Goal: Task Accomplishment & Management: Use online tool/utility

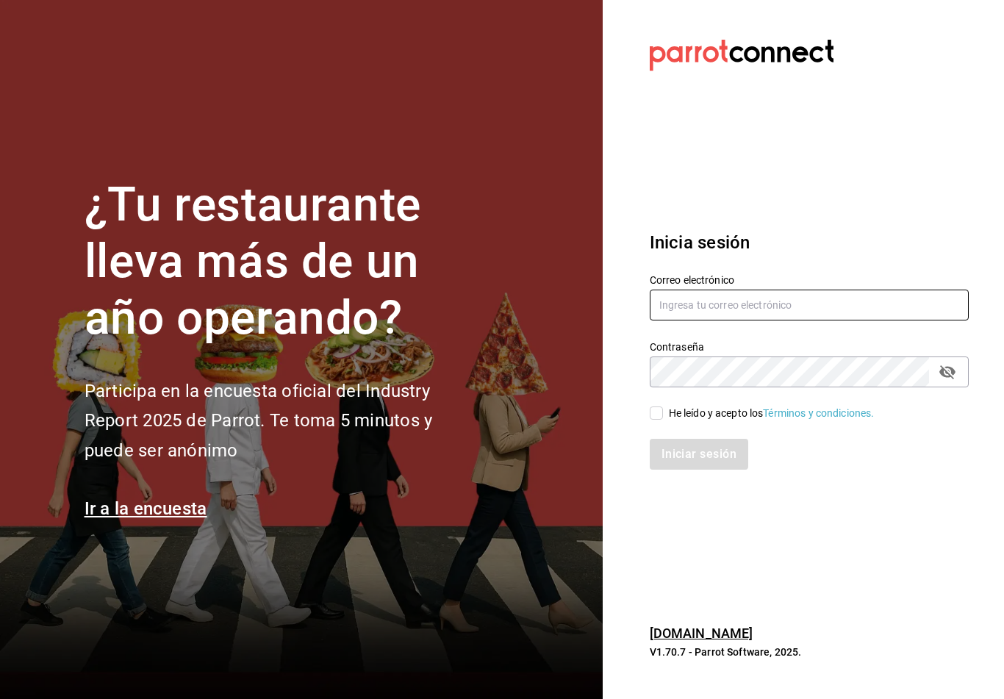
click at [758, 320] on input "text" at bounding box center [809, 305] width 319 height 31
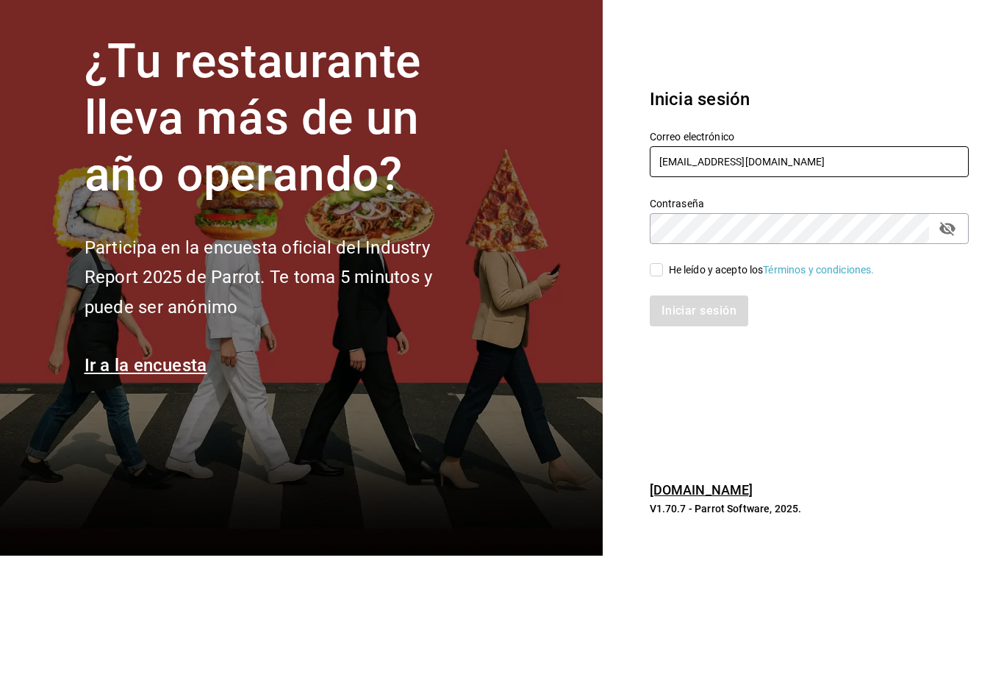
type input "mochomos.puebla@grupocosteno.com"
click at [664, 406] on span "He leído y acepto los Términos y condiciones." at bounding box center [769, 413] width 212 height 15
click at [663, 406] on input "He leído y acepto los Términos y condiciones." at bounding box center [656, 412] width 13 height 13
checkbox input "true"
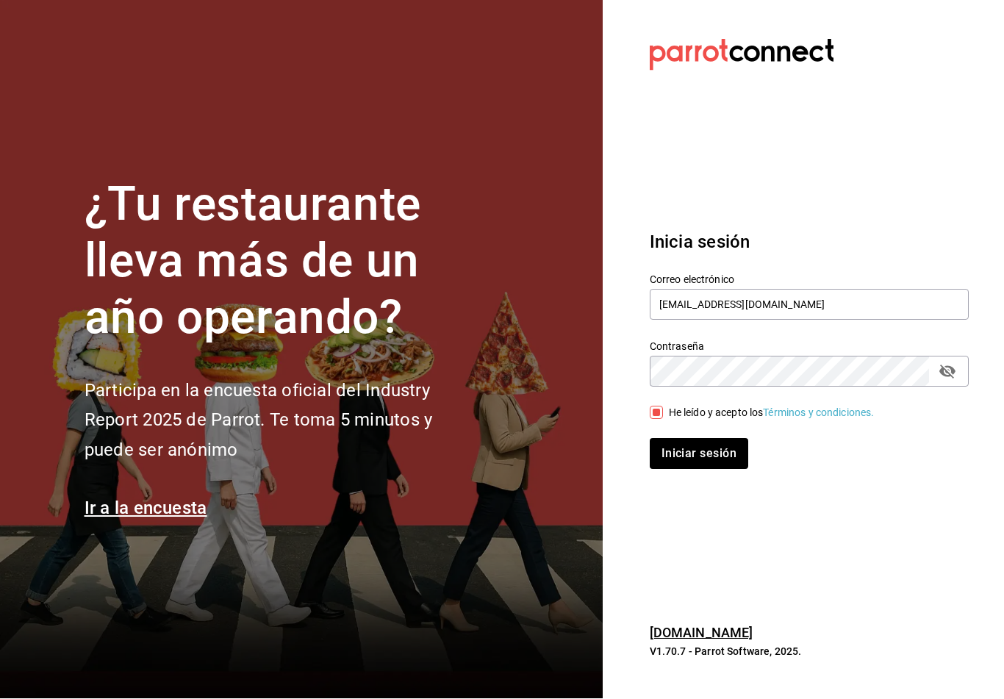
click at [688, 445] on button "Iniciar sesión" at bounding box center [699, 454] width 98 height 31
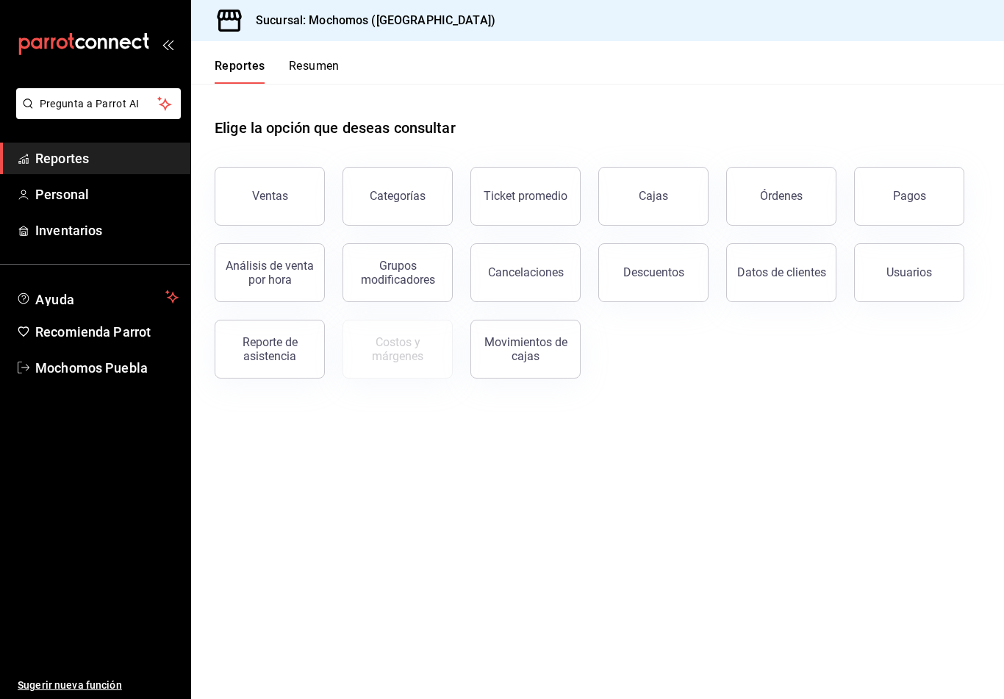
click at [785, 200] on div "Órdenes" at bounding box center [781, 196] width 43 height 14
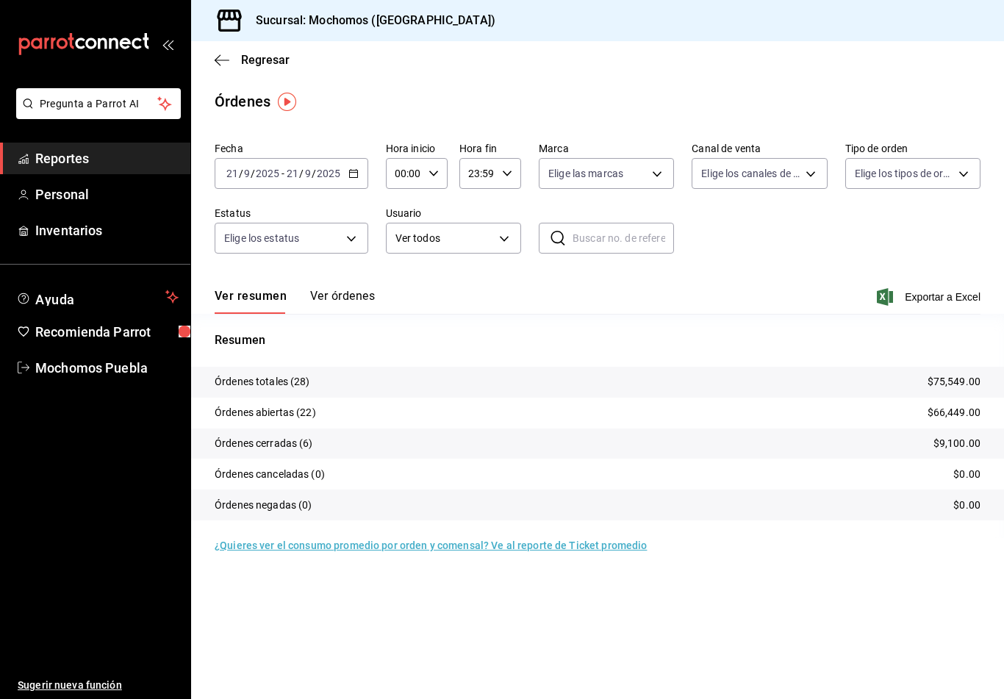
click at [349, 174] on \(Stroke\) "button" at bounding box center [353, 174] width 9 height 8
click at [276, 381] on span "Rango de fechas" at bounding box center [284, 383] width 114 height 15
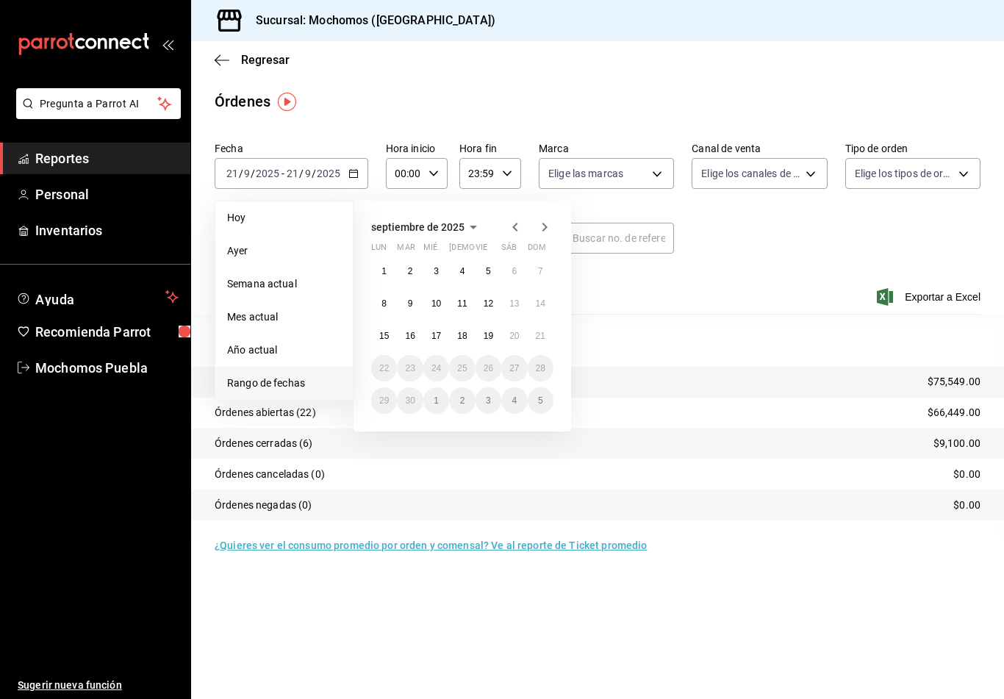
click at [389, 338] on abbr "15" at bounding box center [384, 336] width 10 height 10
click at [388, 337] on abbr "15" at bounding box center [384, 336] width 10 height 10
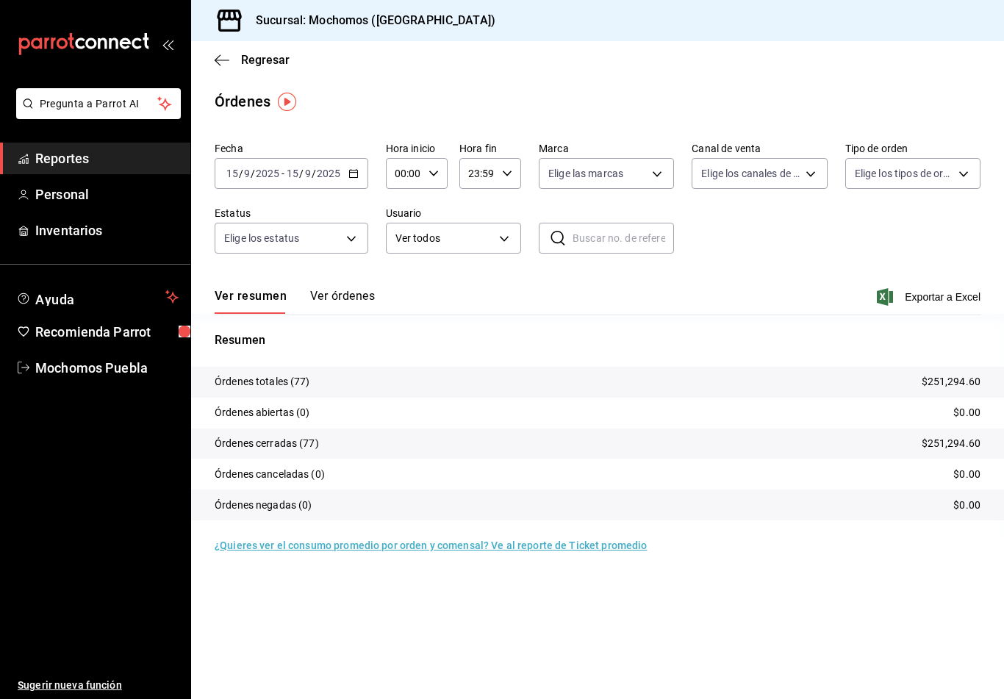
click at [431, 175] on icon "button" at bounding box center [433, 173] width 10 height 10
click at [399, 285] on span "02" at bounding box center [400, 282] width 7 height 12
type input "02:00"
click at [503, 173] on div at bounding box center [502, 349] width 1004 height 699
click at [503, 175] on icon "button" at bounding box center [507, 173] width 10 height 10
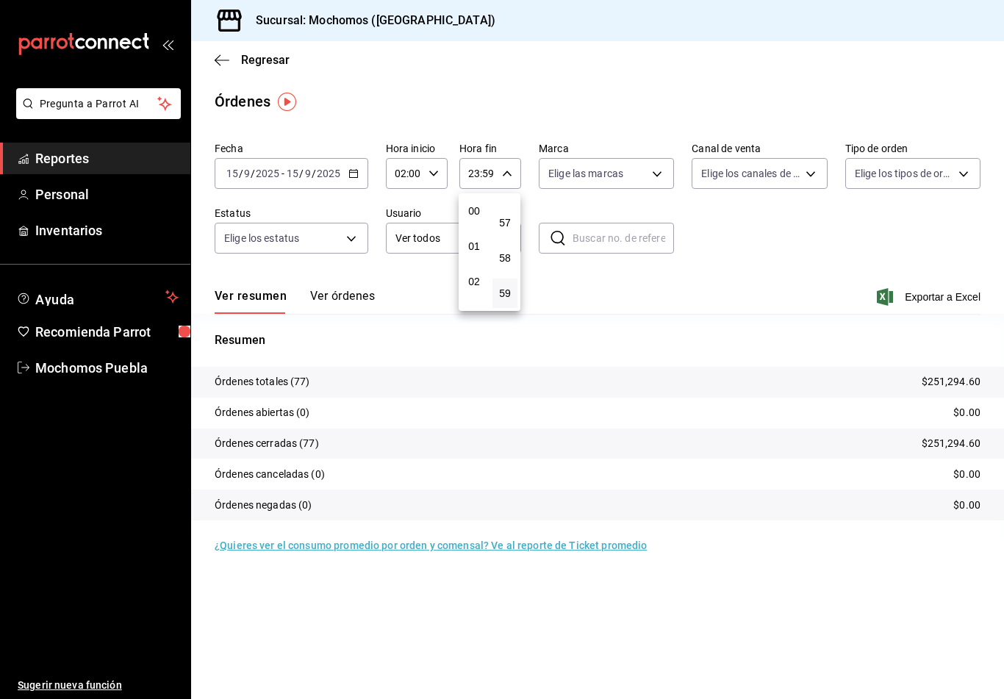
click at [474, 285] on span "02" at bounding box center [473, 282] width 7 height 12
click at [509, 209] on span "00" at bounding box center [504, 211] width 7 height 12
type input "02:00"
click at [354, 168] on div at bounding box center [502, 349] width 1004 height 699
click at [351, 169] on icon "button" at bounding box center [353, 173] width 10 height 10
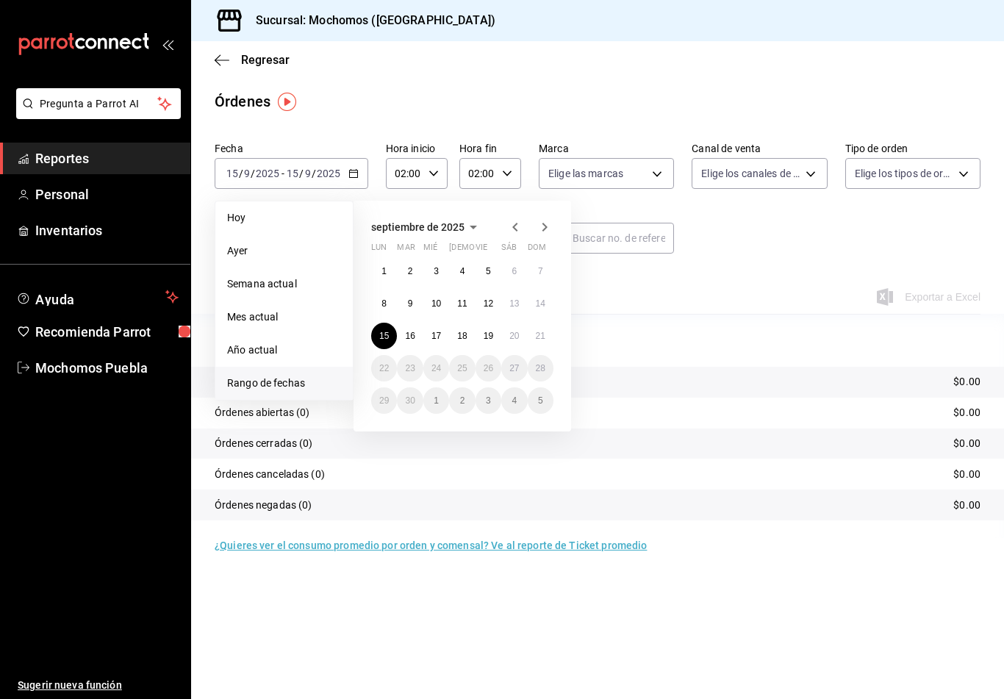
click at [406, 337] on abbr "16" at bounding box center [410, 336] width 10 height 10
click at [389, 344] on button "15" at bounding box center [384, 336] width 26 height 26
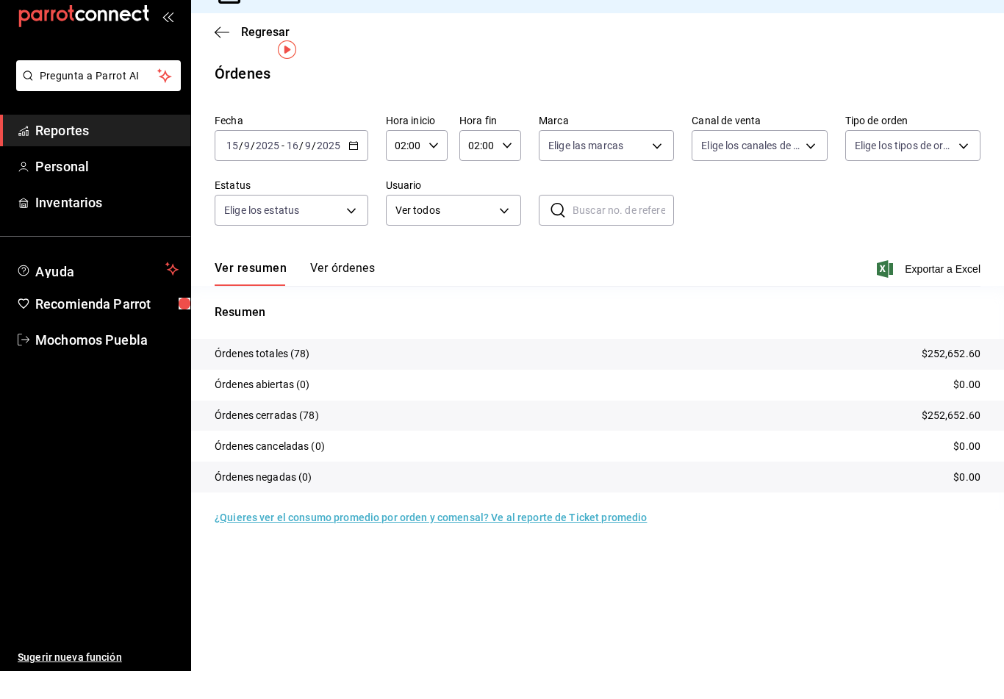
scroll to position [24, 0]
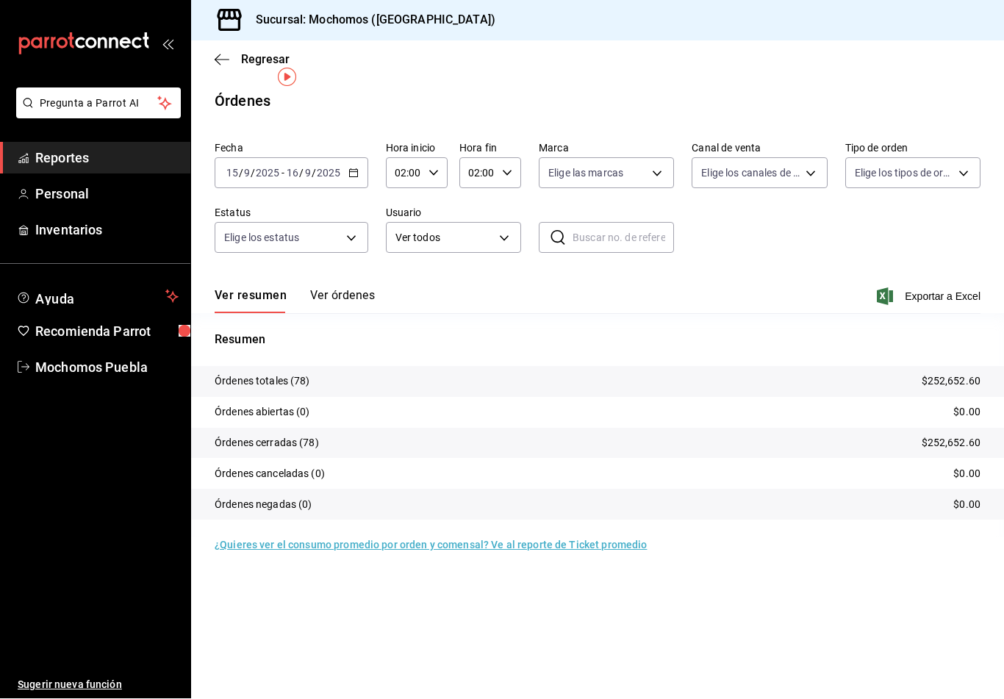
click at [352, 289] on button "Ver órdenes" at bounding box center [342, 301] width 65 height 25
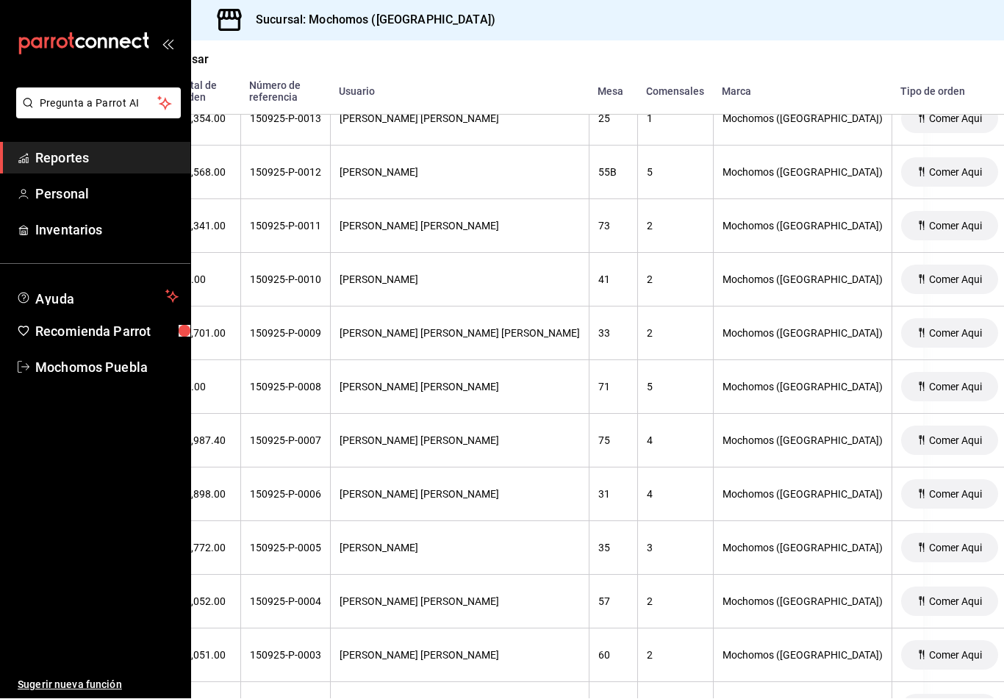
scroll to position [3785, 62]
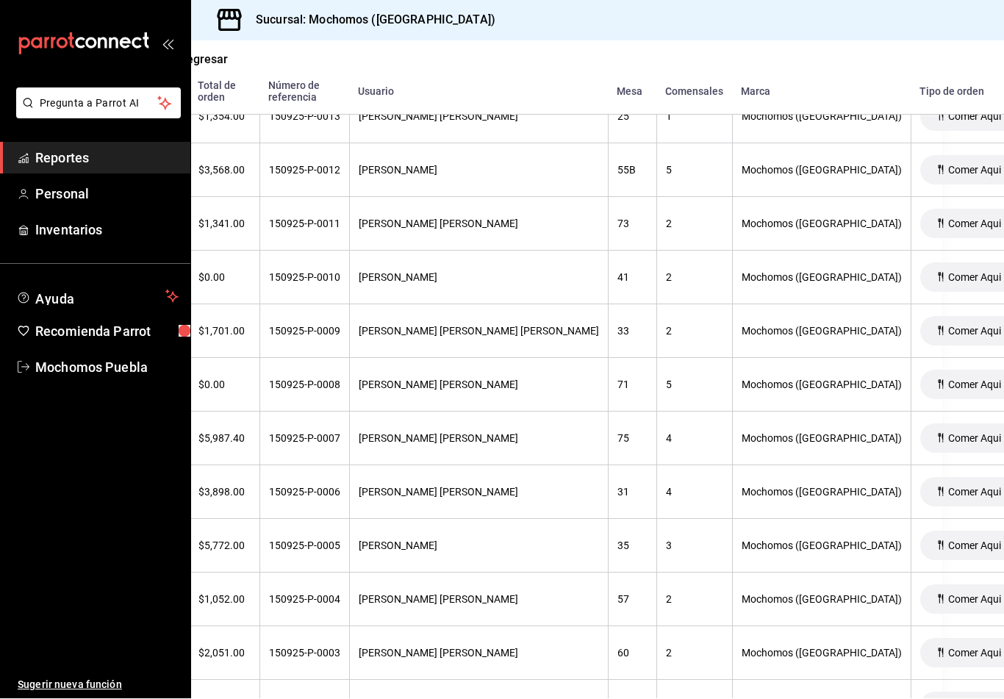
click at [419, 423] on th "[PERSON_NAME] [PERSON_NAME]" at bounding box center [478, 439] width 259 height 54
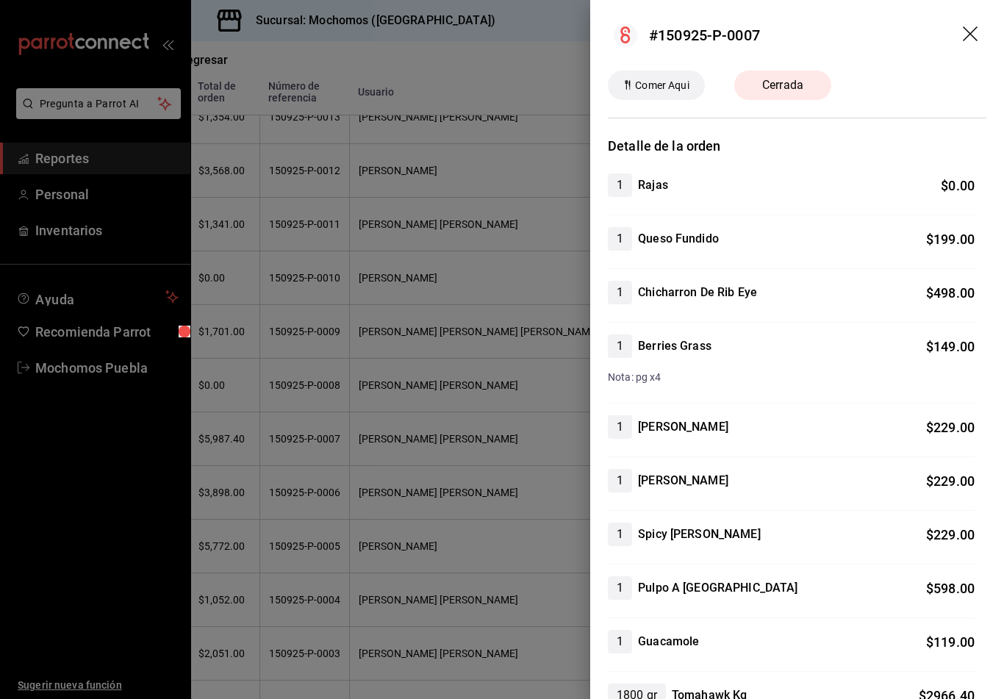
scroll to position [0, 0]
click at [968, 27] on icon "drag" at bounding box center [972, 35] width 18 height 18
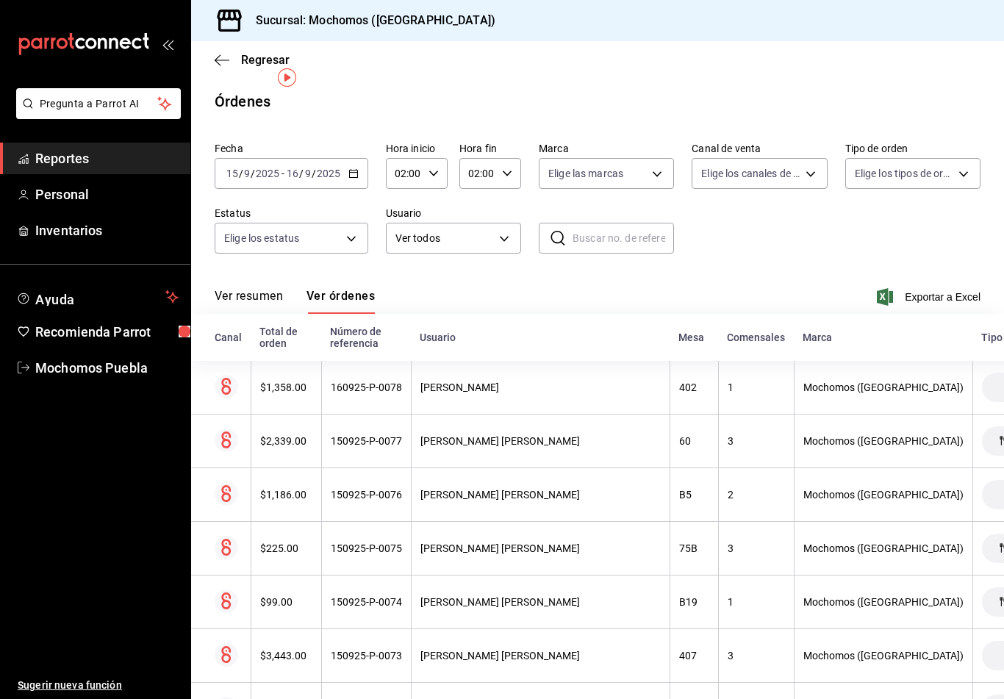
click at [341, 168] on div "[DATE] [DATE]" at bounding box center [312, 174] width 57 height 12
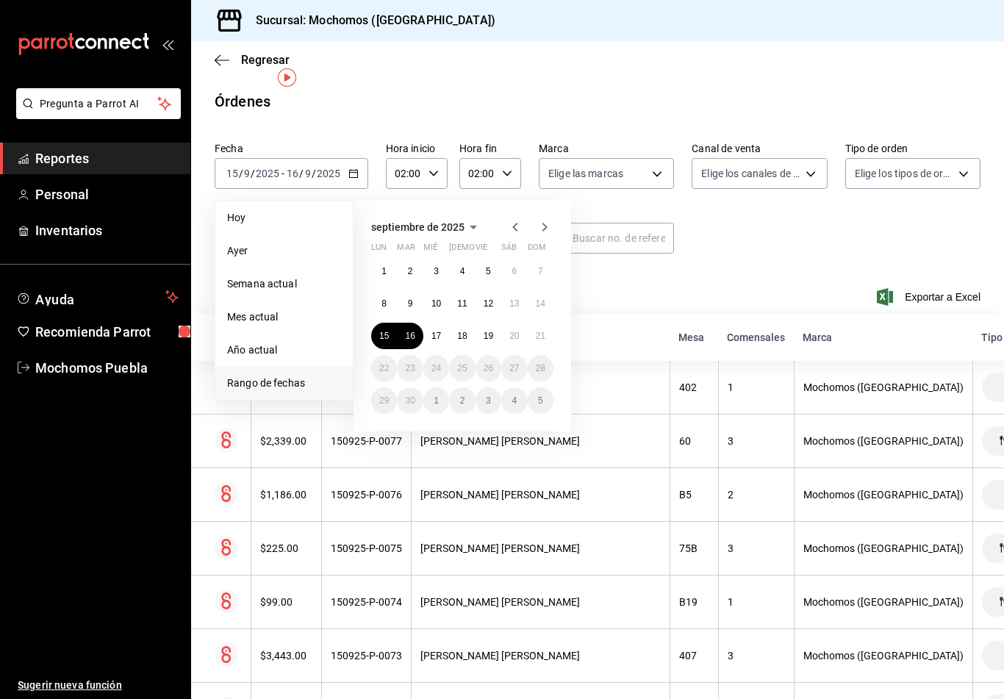
click at [490, 331] on abbr "19" at bounding box center [489, 336] width 10 height 10
click at [506, 323] on button "20" at bounding box center [514, 336] width 26 height 26
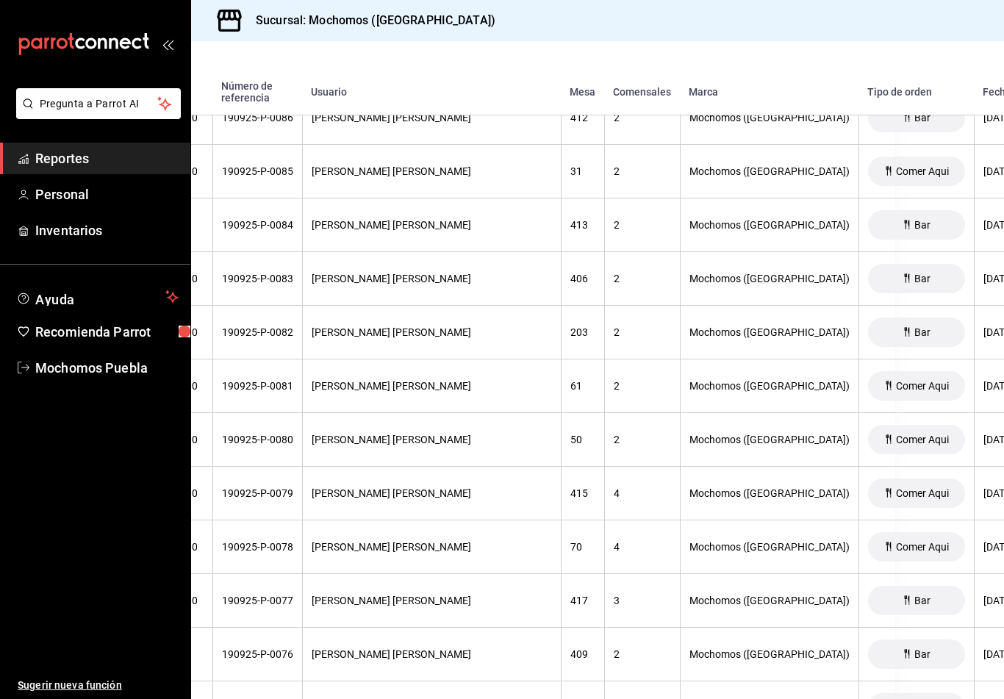
scroll to position [567, 108]
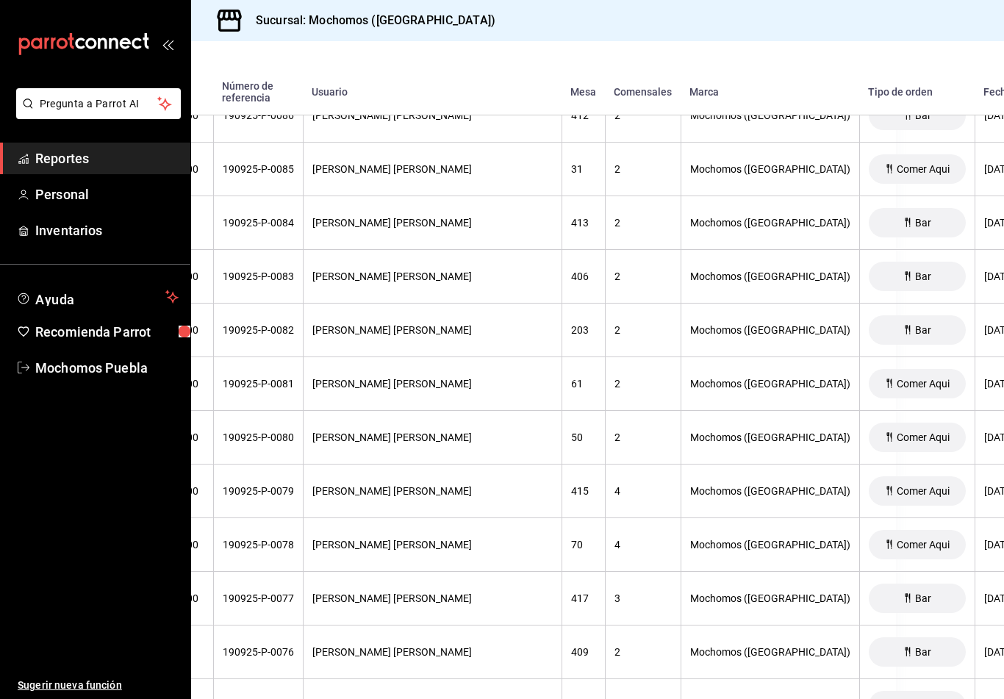
click at [363, 485] on div "[PERSON_NAME] [PERSON_NAME]" at bounding box center [432, 491] width 240 height 12
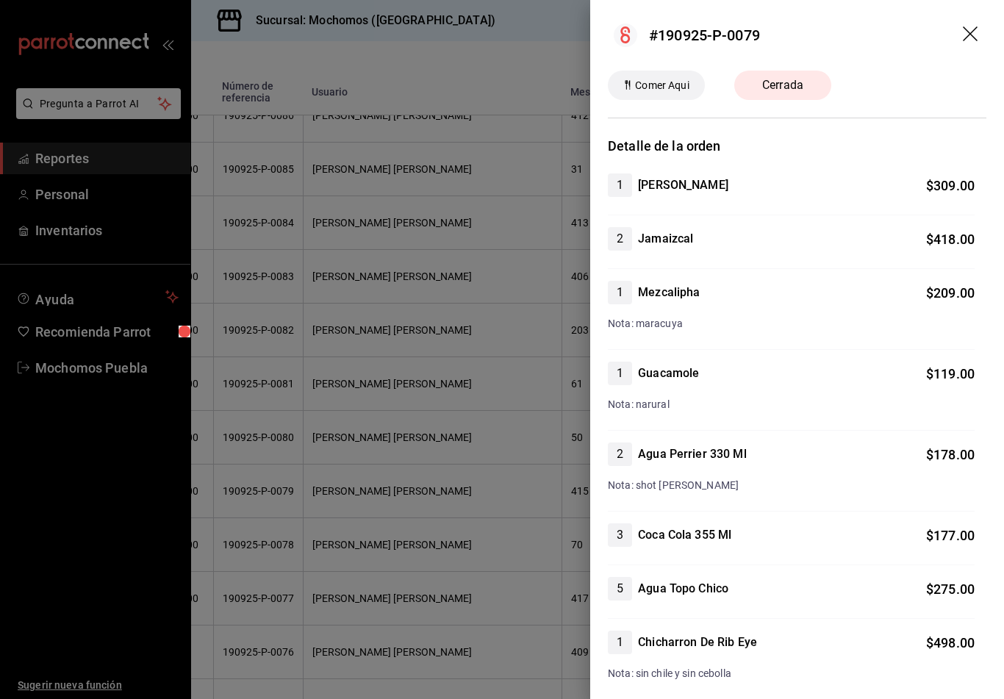
scroll to position [0, 0]
click at [976, 27] on icon "drag" at bounding box center [970, 33] width 15 height 15
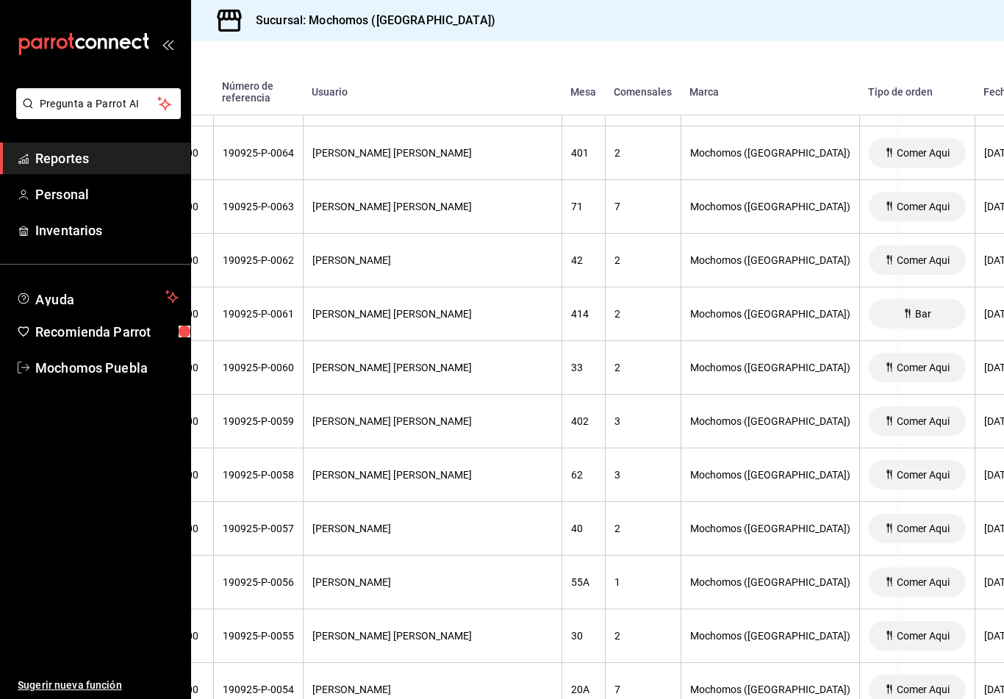
scroll to position [1708, 77]
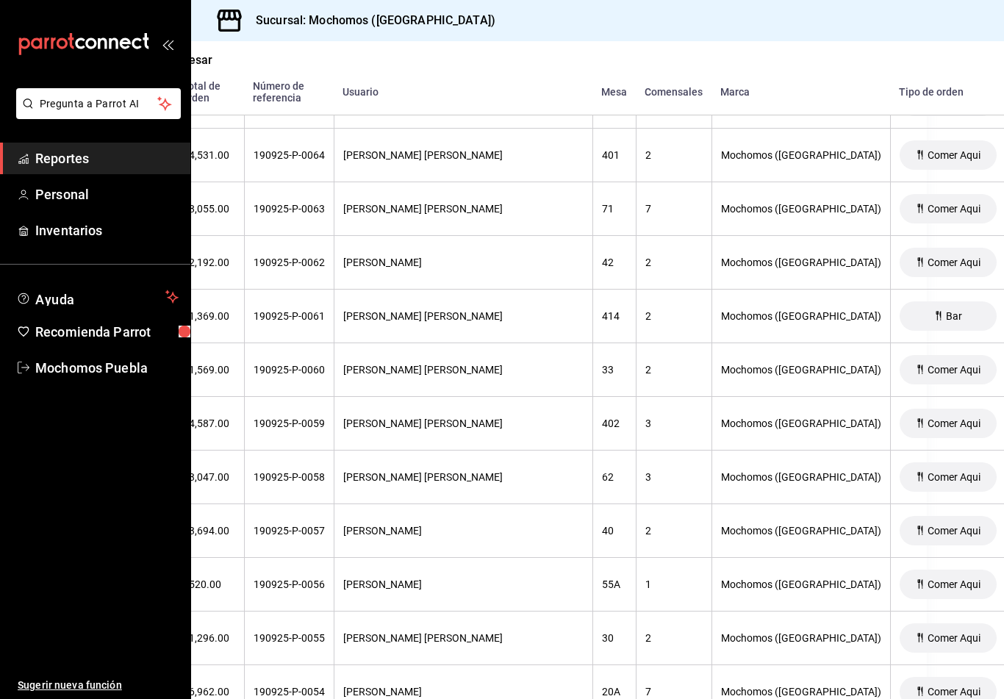
click at [401, 251] on th "[PERSON_NAME]" at bounding box center [463, 263] width 259 height 54
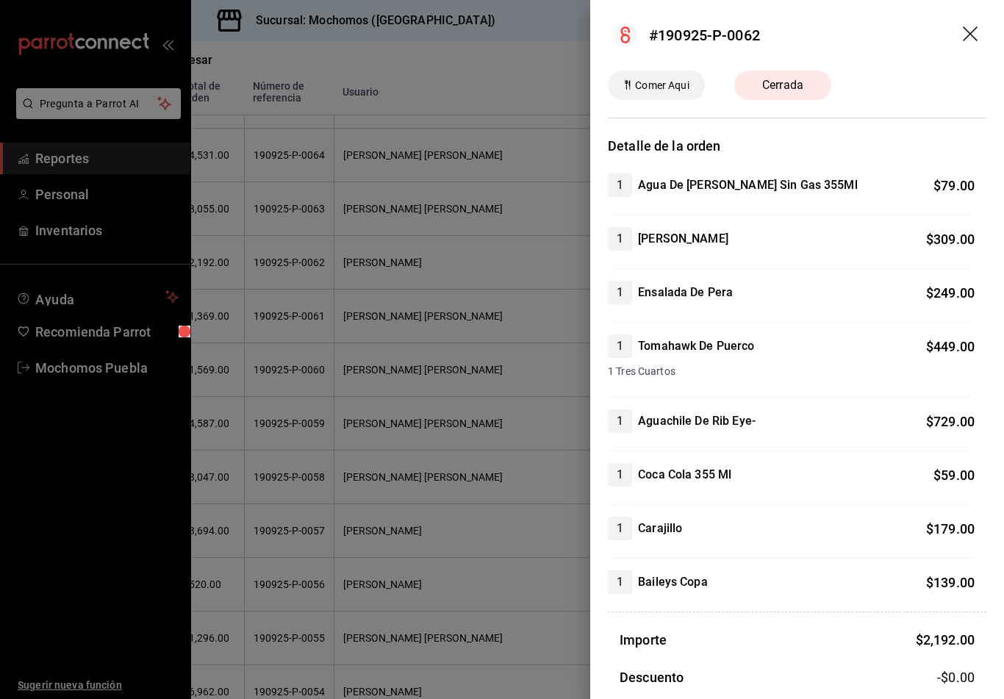
scroll to position [0, 0]
click at [972, 17] on header "#190925-P-0062" at bounding box center [797, 35] width 414 height 71
click at [968, 34] on icon "drag" at bounding box center [972, 35] width 18 height 18
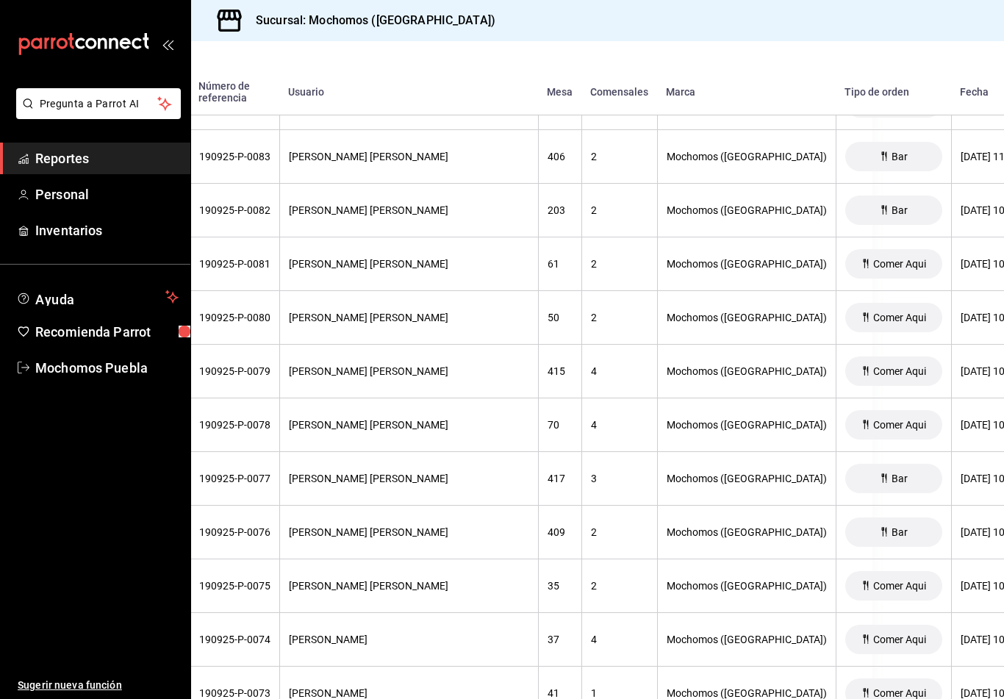
scroll to position [681, 126]
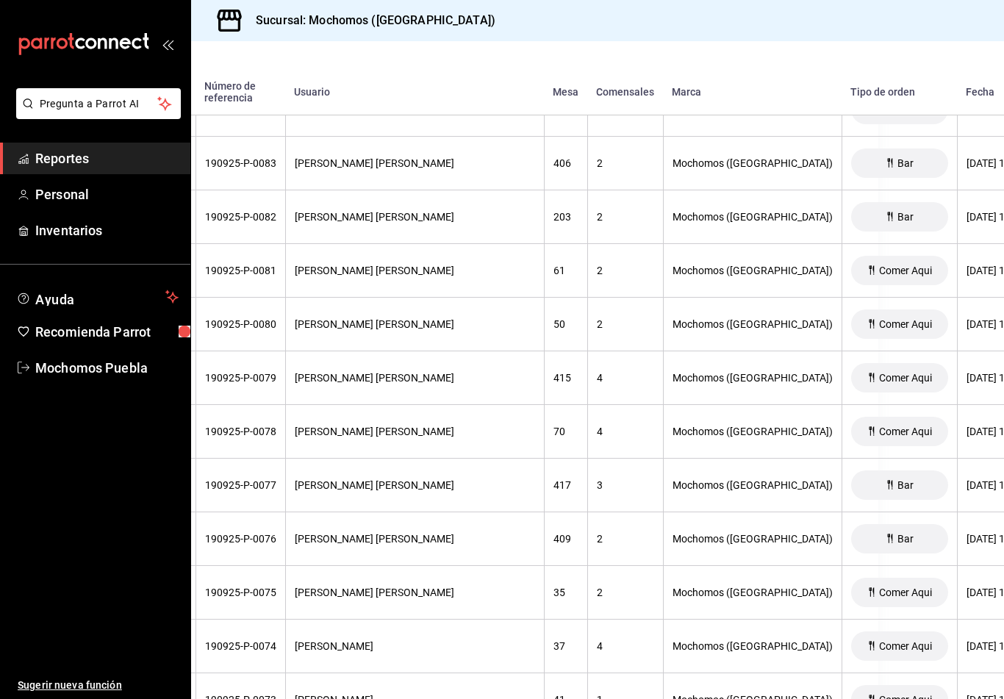
click at [358, 372] on div "[PERSON_NAME] [PERSON_NAME]" at bounding box center [415, 378] width 240 height 12
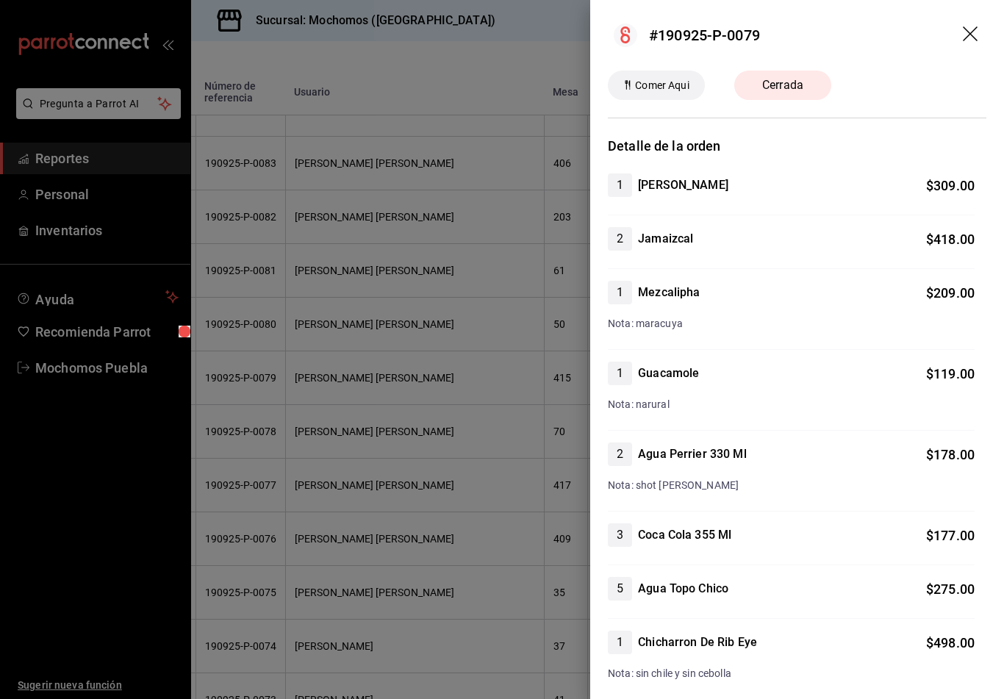
scroll to position [0, 0]
click at [972, 34] on icon "drag" at bounding box center [972, 35] width 18 height 18
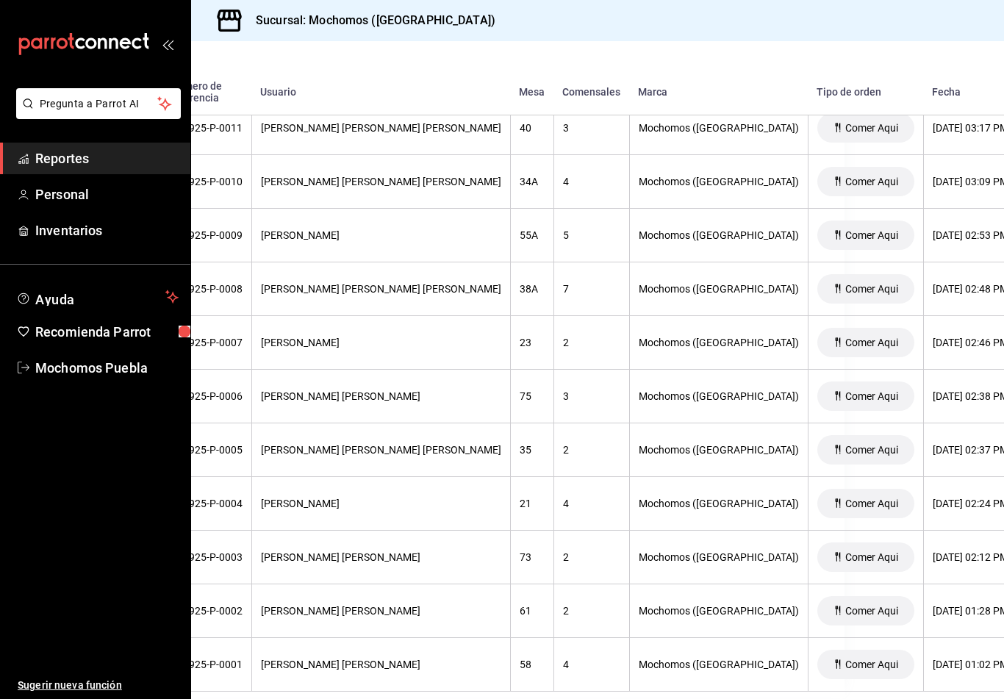
scroll to position [4578, 159]
click at [329, 230] on div "[PERSON_NAME]" at bounding box center [382, 236] width 240 height 12
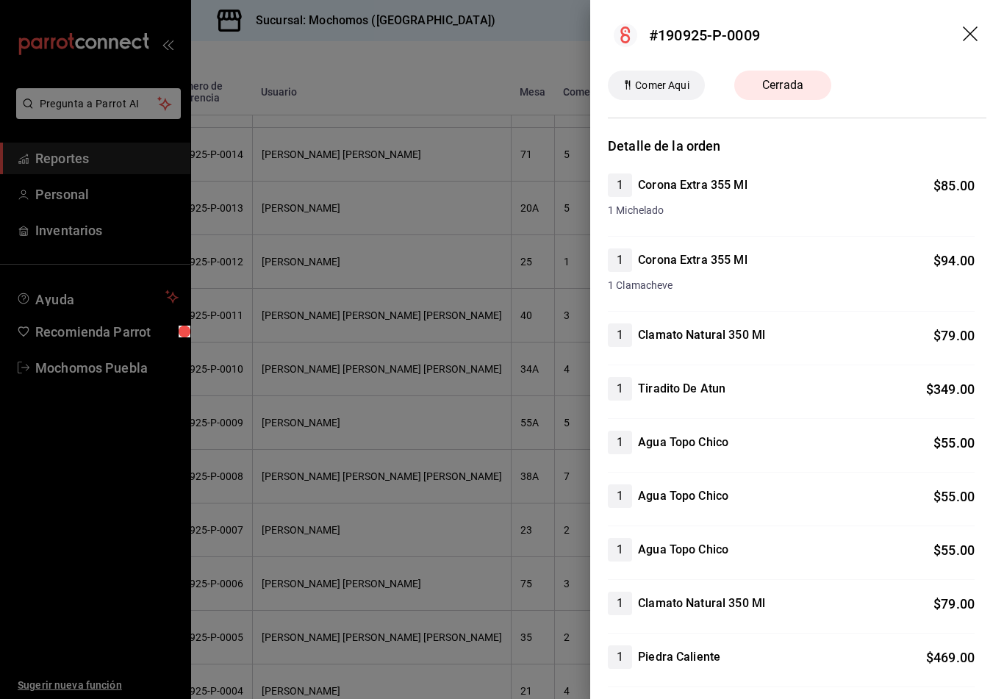
scroll to position [0, 0]
click at [970, 33] on icon "drag" at bounding box center [970, 33] width 15 height 15
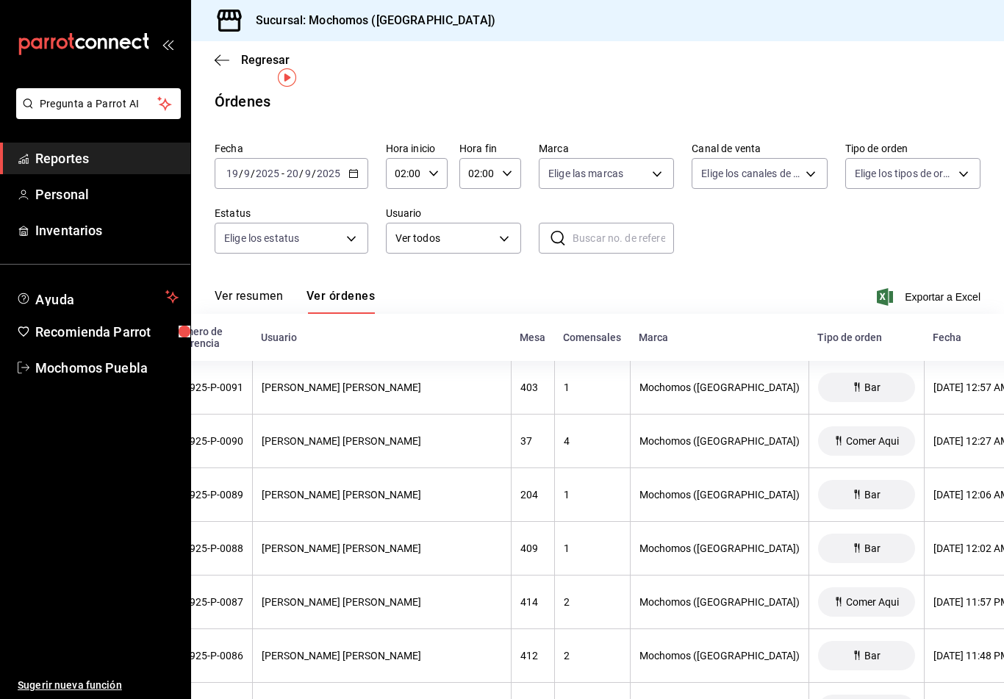
click at [340, 168] on input "2025" at bounding box center [328, 174] width 25 height 12
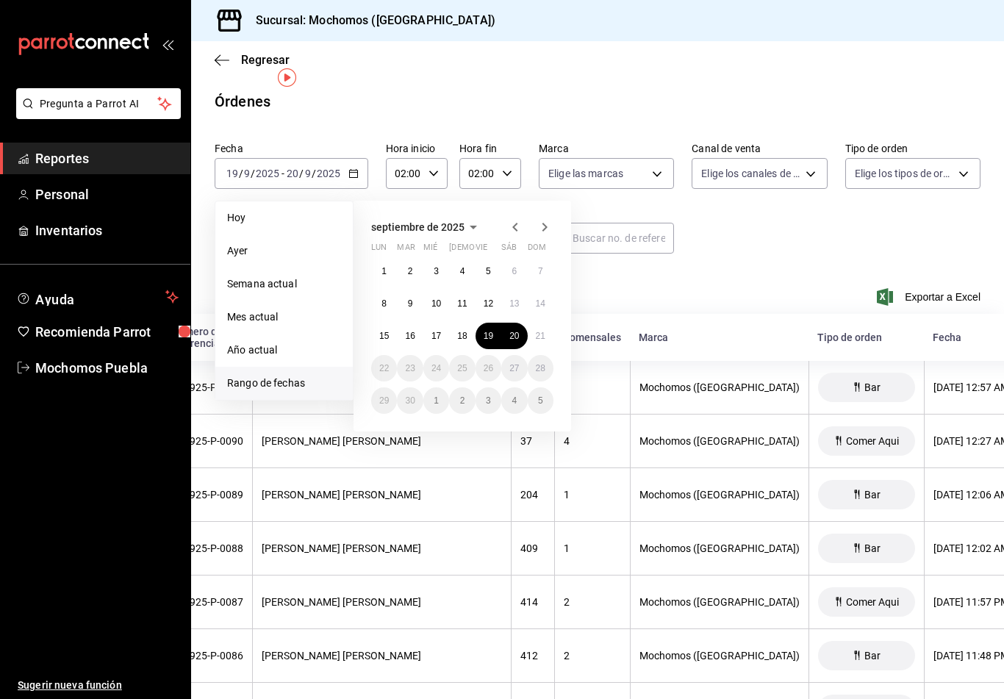
click at [521, 323] on button "20" at bounding box center [514, 336] width 26 height 26
click at [786, 204] on div "Fecha [DATE] [DATE] - [DATE] [DATE] [PERSON_NAME] Semana actual Mes actual Año …" at bounding box center [598, 203] width 766 height 135
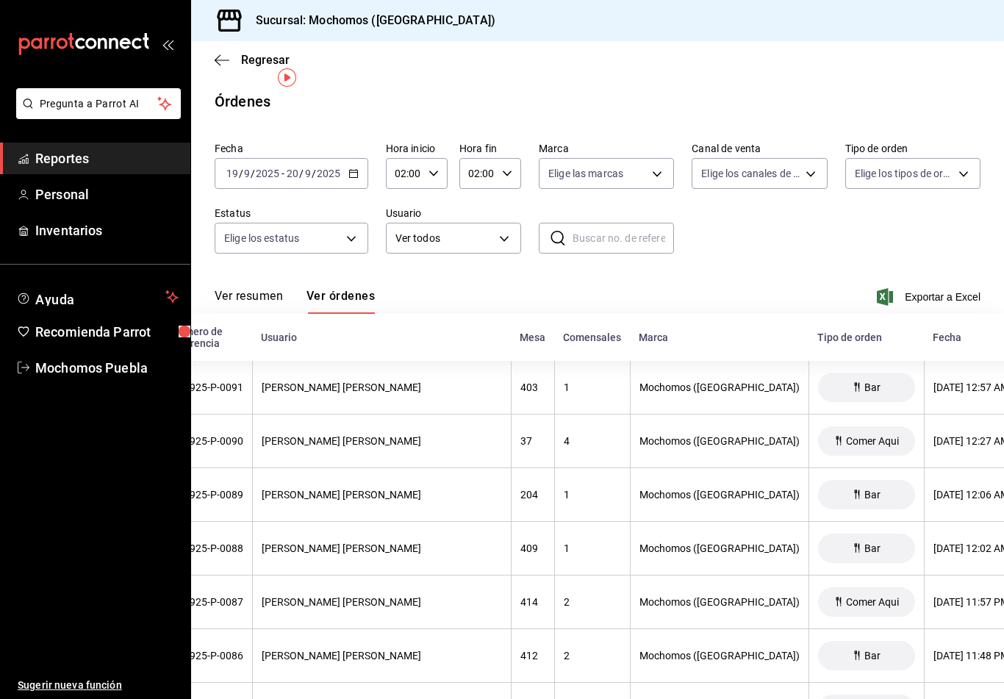
click at [437, 168] on icon "button" at bounding box center [433, 173] width 10 height 10
click at [400, 182] on span "12" at bounding box center [400, 177] width 7 height 12
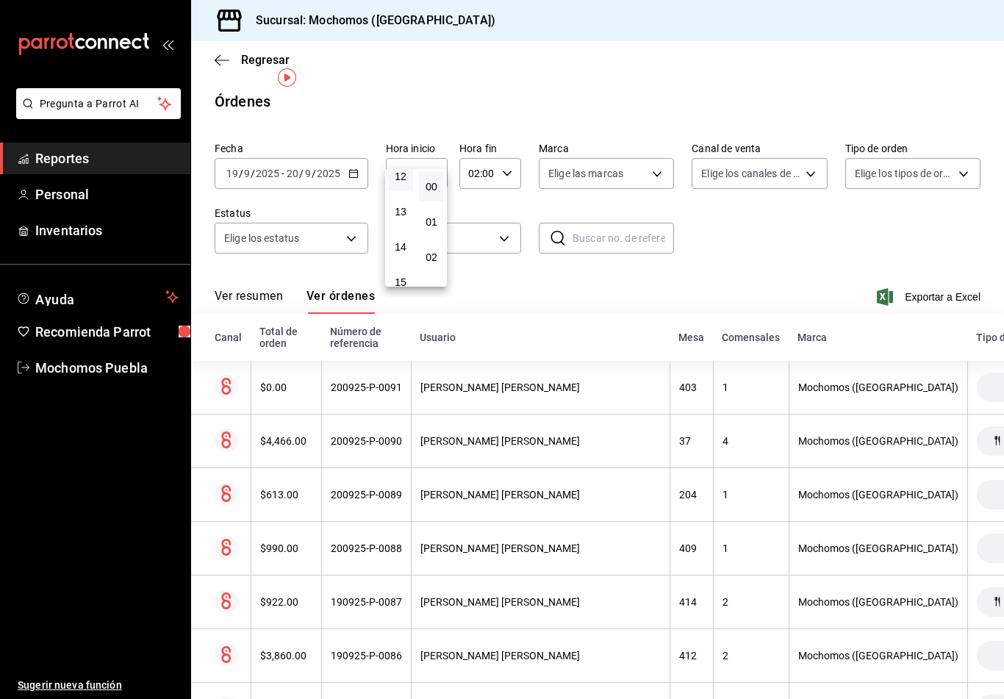
click at [785, 234] on div at bounding box center [502, 349] width 1004 height 699
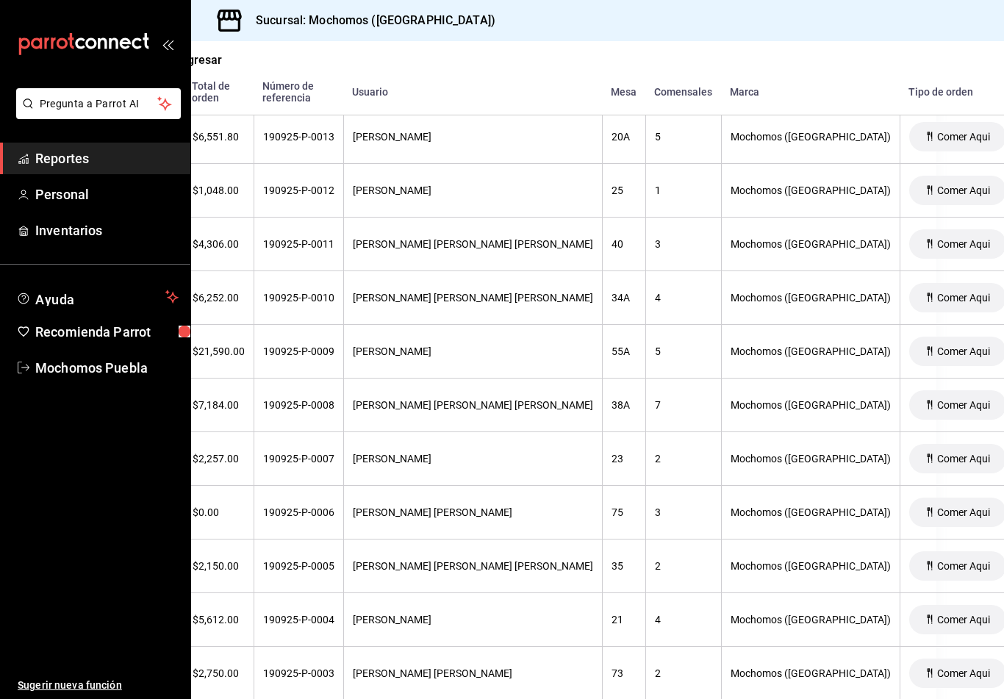
scroll to position [4464, 68]
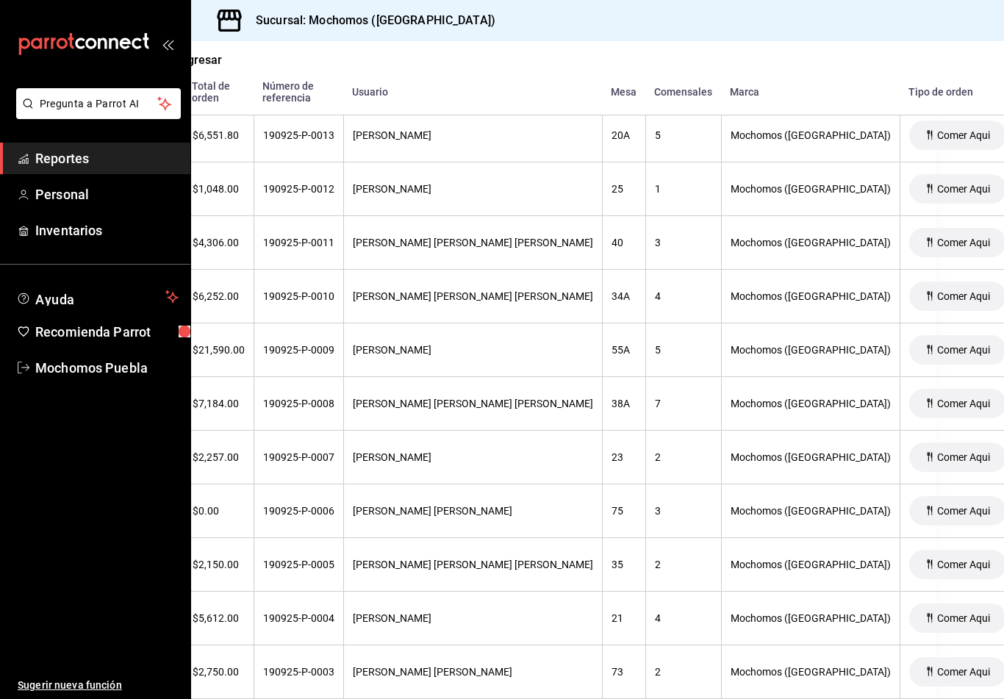
click at [421, 237] on div "[PERSON_NAME] [PERSON_NAME] [PERSON_NAME]" at bounding box center [473, 243] width 240 height 12
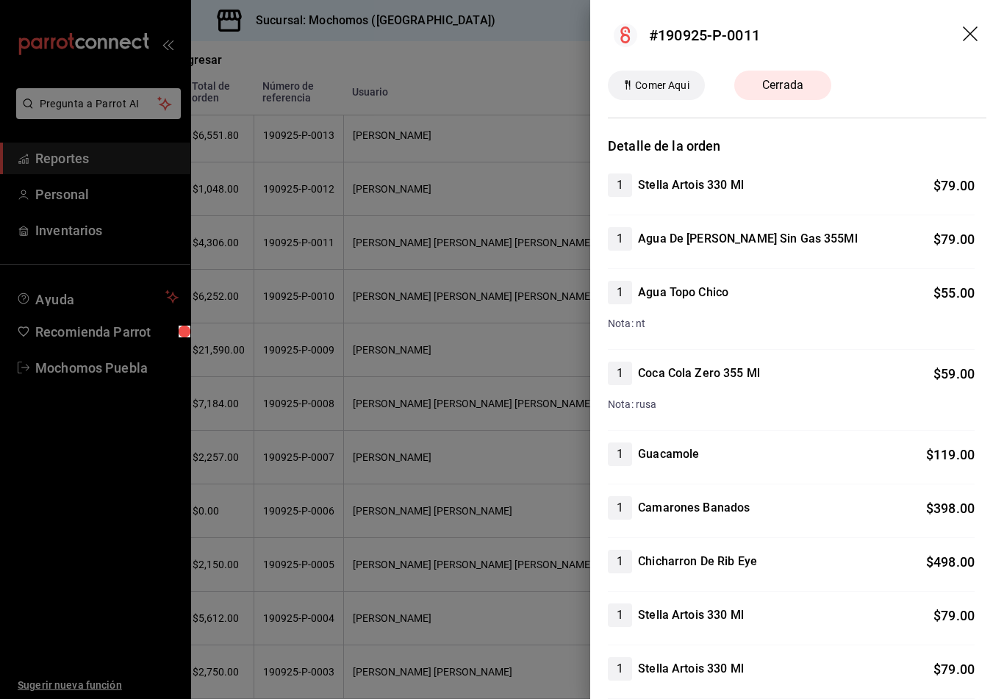
scroll to position [0, 0]
click at [968, 32] on icon "drag" at bounding box center [970, 33] width 15 height 15
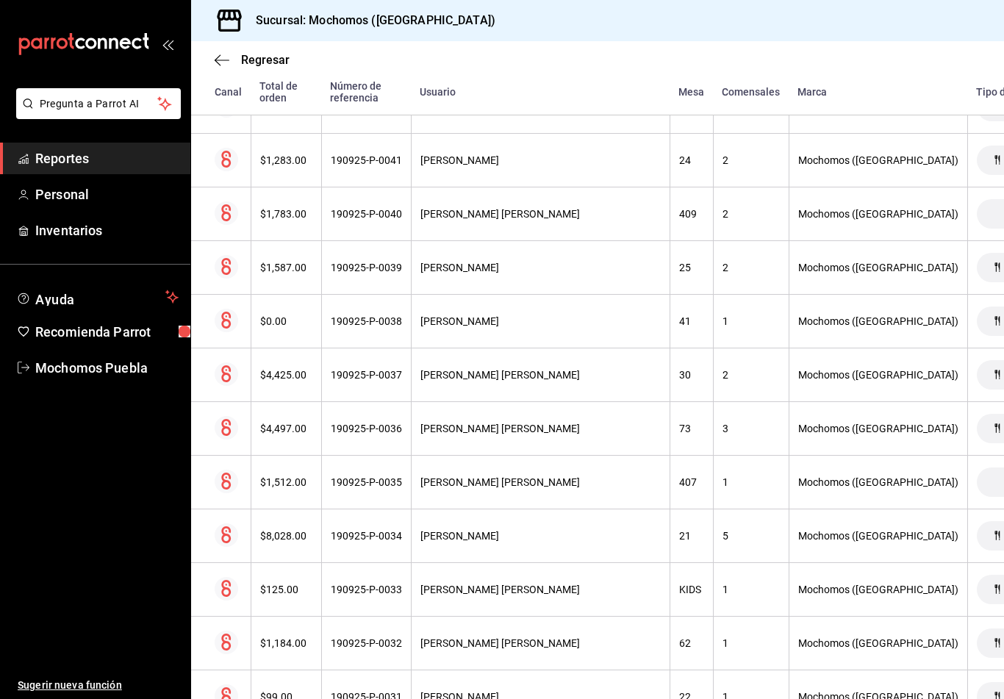
scroll to position [2937, 0]
click at [487, 315] on div "[PERSON_NAME]" at bounding box center [540, 321] width 240 height 12
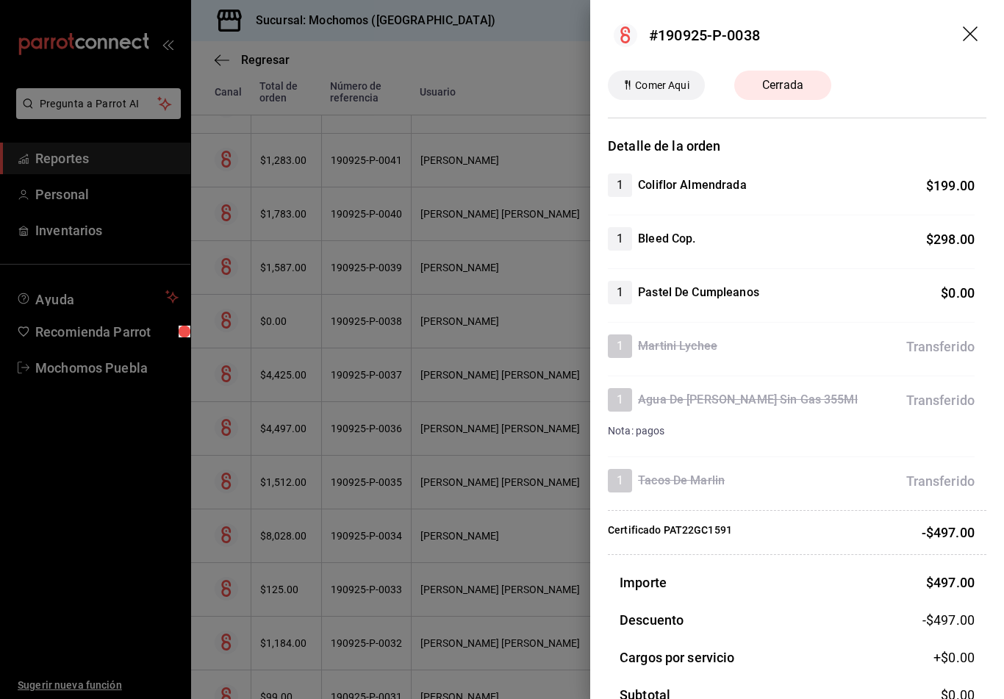
scroll to position [0, 0]
click at [974, 29] on icon "drag" at bounding box center [972, 35] width 18 height 18
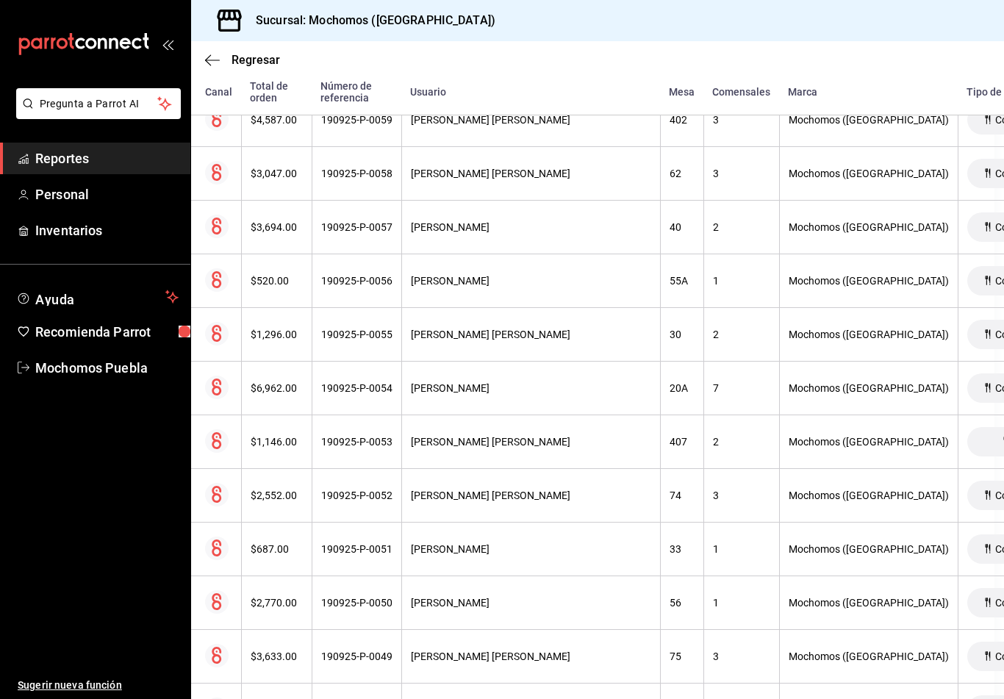
scroll to position [1994, 8]
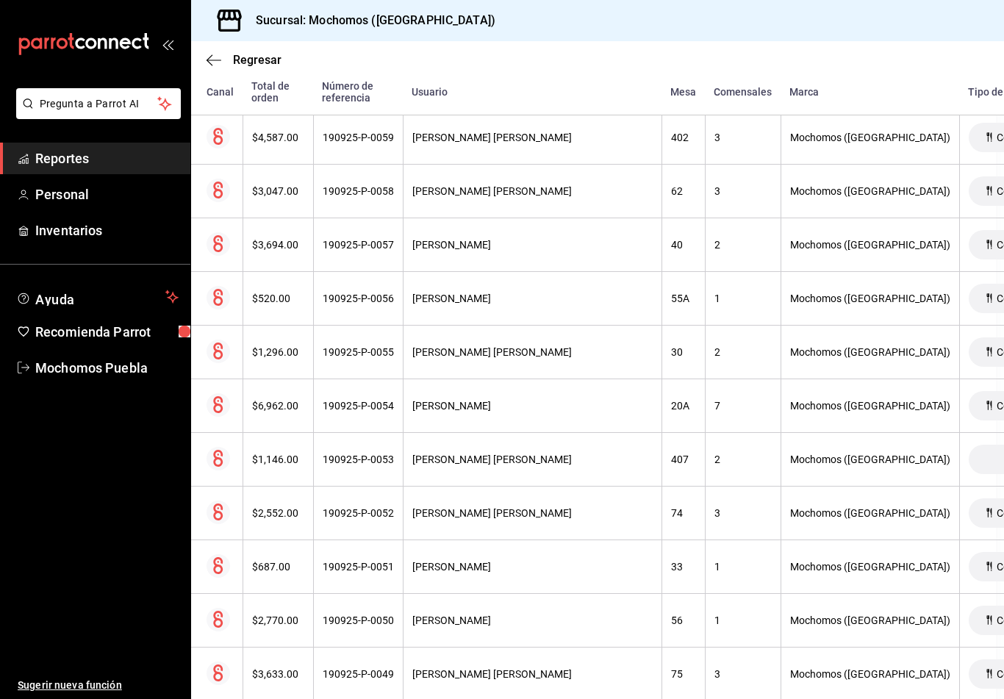
click at [498, 218] on th "[PERSON_NAME]" at bounding box center [532, 245] width 259 height 54
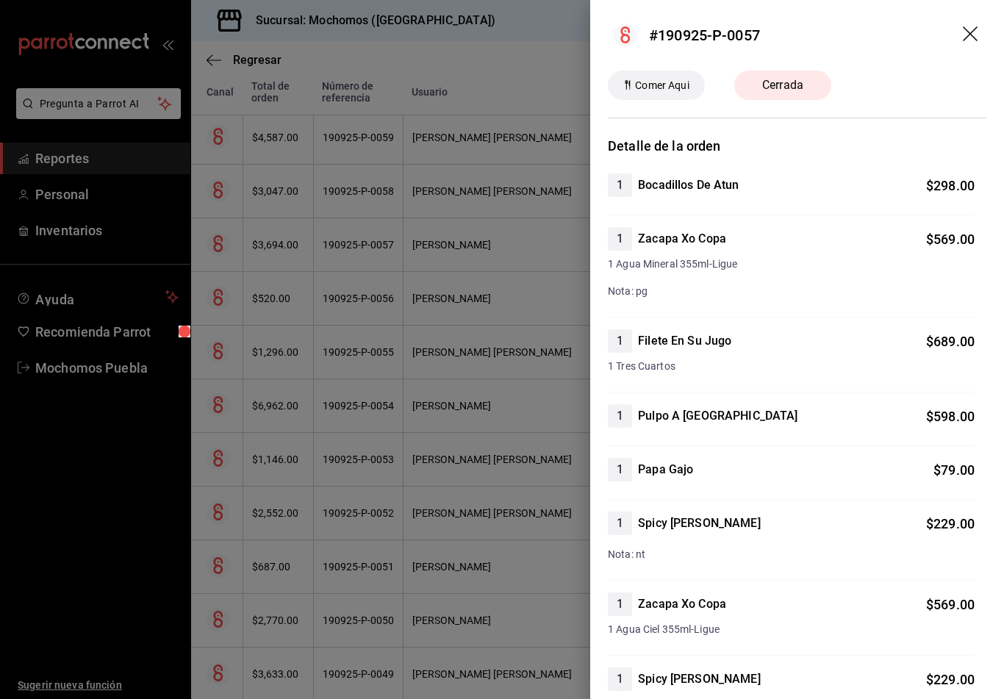
scroll to position [0, 0]
click at [969, 29] on icon "drag" at bounding box center [972, 35] width 18 height 18
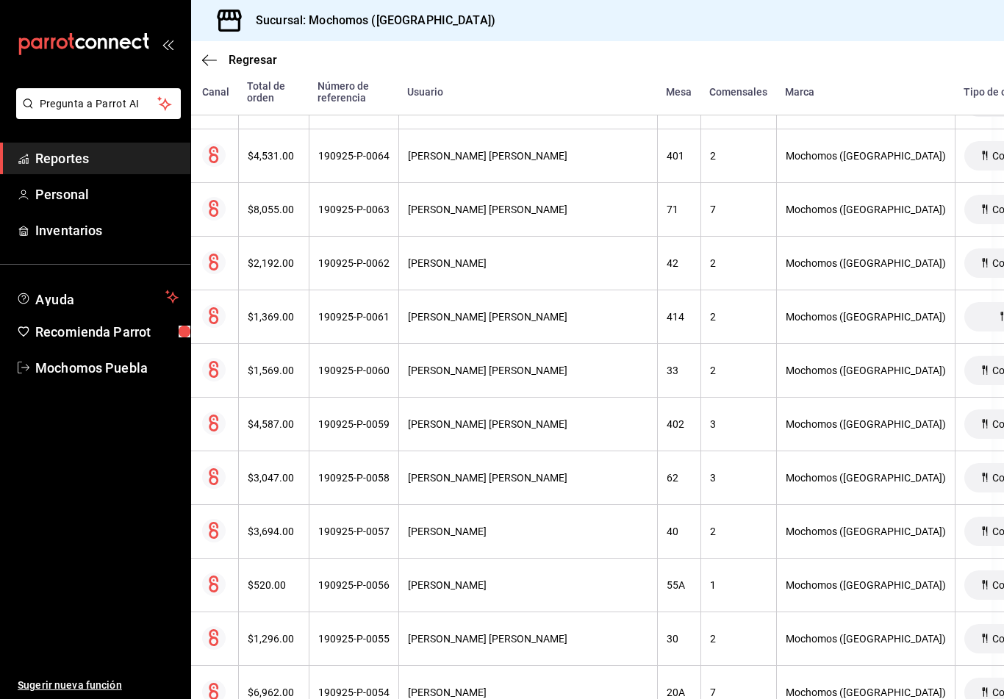
scroll to position [1687, 8]
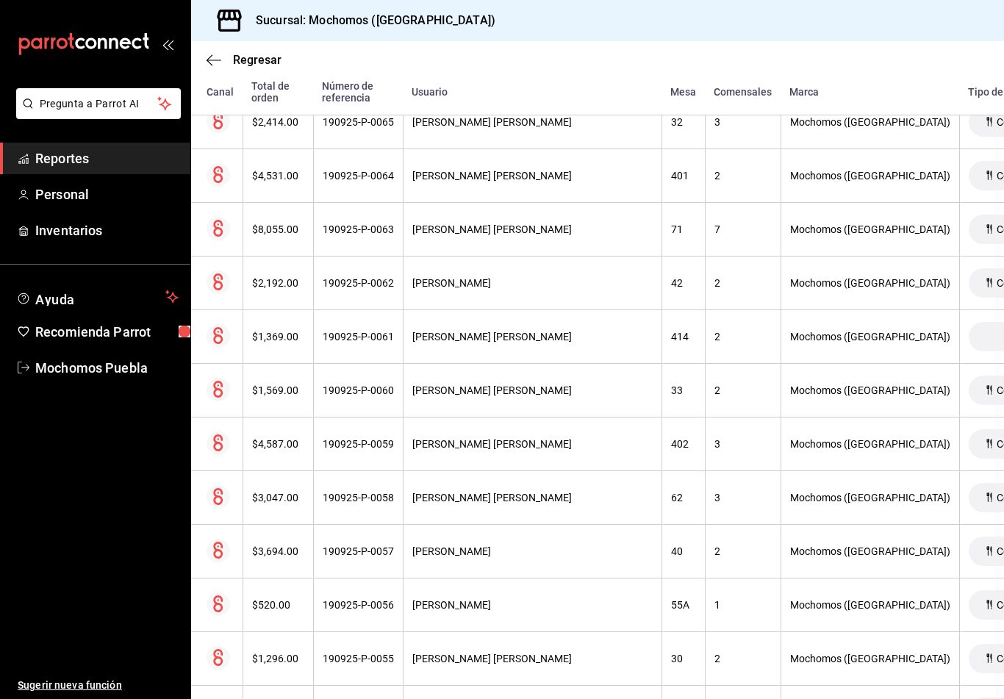
click at [467, 257] on th "[PERSON_NAME]" at bounding box center [532, 284] width 259 height 54
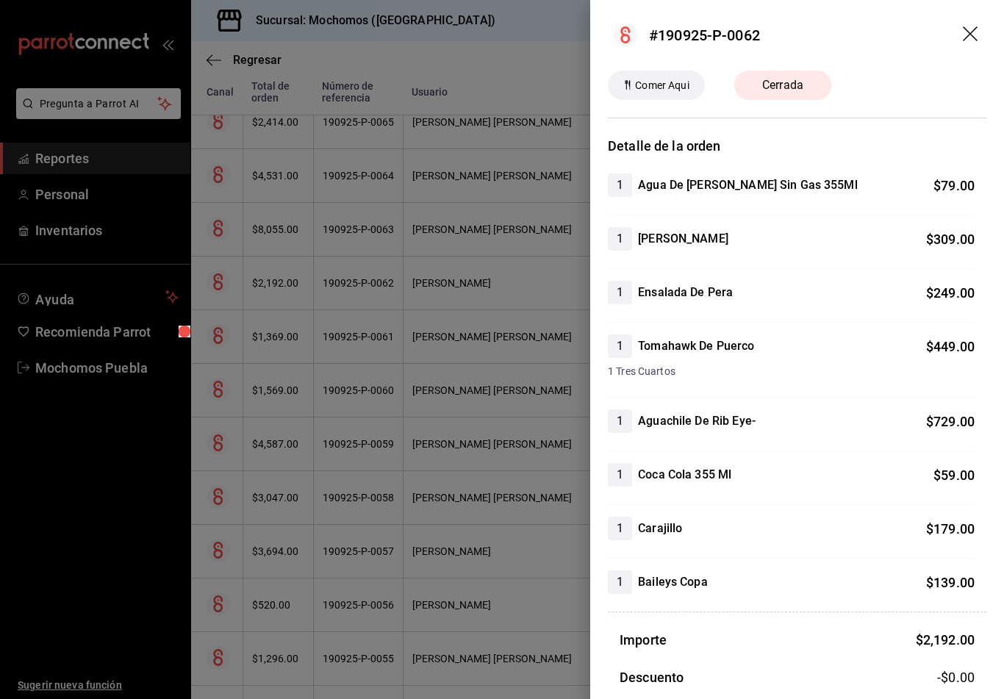
scroll to position [0, 0]
click at [977, 28] on icon "drag" at bounding box center [972, 35] width 18 height 18
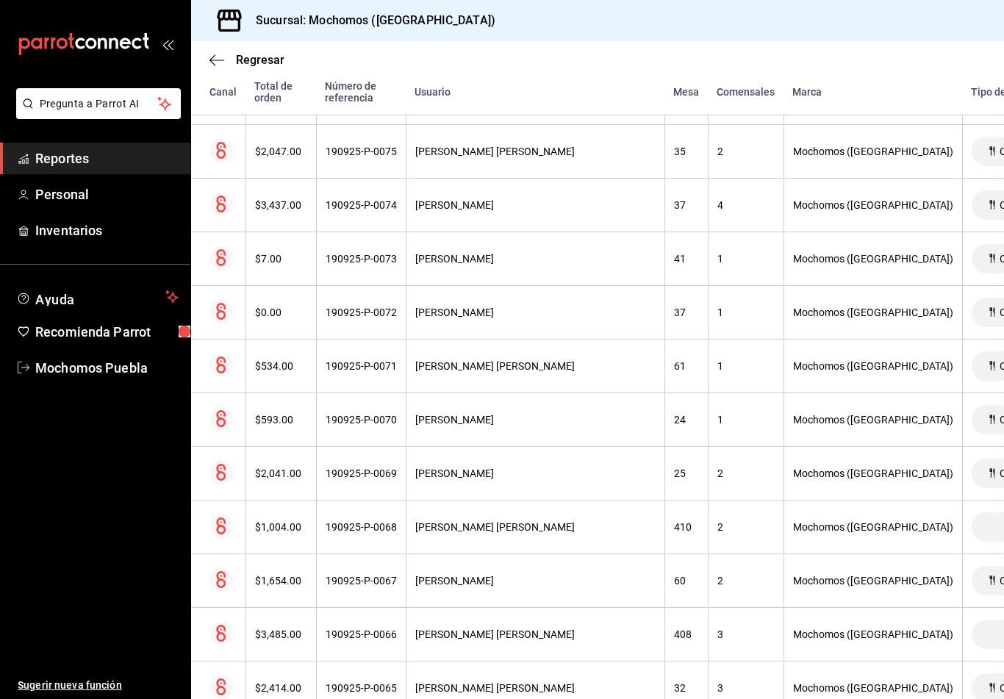
scroll to position [1112, 4]
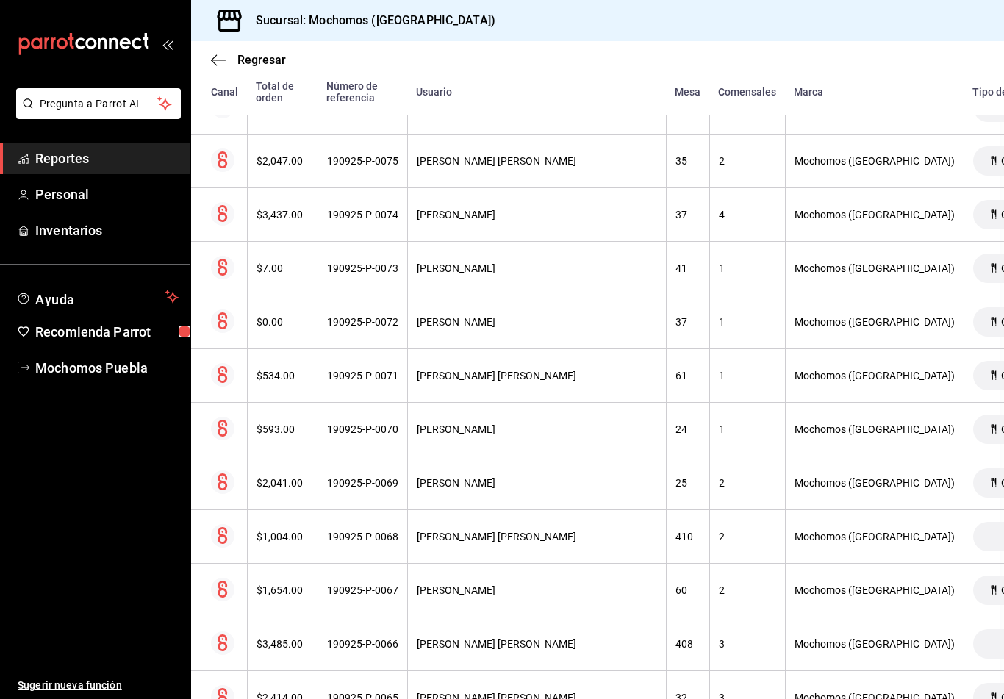
click at [495, 262] on div "[PERSON_NAME]" at bounding box center [537, 268] width 240 height 12
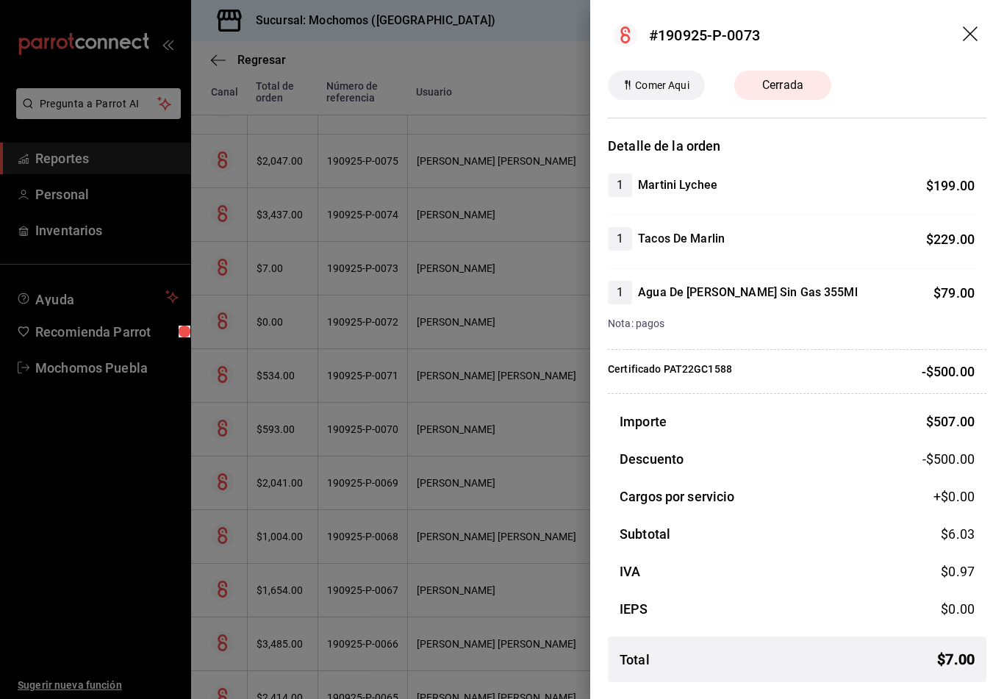
click at [977, 29] on icon "drag" at bounding box center [972, 35] width 18 height 18
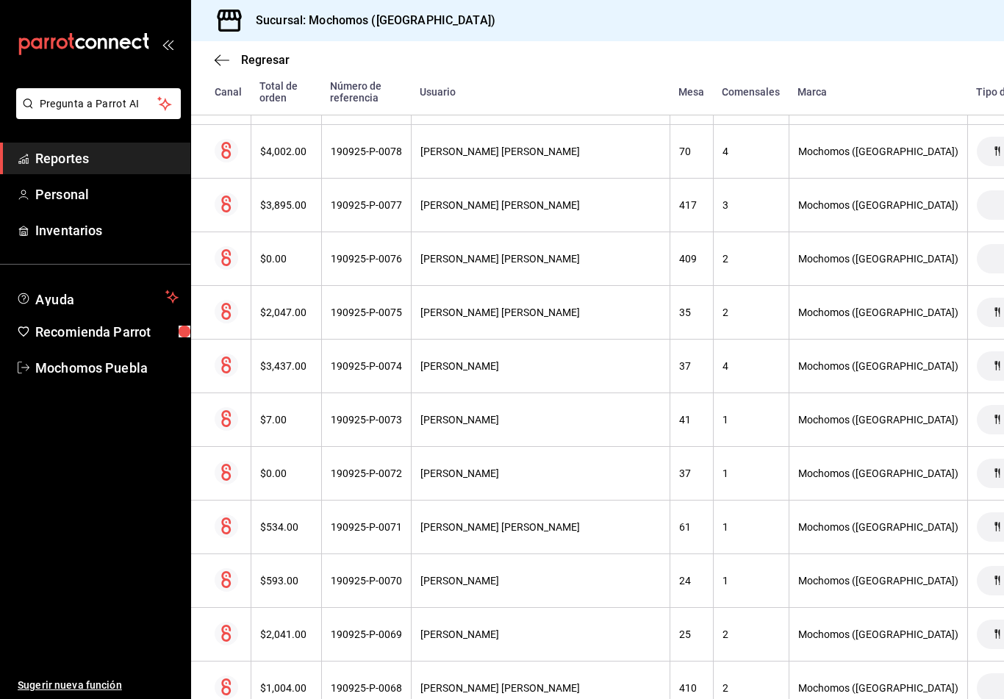
scroll to position [945, 7]
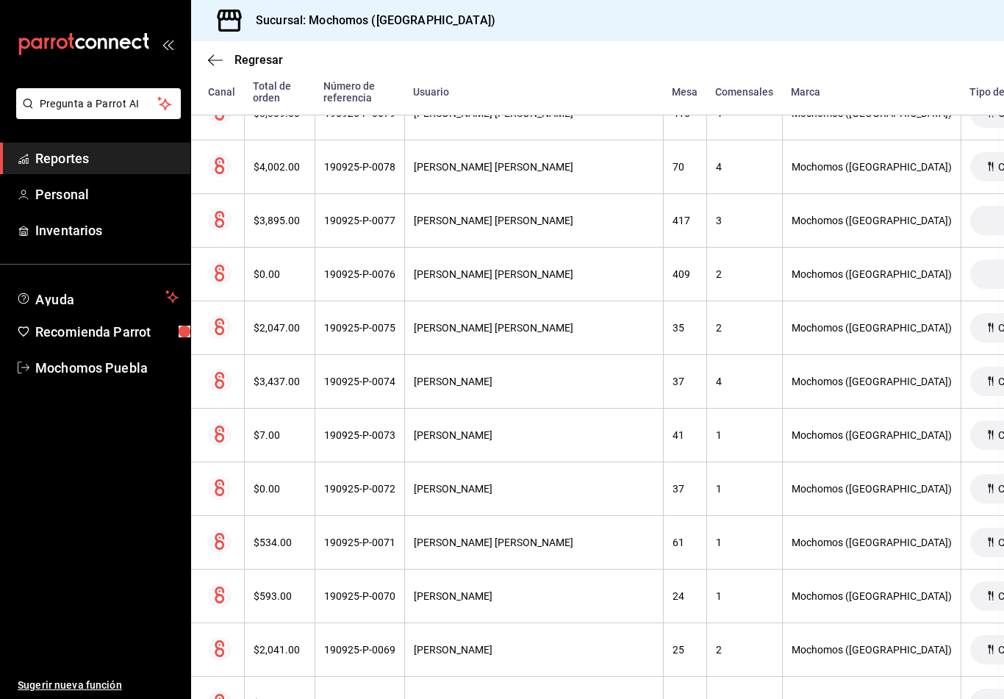
click at [518, 429] on div "[PERSON_NAME]" at bounding box center [534, 435] width 240 height 12
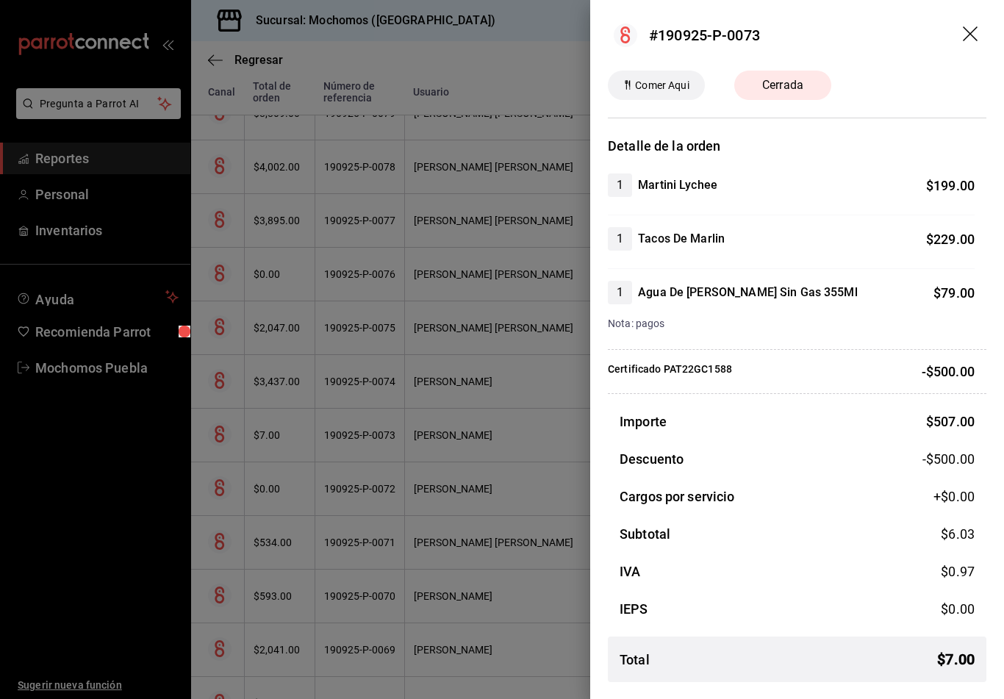
click at [971, 36] on icon "drag" at bounding box center [972, 35] width 18 height 18
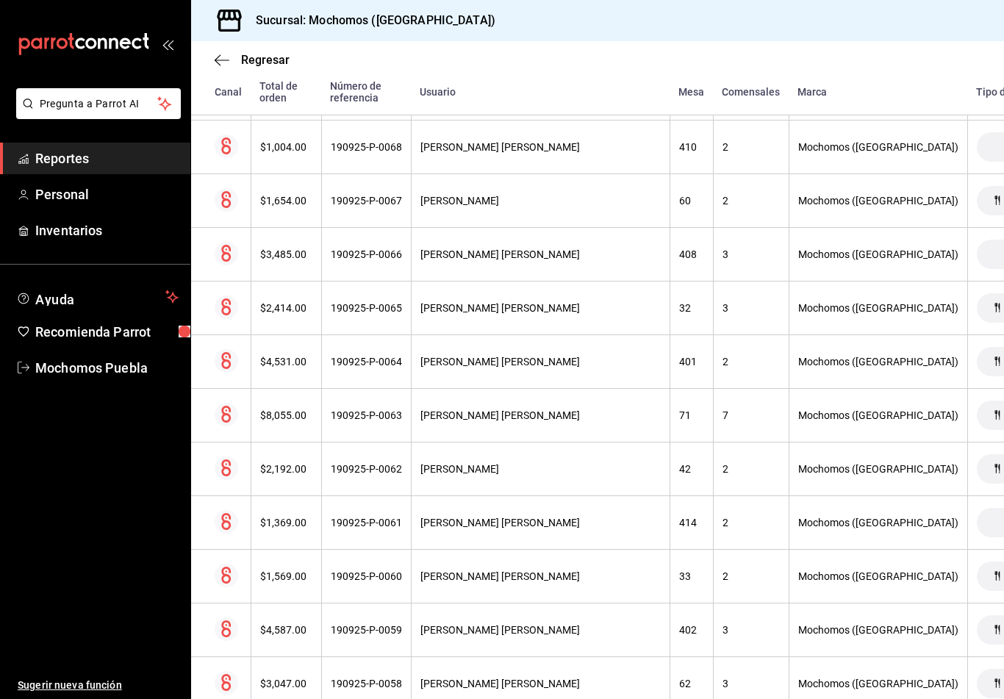
scroll to position [1503, 0]
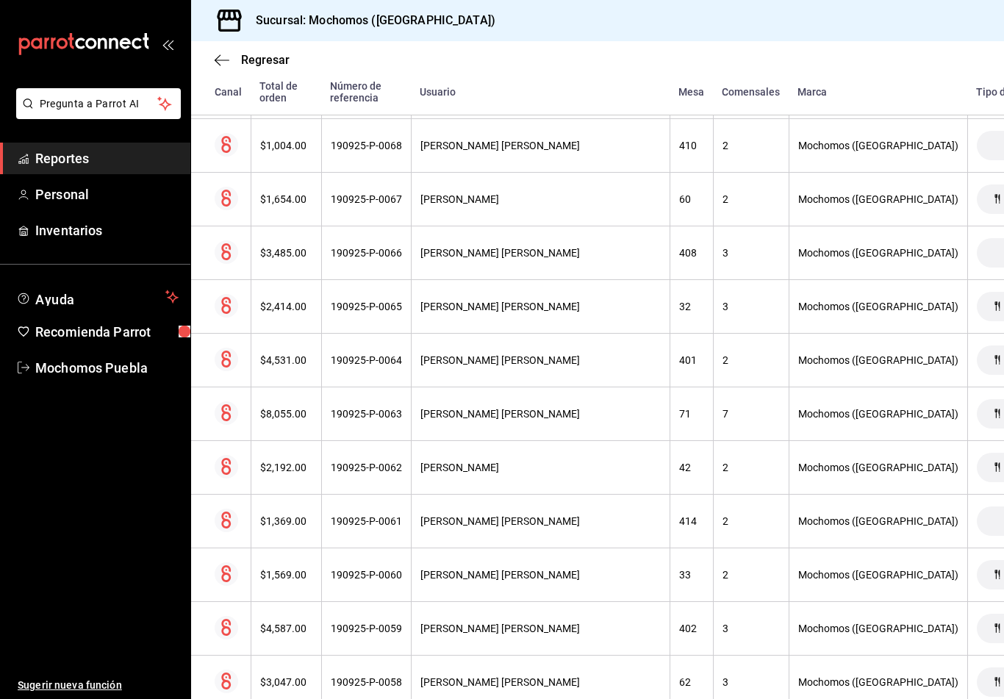
click at [513, 462] on div "[PERSON_NAME]" at bounding box center [540, 468] width 240 height 12
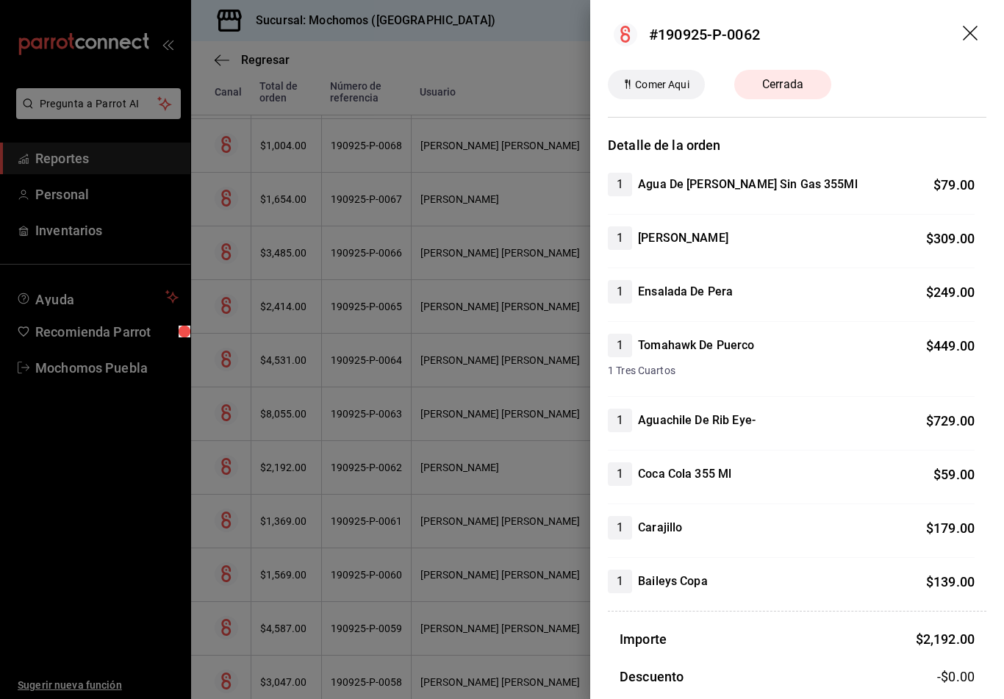
scroll to position [0, 0]
click at [966, 29] on icon "drag" at bounding box center [970, 33] width 15 height 15
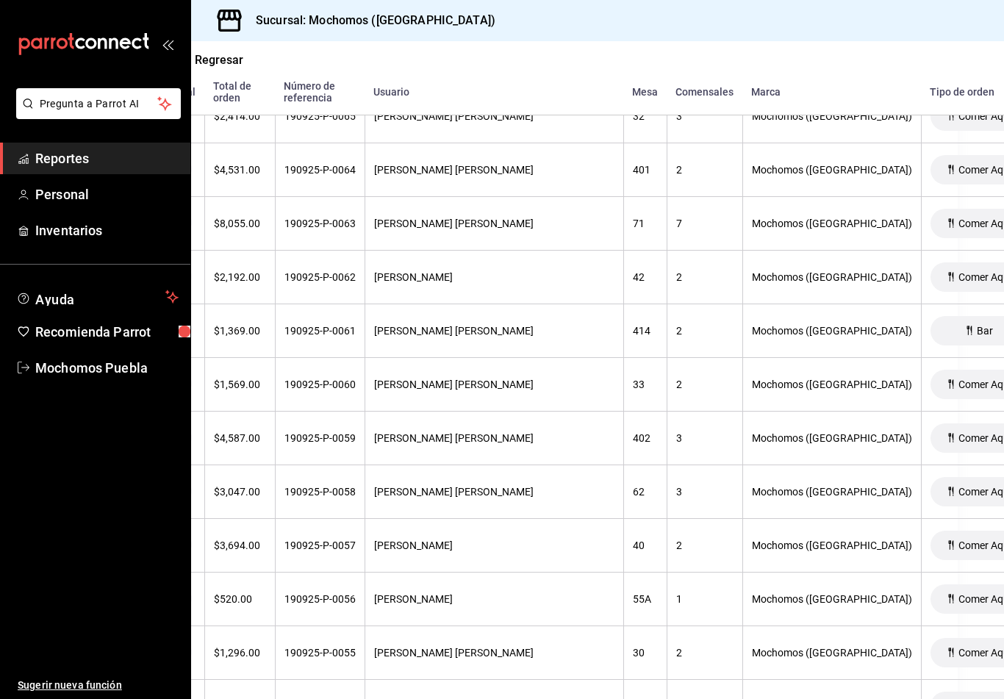
scroll to position [1695, 43]
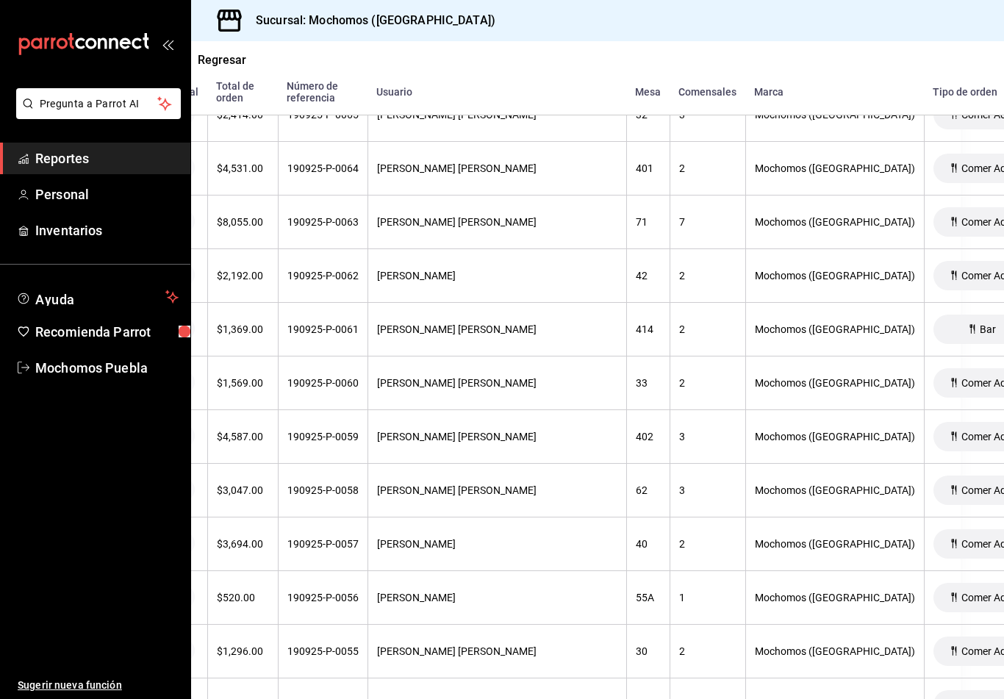
click at [430, 532] on th "[PERSON_NAME]" at bounding box center [496, 544] width 259 height 54
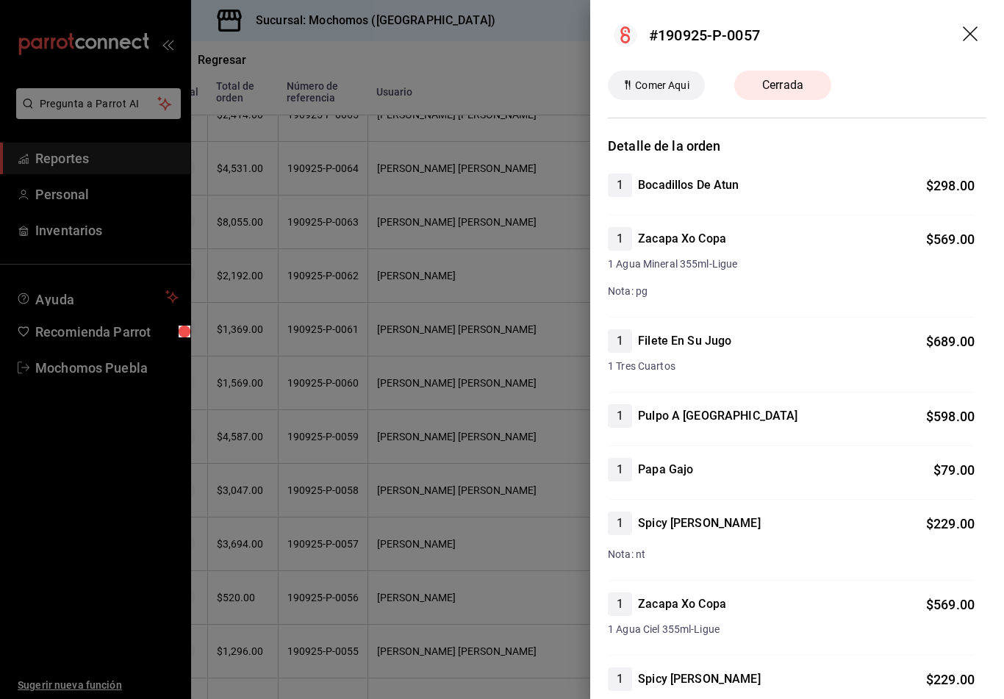
scroll to position [0, 0]
click at [979, 34] on icon "drag" at bounding box center [972, 35] width 18 height 18
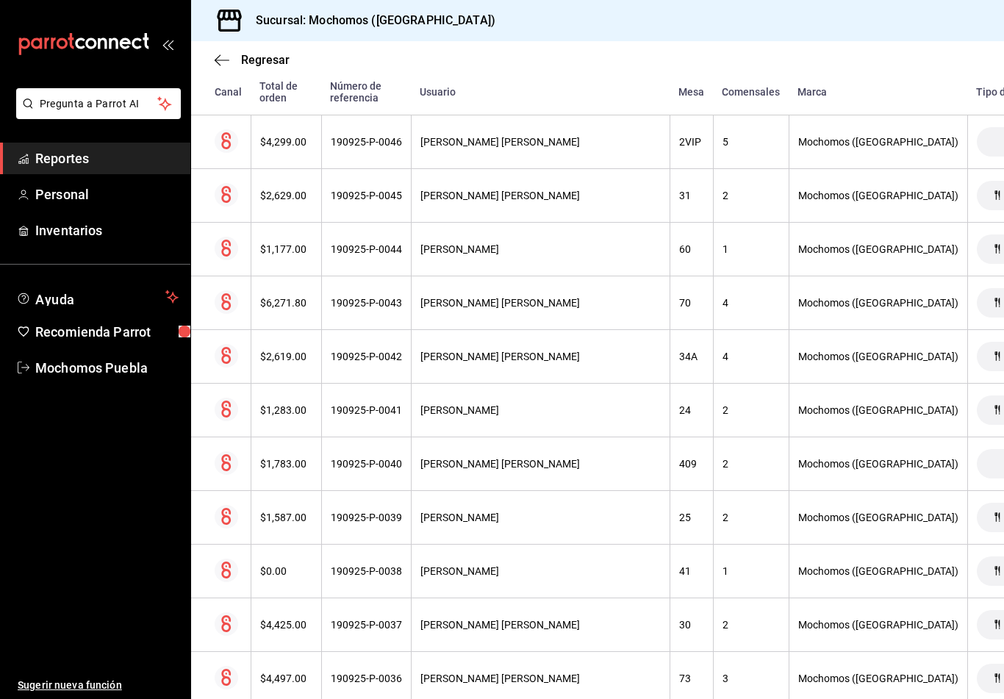
scroll to position [2688, 0]
click at [505, 564] on div "[PERSON_NAME]" at bounding box center [540, 570] width 240 height 12
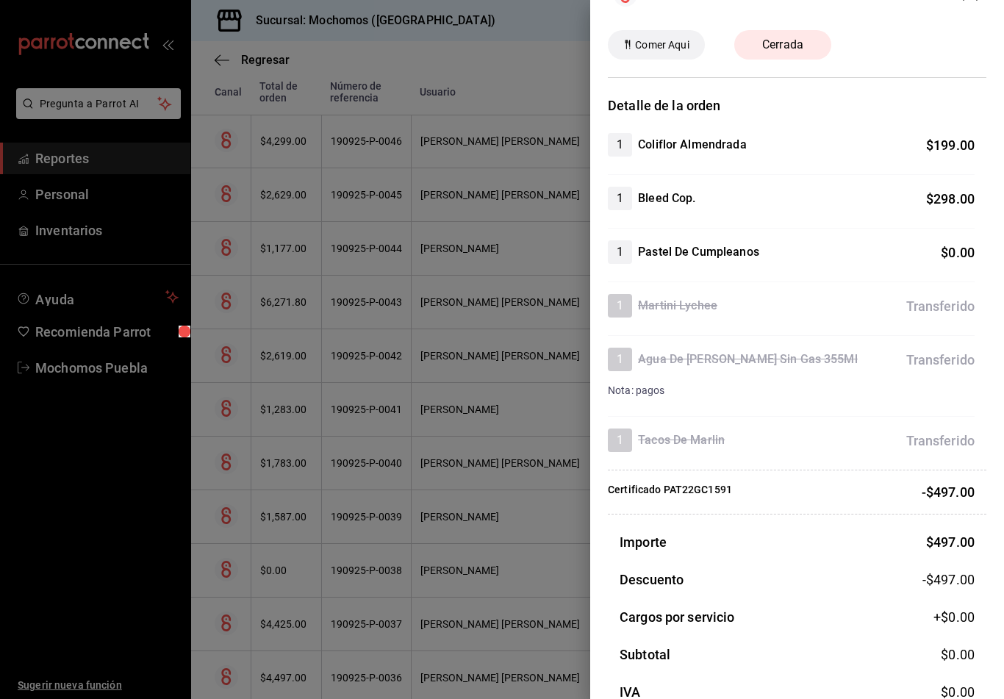
scroll to position [0, 0]
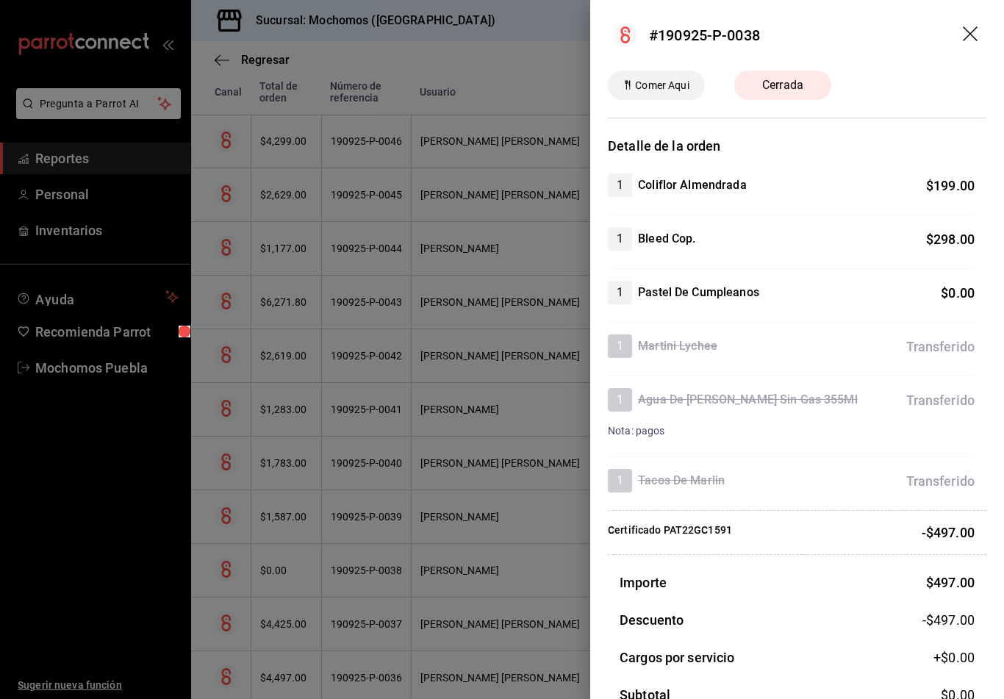
click at [966, 29] on icon "drag" at bounding box center [970, 33] width 15 height 15
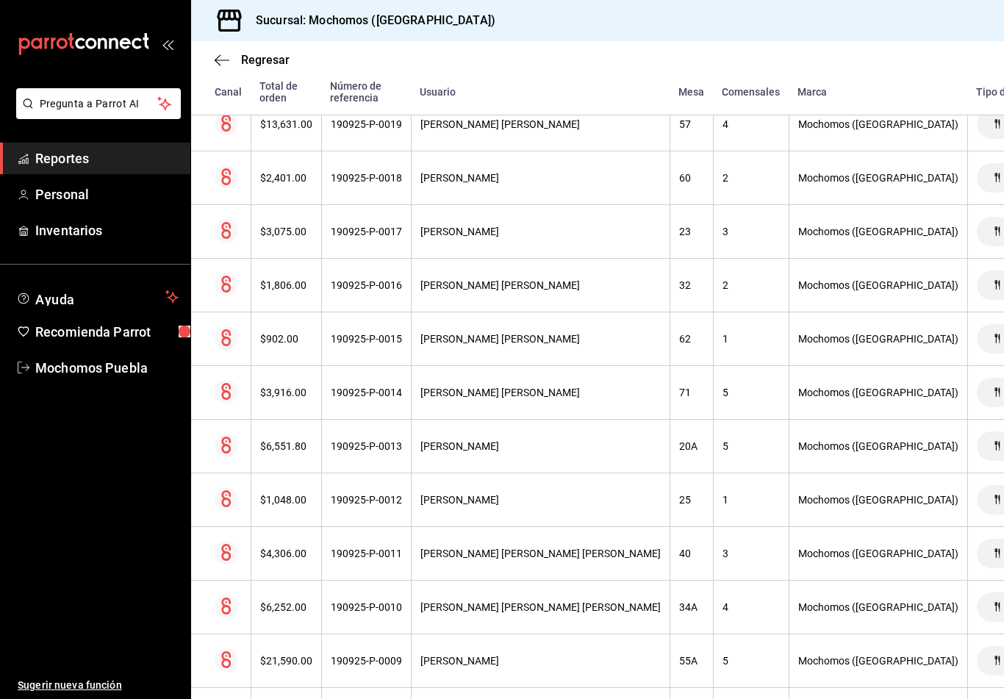
scroll to position [4154, 0]
click at [495, 540] on th "[PERSON_NAME] [PERSON_NAME] [PERSON_NAME]" at bounding box center [540, 553] width 259 height 54
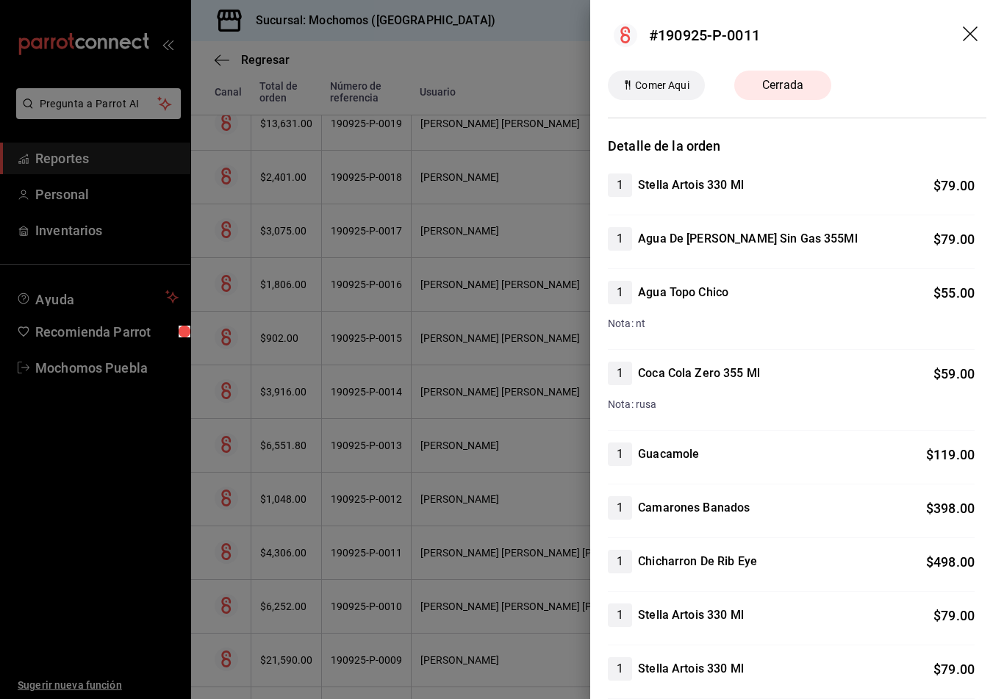
scroll to position [0, 0]
click at [979, 31] on icon "drag" at bounding box center [972, 35] width 18 height 18
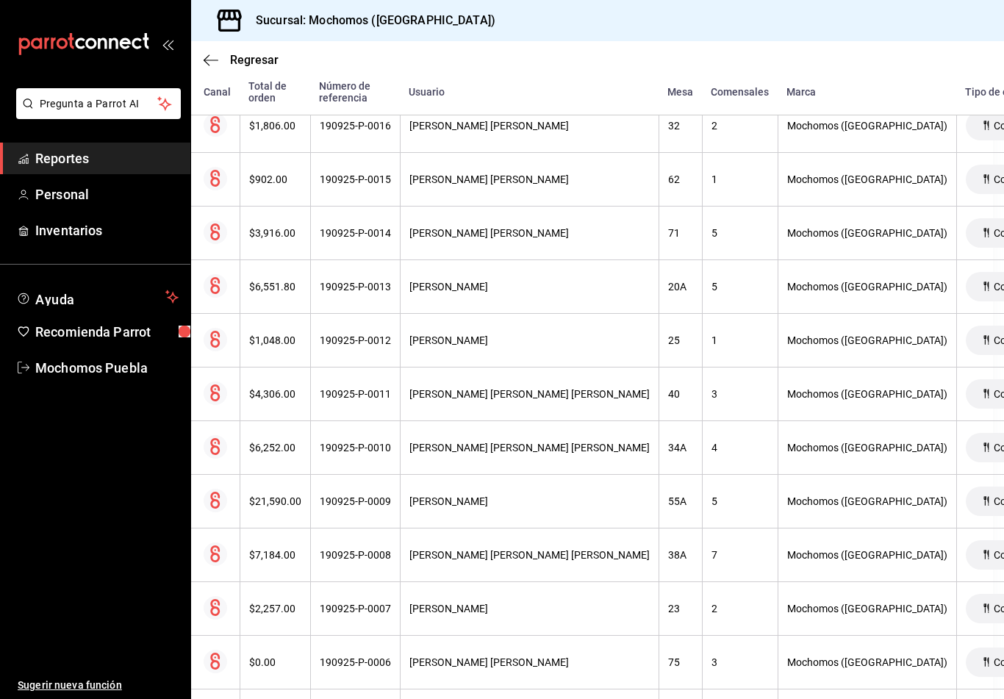
scroll to position [4312, 11]
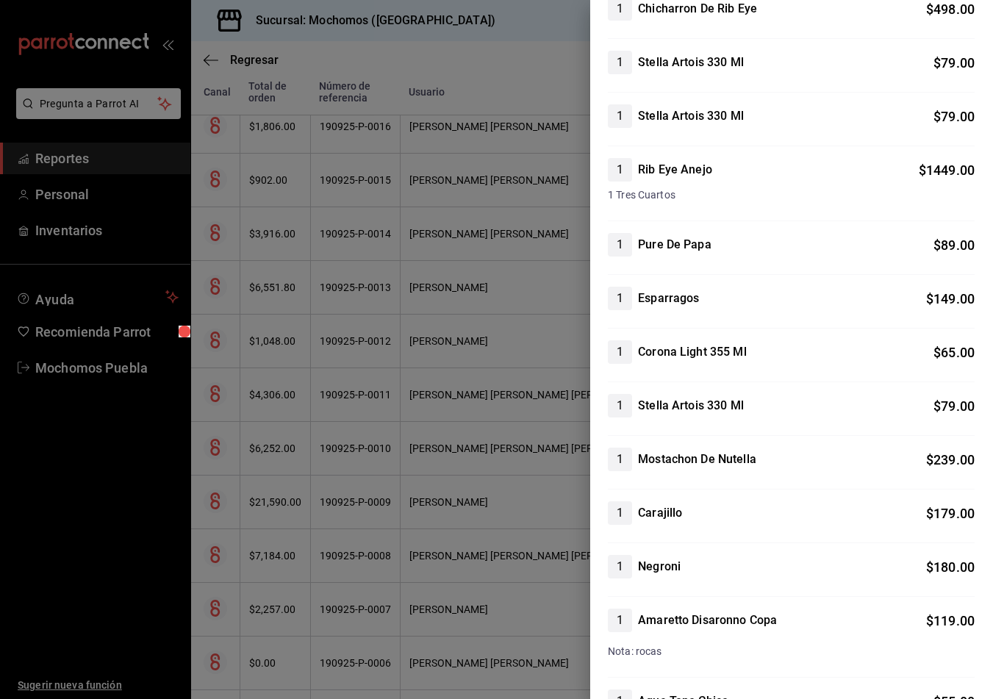
scroll to position [547, 0]
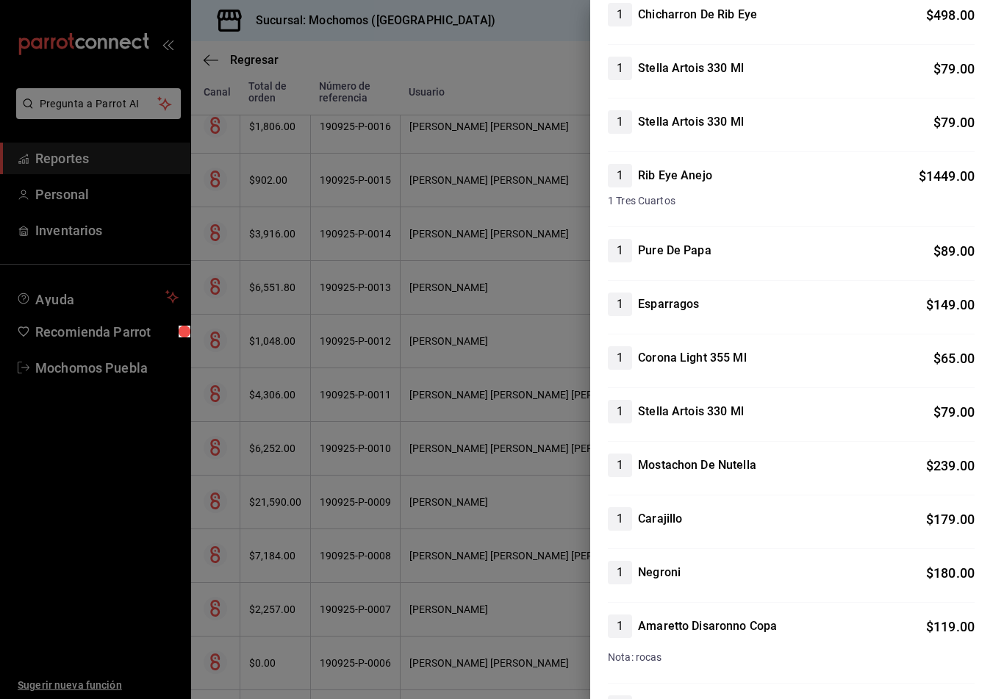
click at [67, 547] on div at bounding box center [502, 349] width 1004 height 699
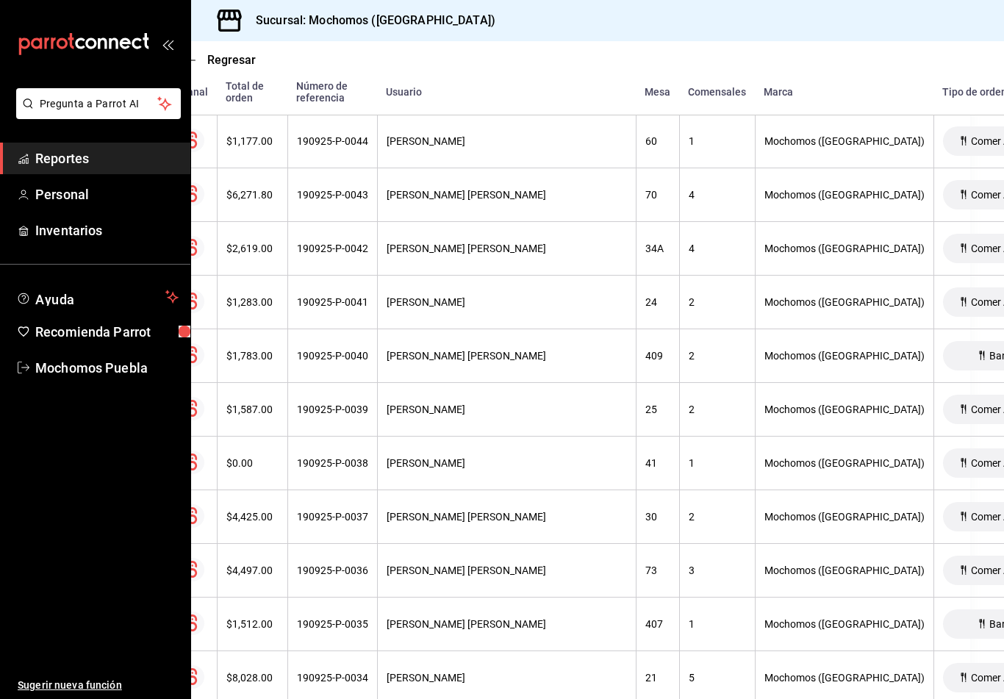
scroll to position [2794, 33]
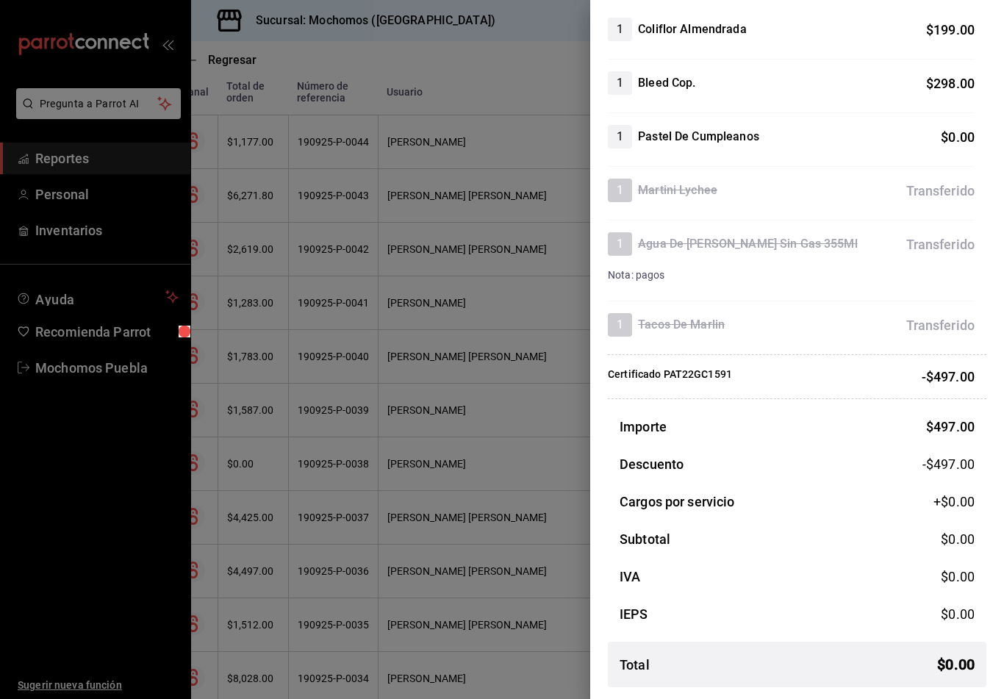
scroll to position [156, 0]
click at [71, 546] on div at bounding box center [502, 349] width 1004 height 699
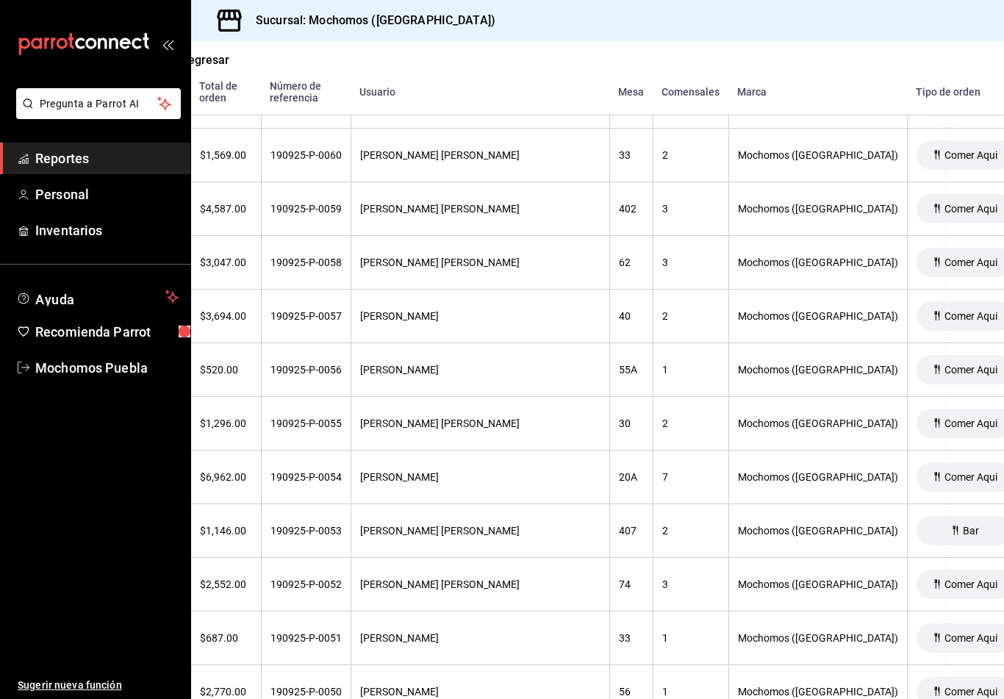
scroll to position [1899, 60]
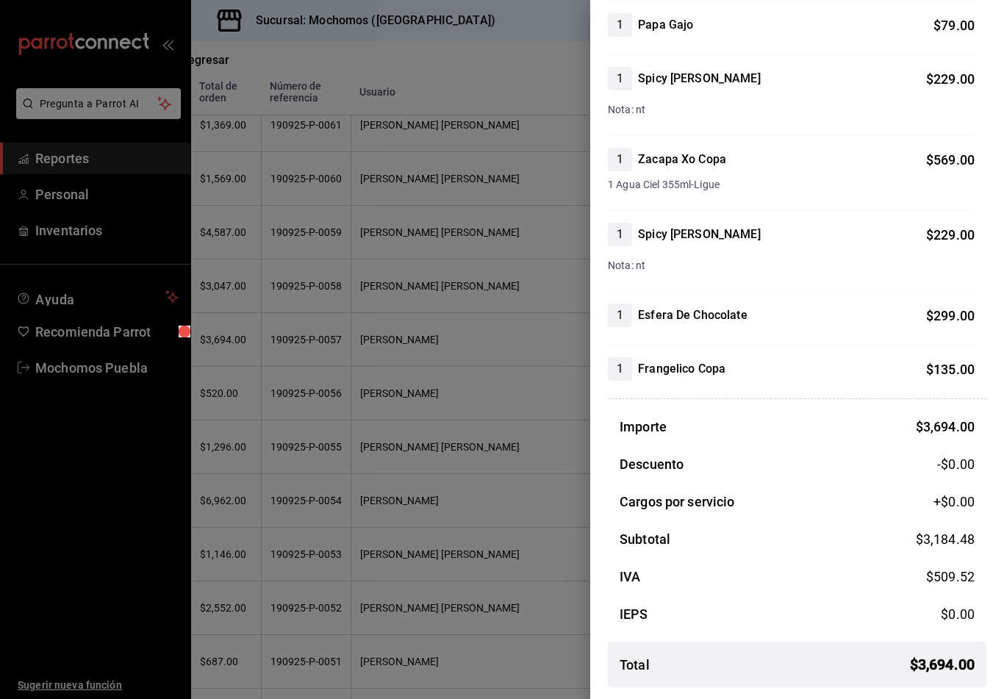
scroll to position [445, 0]
click at [60, 550] on div at bounding box center [502, 349] width 1004 height 699
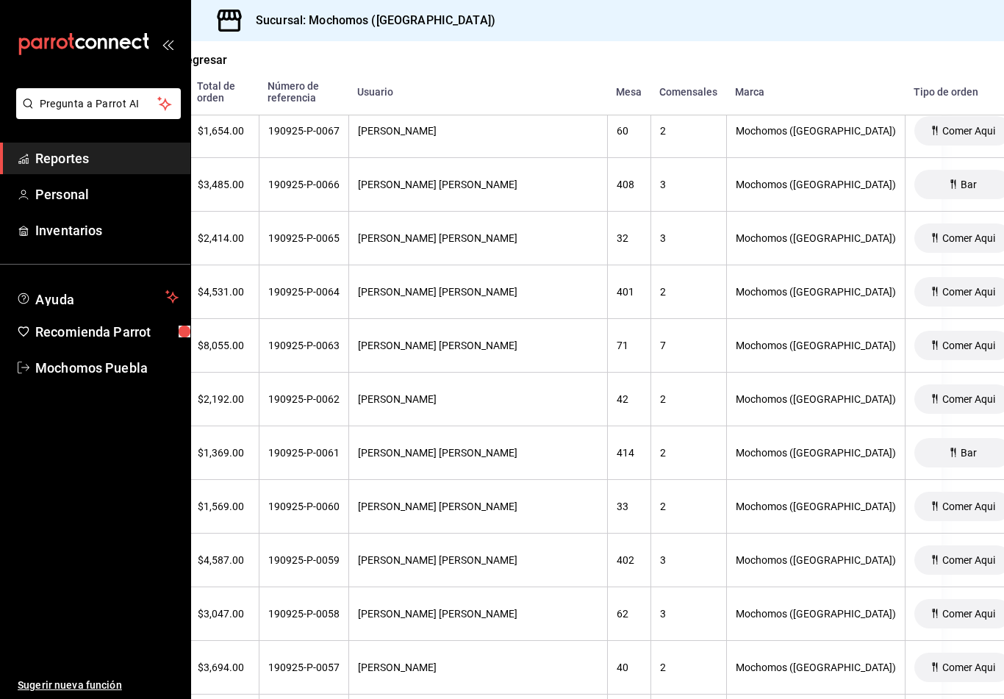
scroll to position [1570, 62]
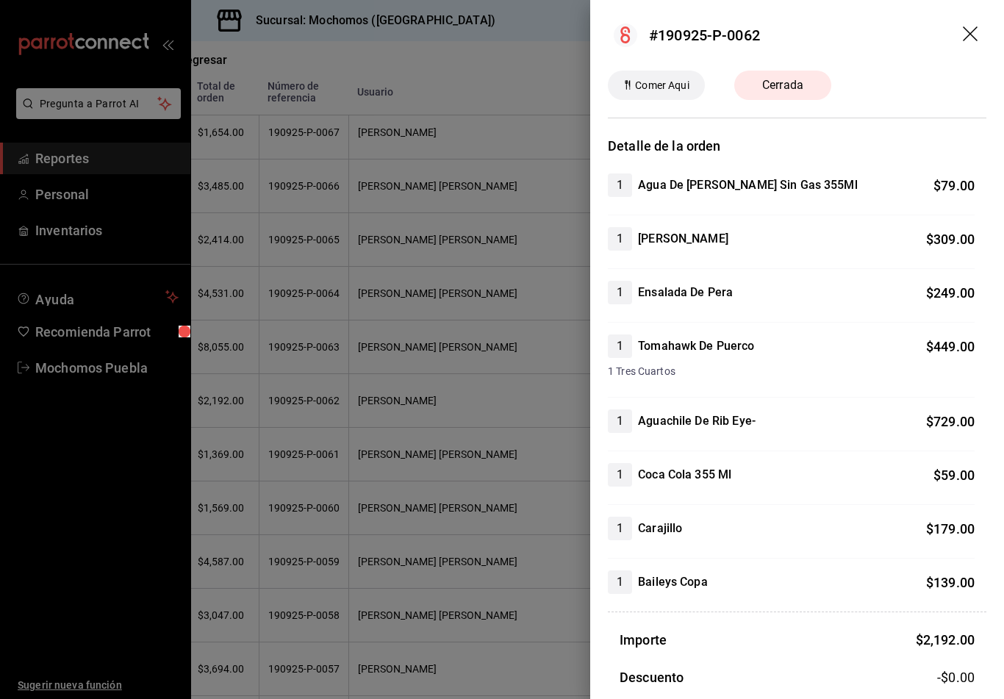
scroll to position [0, 0]
click at [52, 561] on div at bounding box center [502, 349] width 1004 height 699
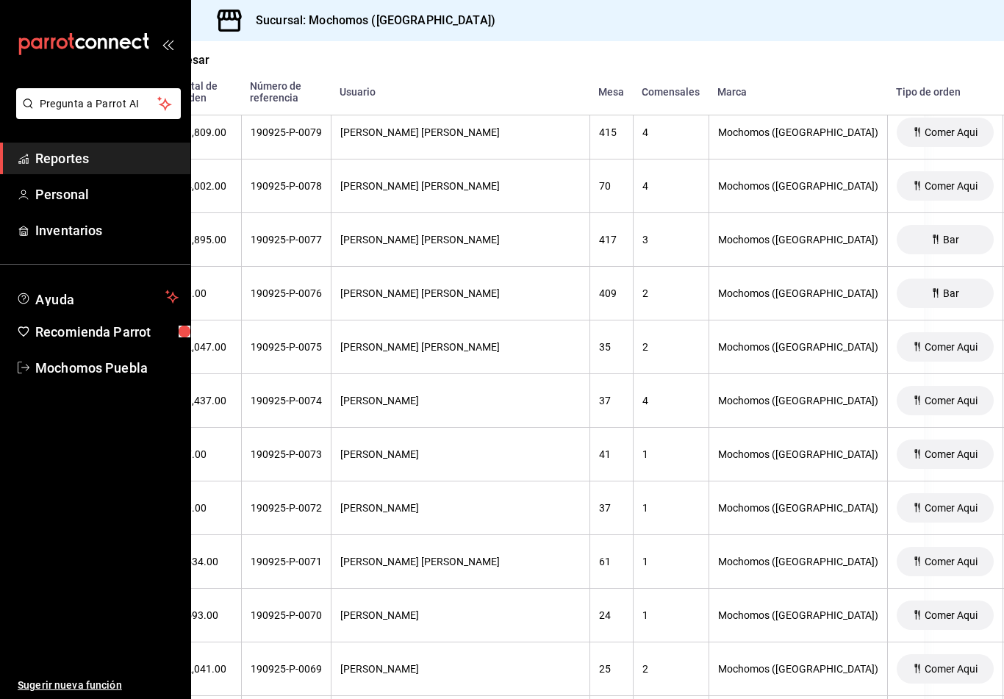
scroll to position [917, 81]
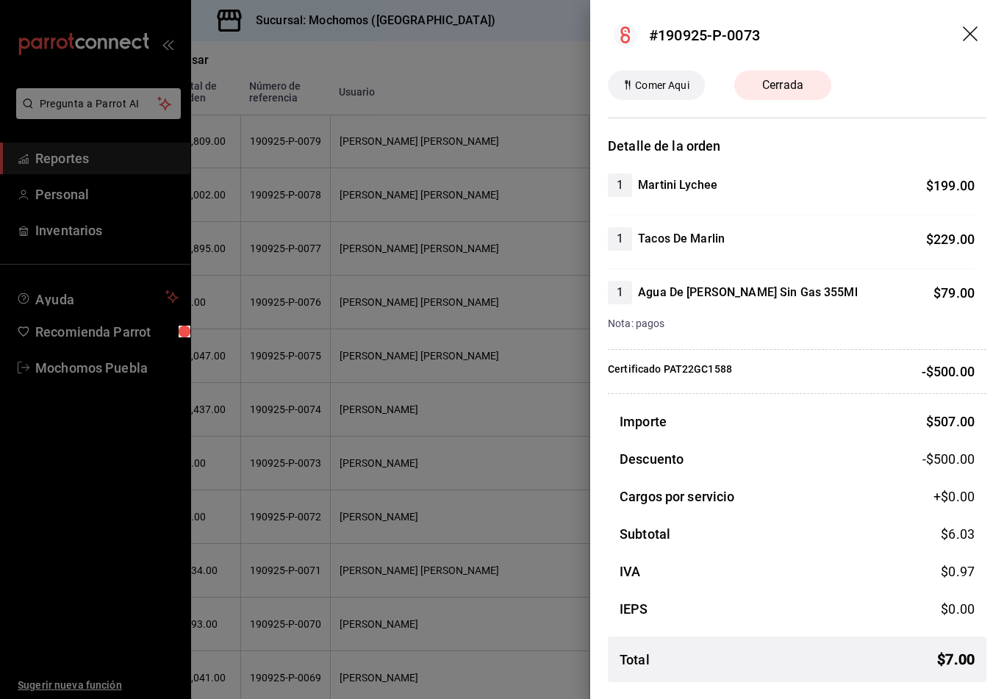
click at [57, 595] on div at bounding box center [502, 349] width 1004 height 699
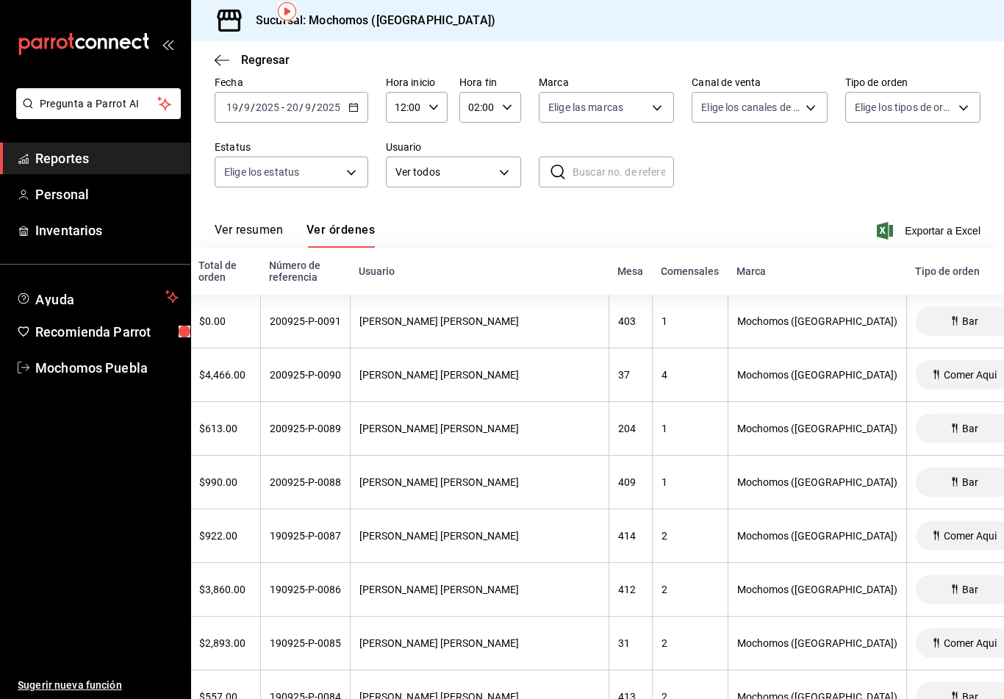
scroll to position [61, 0]
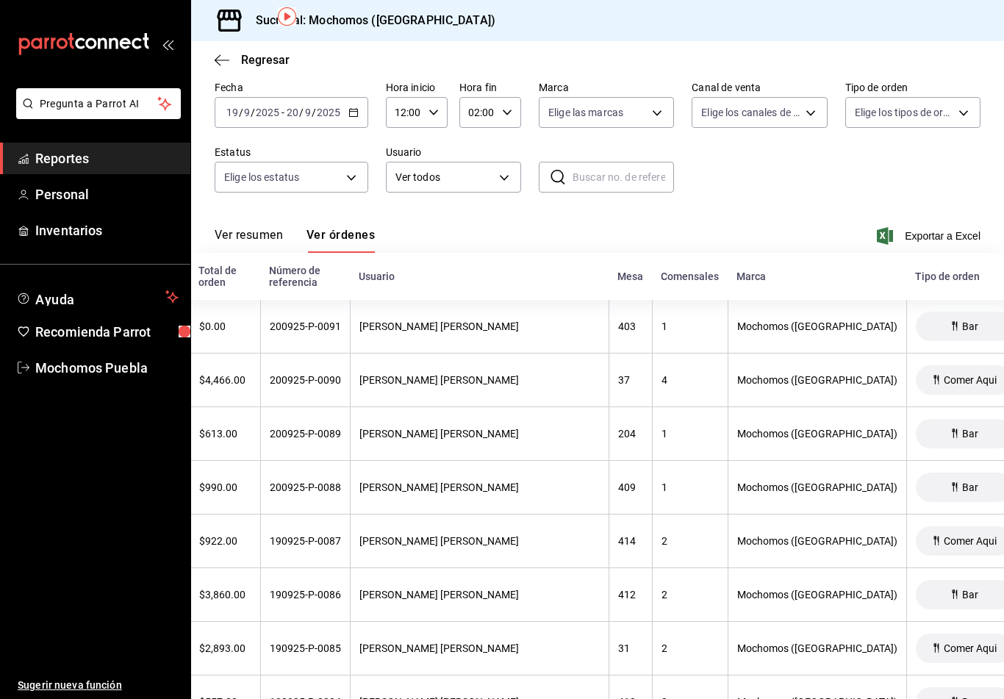
click at [320, 97] on div "[DATE] [DATE] - [DATE] [DATE]" at bounding box center [292, 112] width 154 height 31
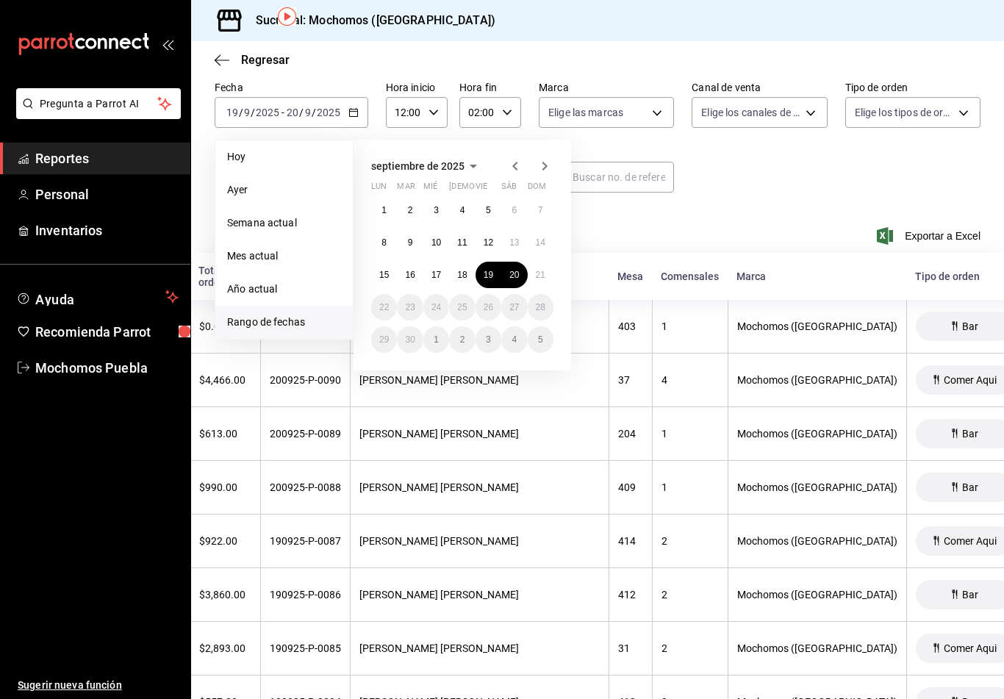
click at [460, 270] on abbr "18" at bounding box center [462, 275] width 10 height 10
click at [462, 270] on abbr "18" at bounding box center [462, 275] width 10 height 10
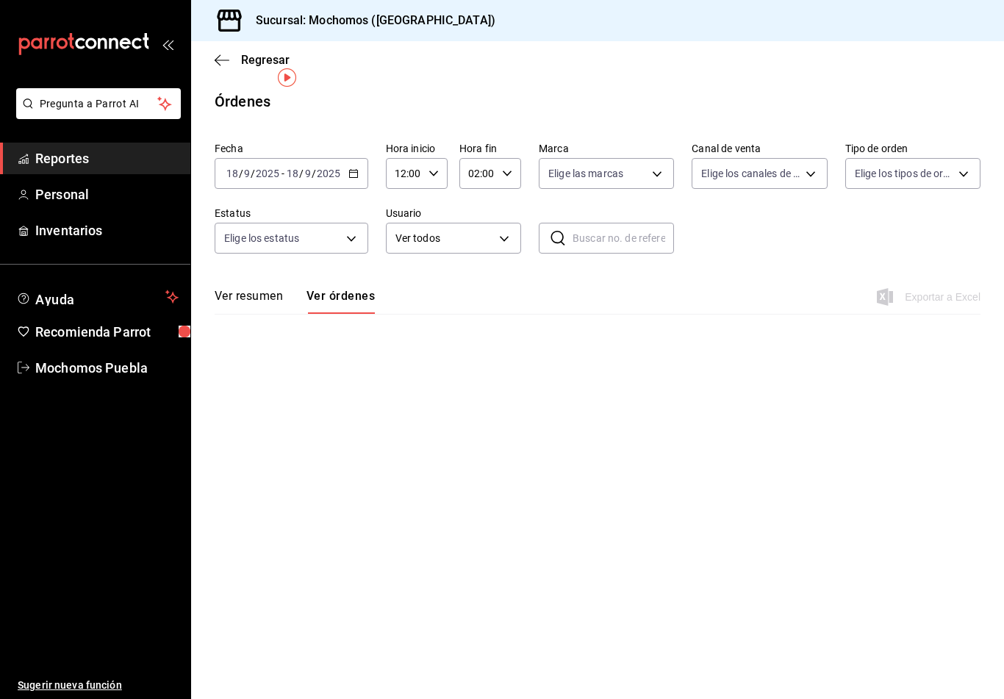
click at [491, 271] on div "Ver resumen Ver órdenes Exportar a Excel" at bounding box center [598, 292] width 766 height 43
click at [287, 168] on input "18" at bounding box center [292, 174] width 13 height 12
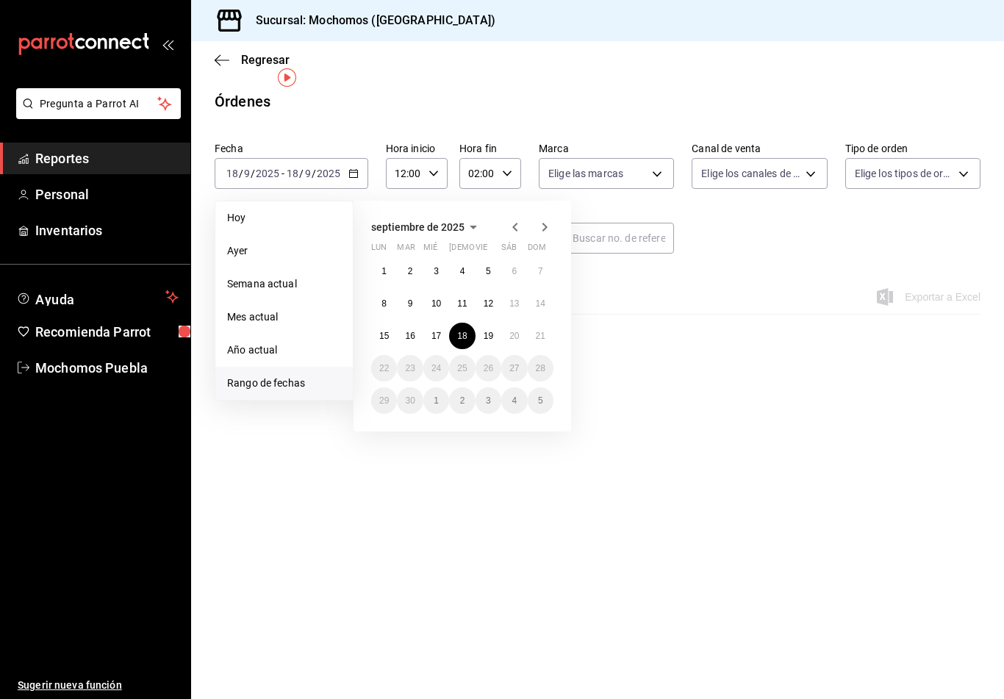
click at [489, 331] on abbr "19" at bounding box center [489, 336] width 10 height 10
click at [459, 331] on abbr "18" at bounding box center [462, 336] width 10 height 10
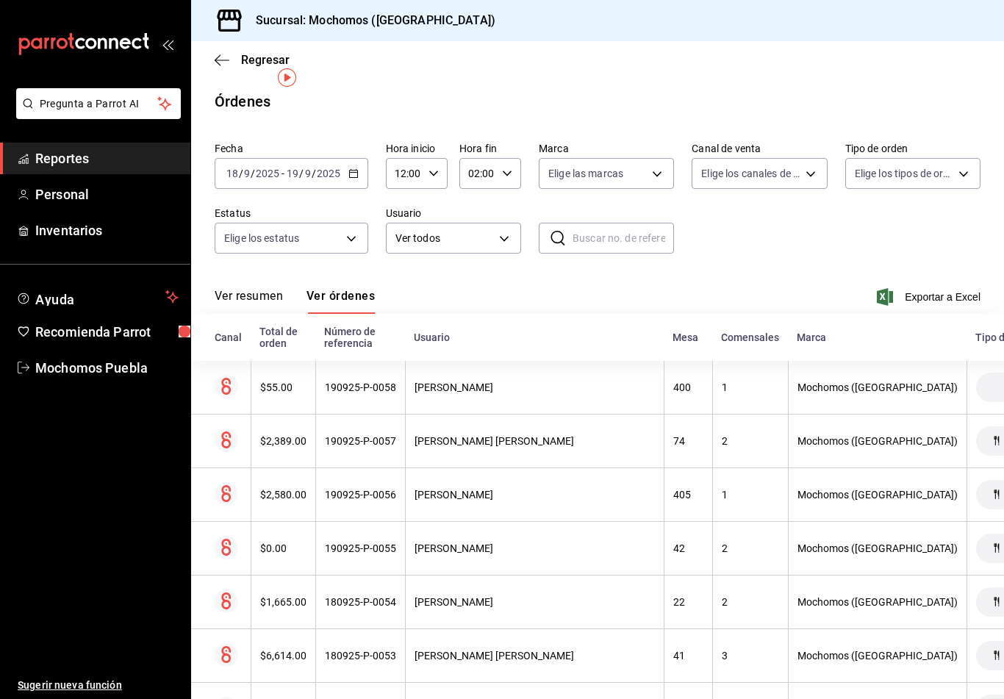
click at [421, 159] on input "12:00" at bounding box center [404, 173] width 37 height 29
click at [403, 229] on span "11" at bounding box center [400, 224] width 7 height 12
type input "11:00"
click at [489, 149] on div at bounding box center [502, 349] width 1004 height 699
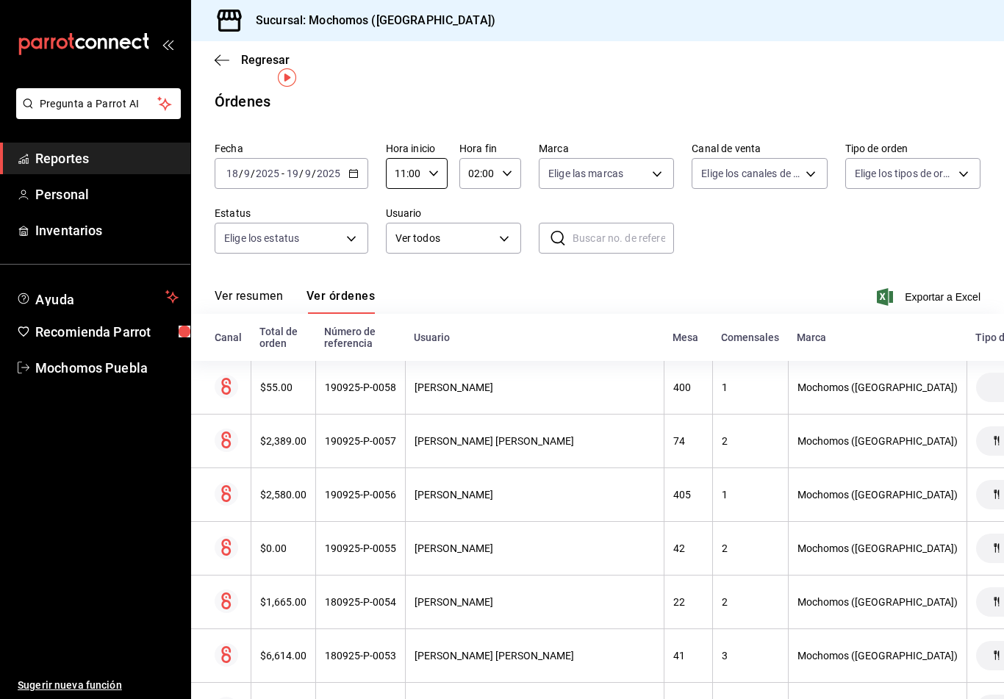
click at [494, 159] on input "02:00" at bounding box center [477, 173] width 37 height 29
click at [478, 224] on span "05" at bounding box center [473, 218] width 7 height 12
type input "05:00"
click at [806, 227] on div at bounding box center [502, 349] width 1004 height 699
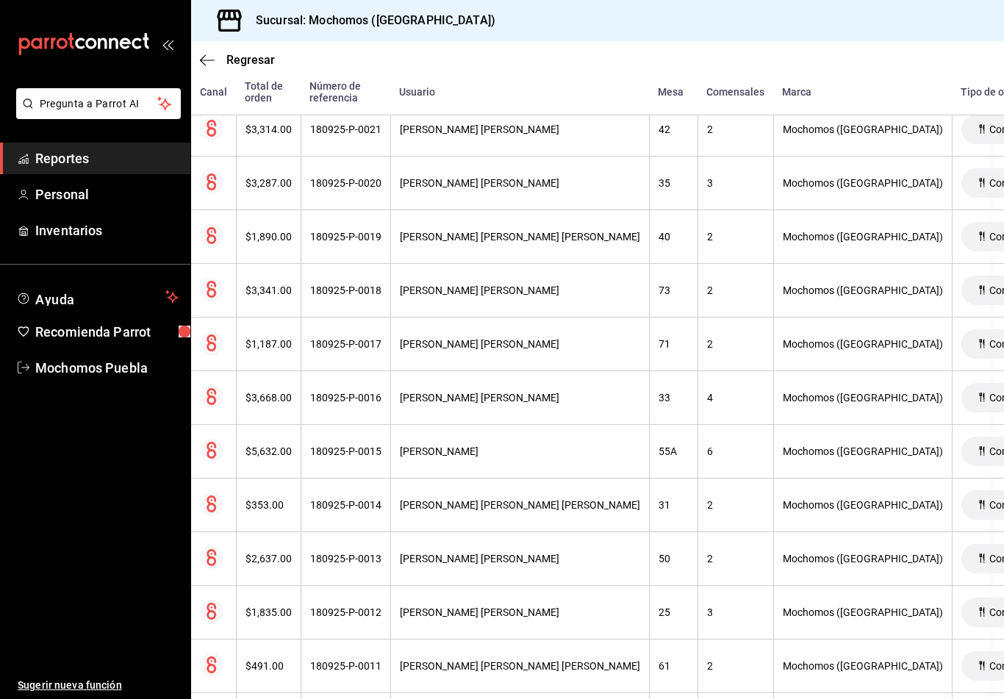
scroll to position [2271, 15]
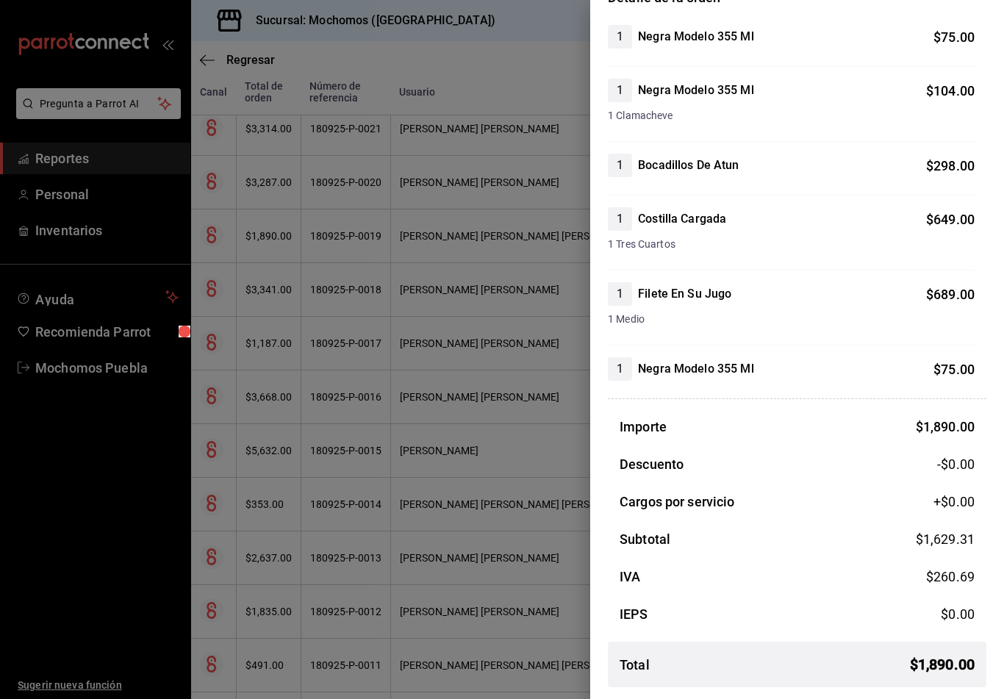
scroll to position [148, 0]
click at [35, 568] on div at bounding box center [502, 349] width 1004 height 699
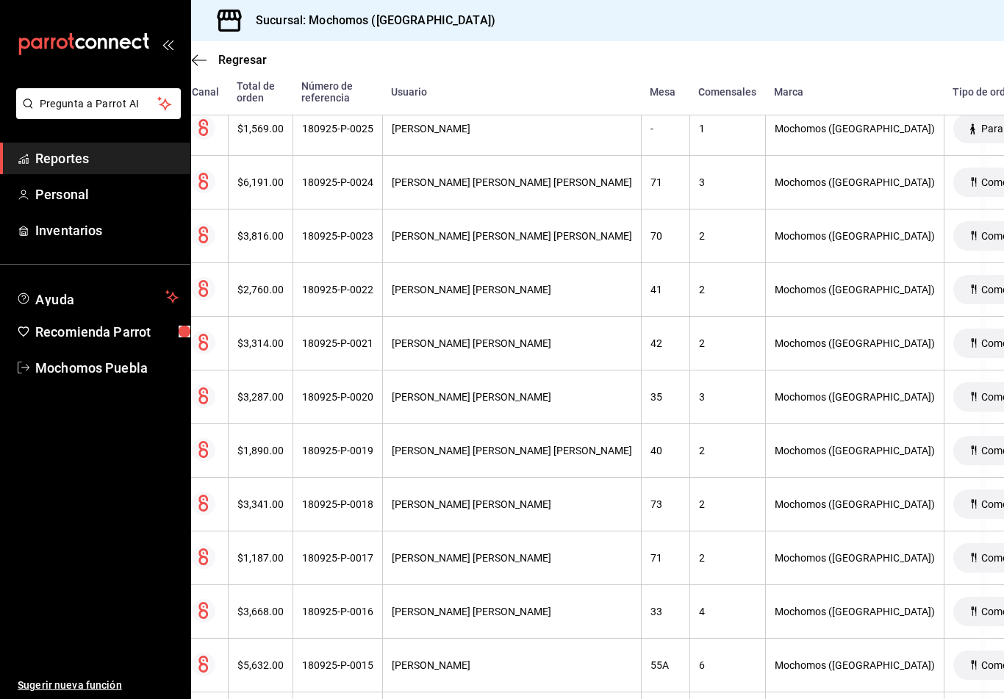
scroll to position [2056, 23]
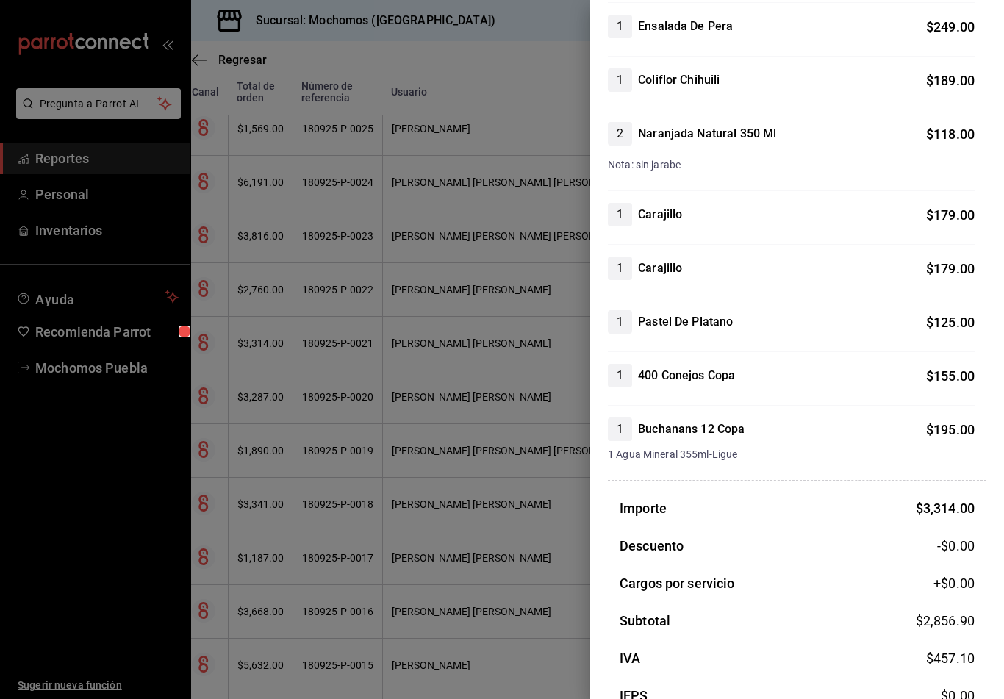
scroll to position [587, 0]
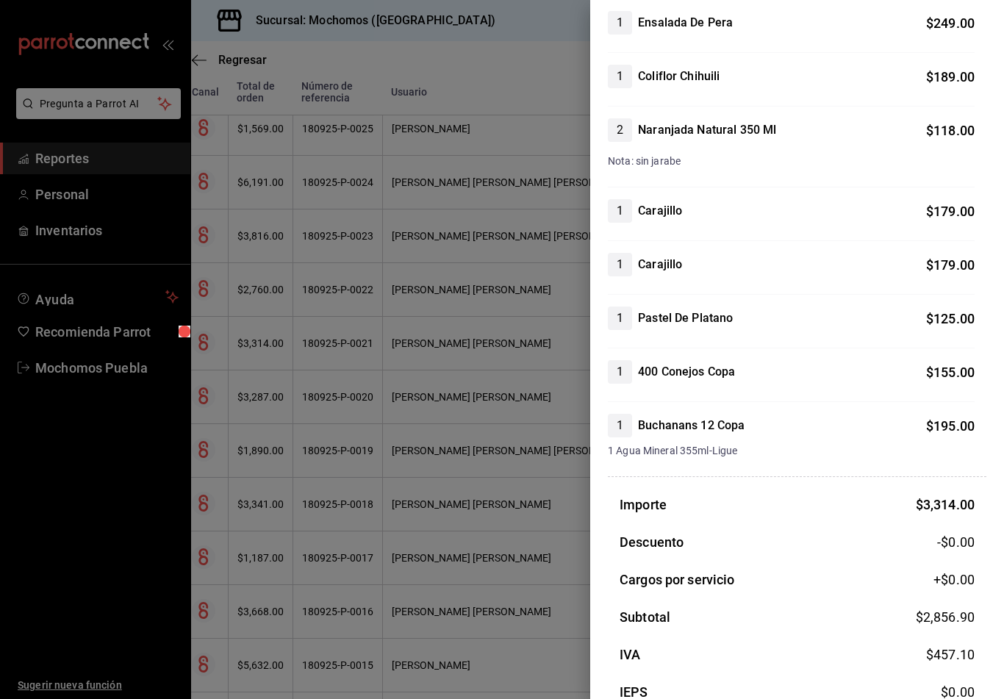
click at [89, 552] on div at bounding box center [502, 349] width 1004 height 699
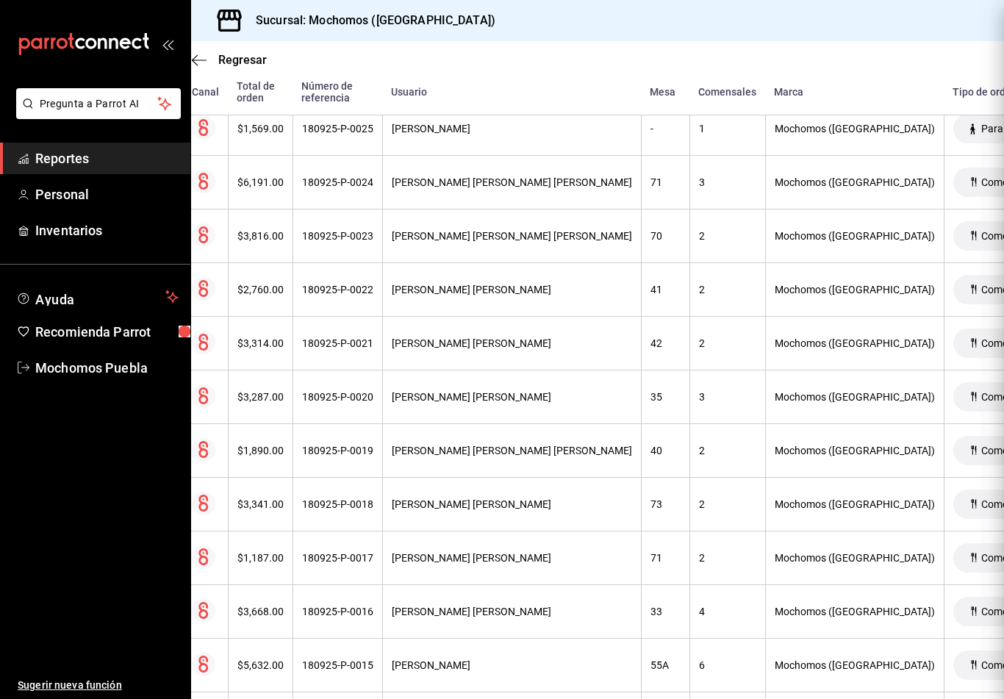
scroll to position [0, 0]
click at [70, 558] on ul "Sugerir nueva función" at bounding box center [95, 542] width 190 height 316
click at [641, 263] on th "41" at bounding box center [665, 290] width 49 height 54
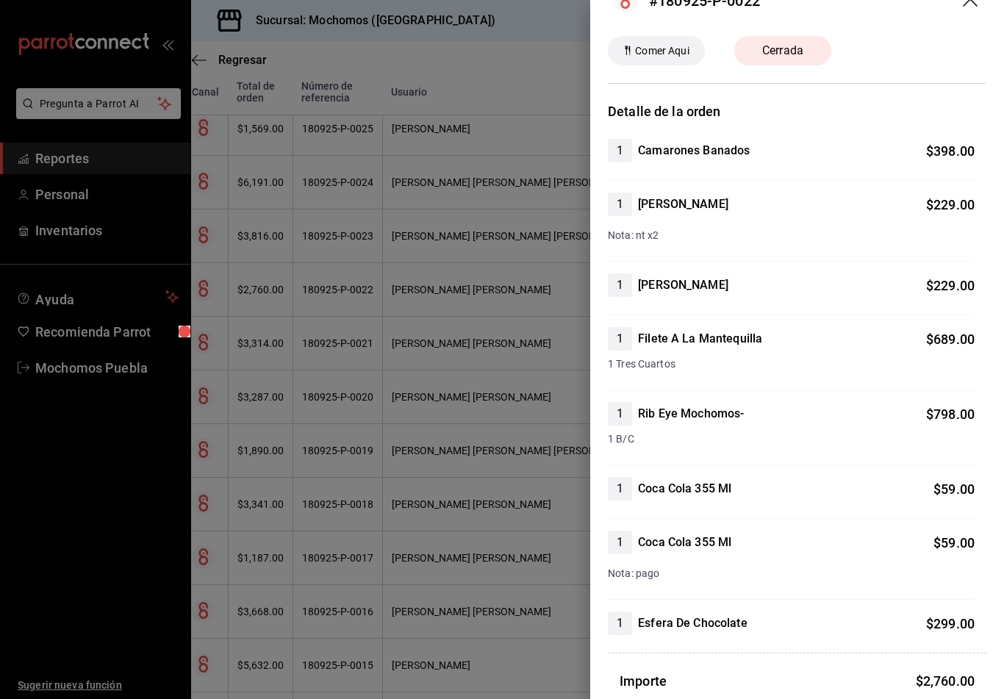
scroll to position [38, 0]
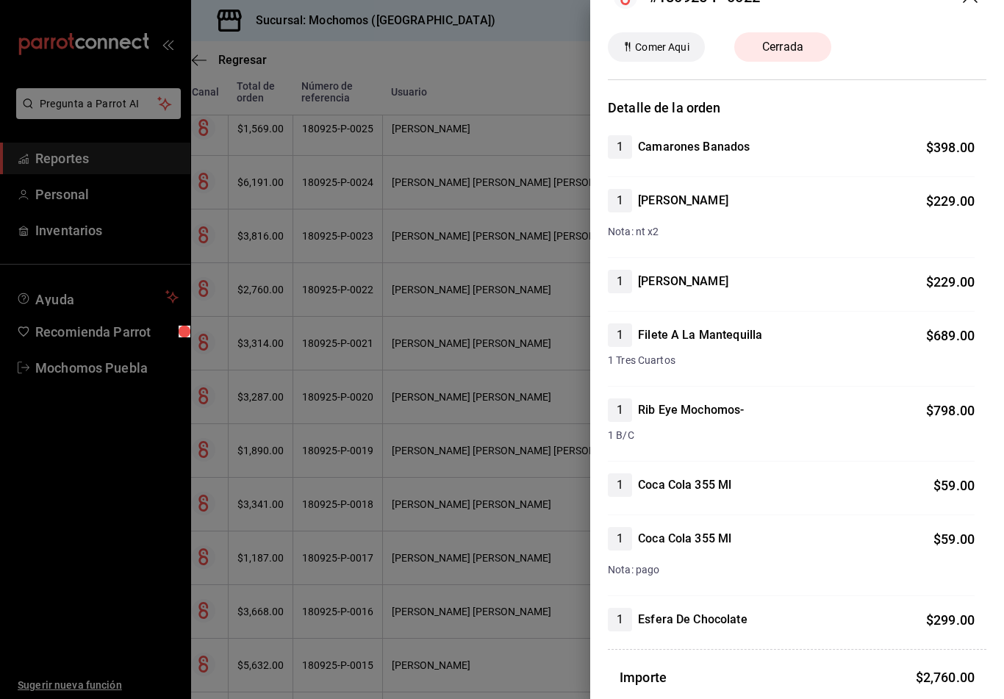
click at [68, 537] on div at bounding box center [502, 349] width 1004 height 699
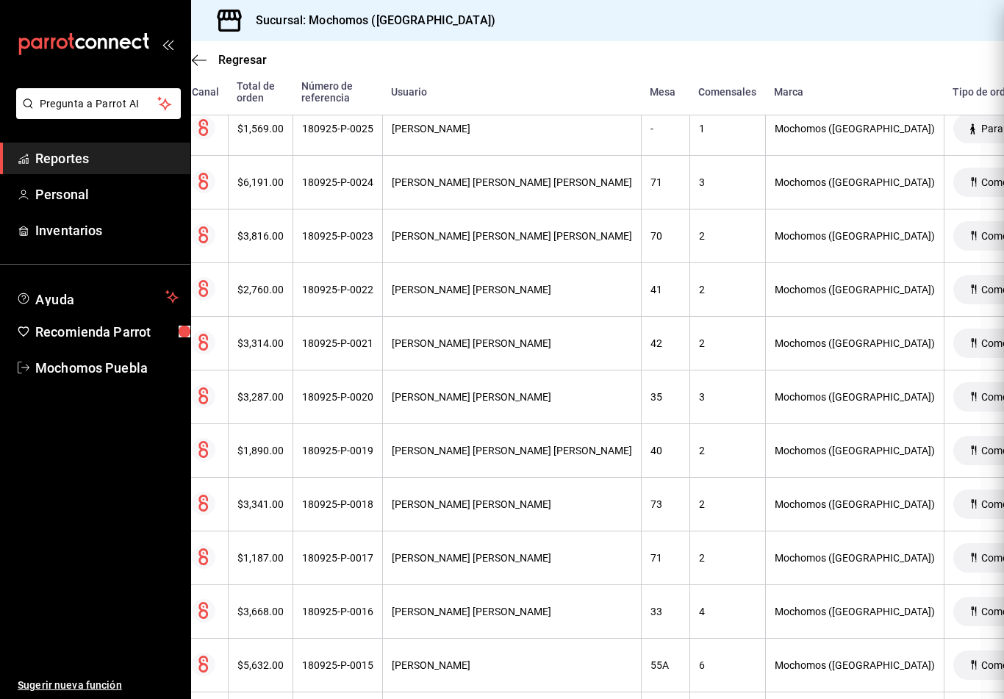
scroll to position [0, 0]
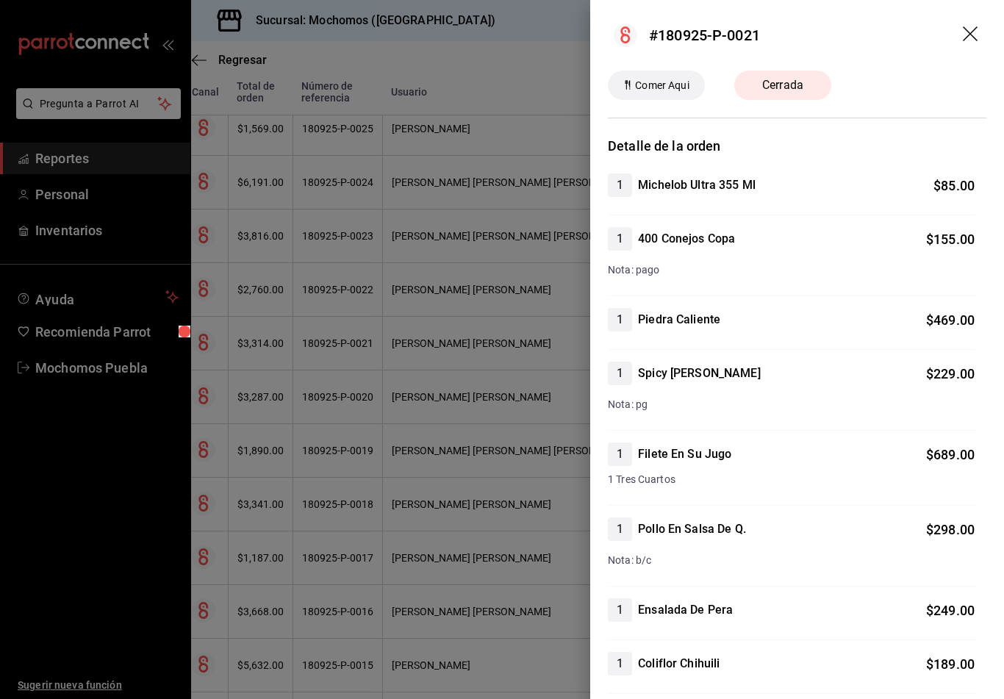
click at [74, 579] on div at bounding box center [502, 349] width 1004 height 699
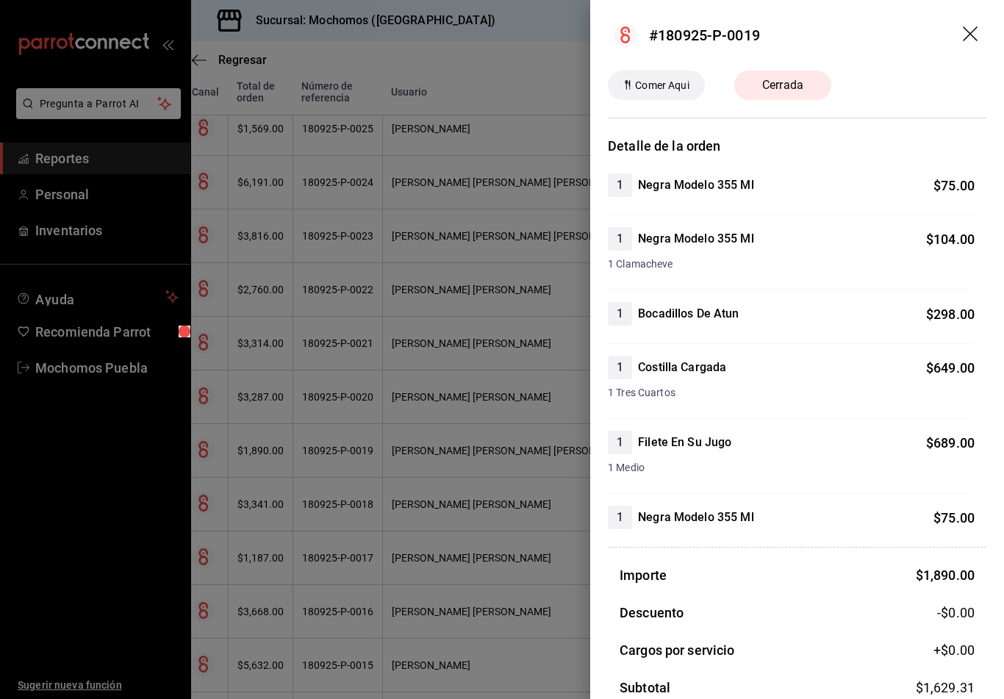
click at [53, 614] on div at bounding box center [502, 349] width 1004 height 699
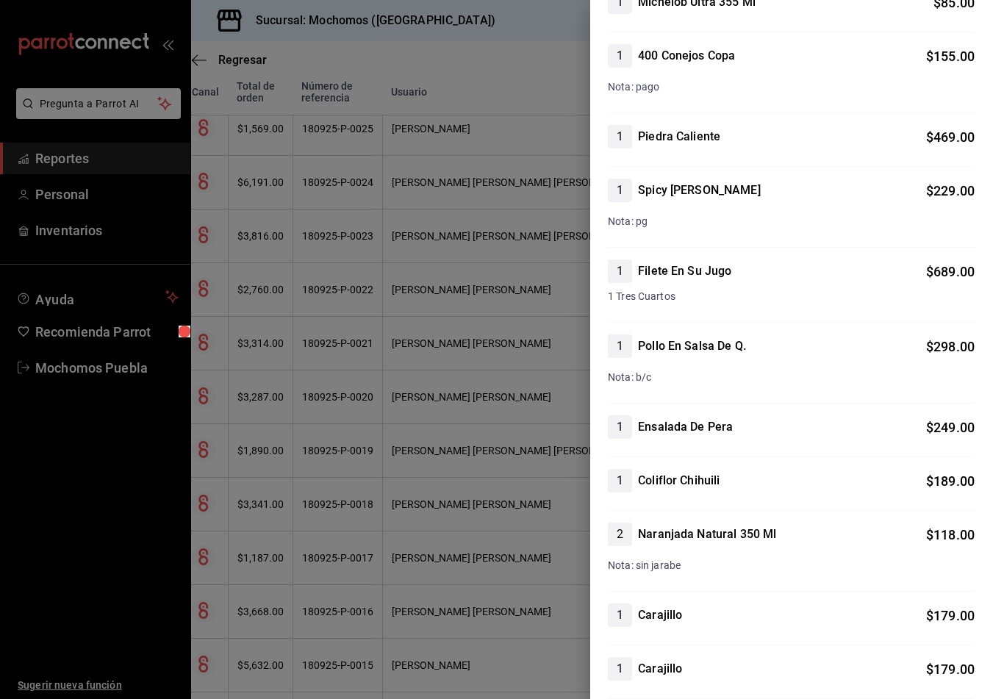
scroll to position [184, 0]
click at [55, 589] on div at bounding box center [502, 349] width 1004 height 699
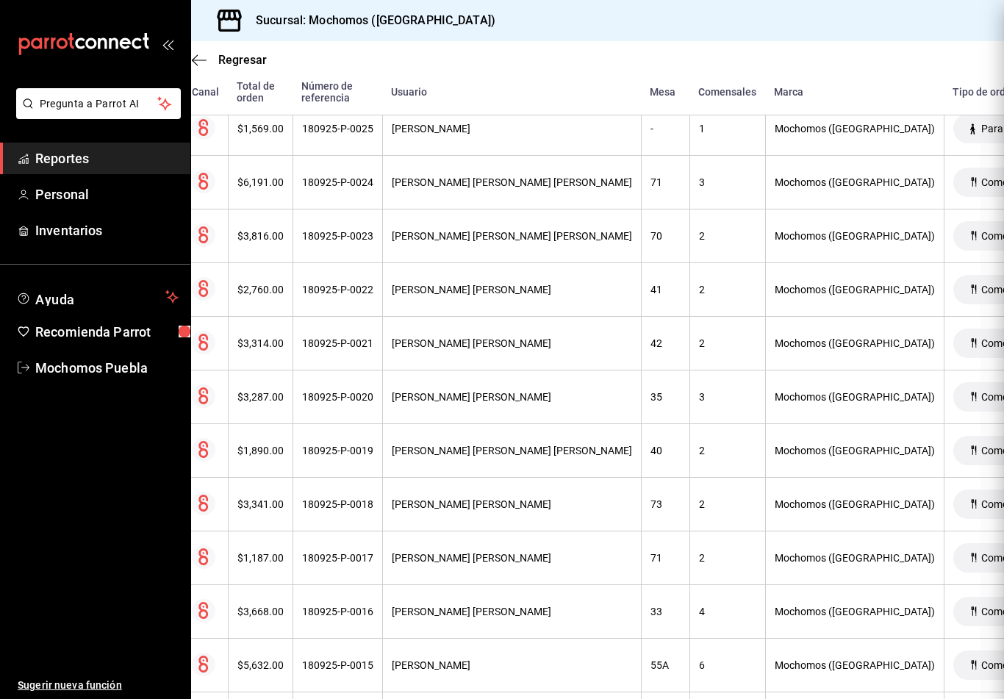
scroll to position [0, 0]
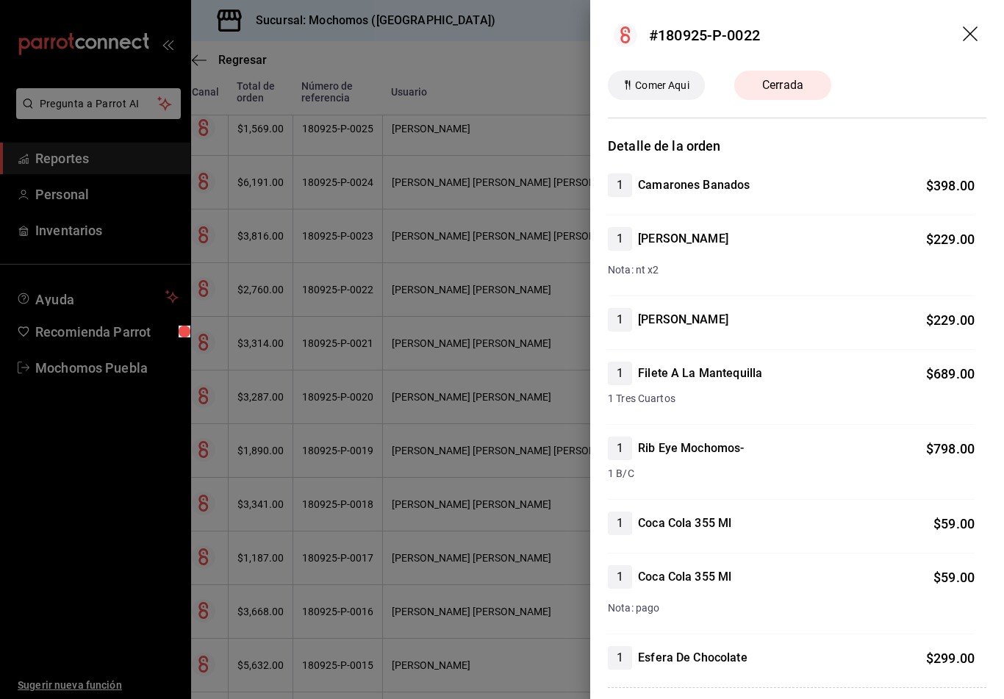
click at [57, 478] on div at bounding box center [502, 349] width 1004 height 699
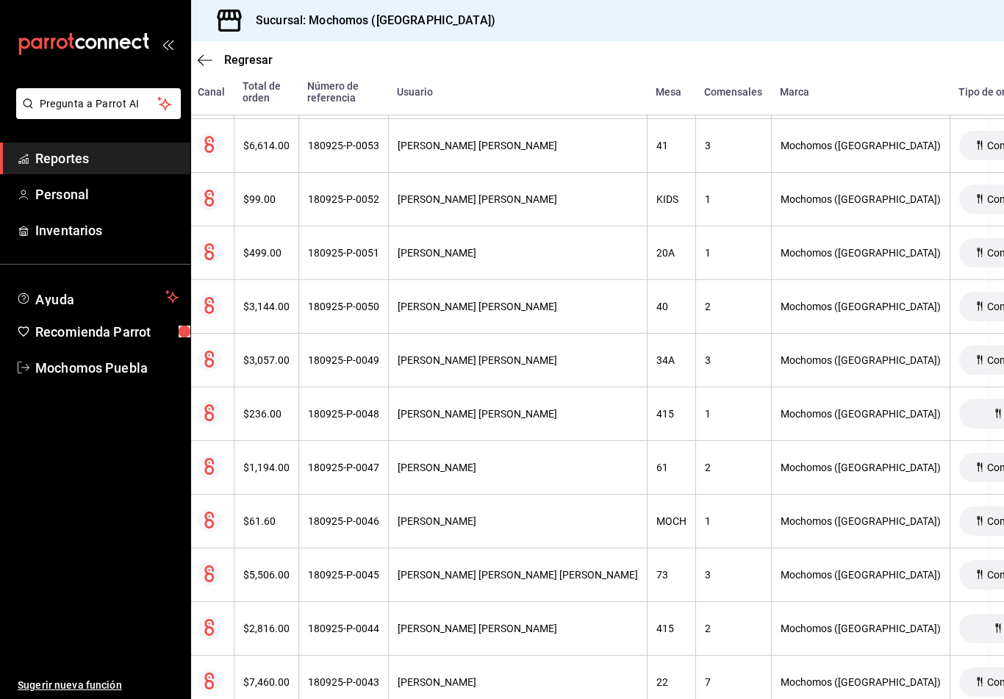
scroll to position [537, 17]
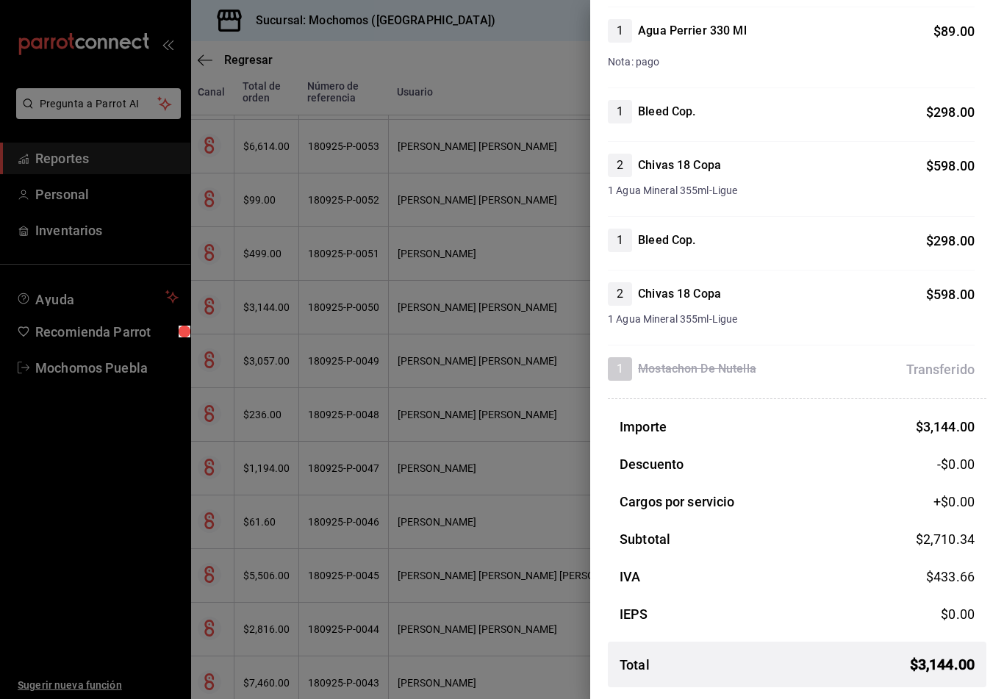
scroll to position [450, 0]
click at [40, 514] on div at bounding box center [502, 349] width 1004 height 699
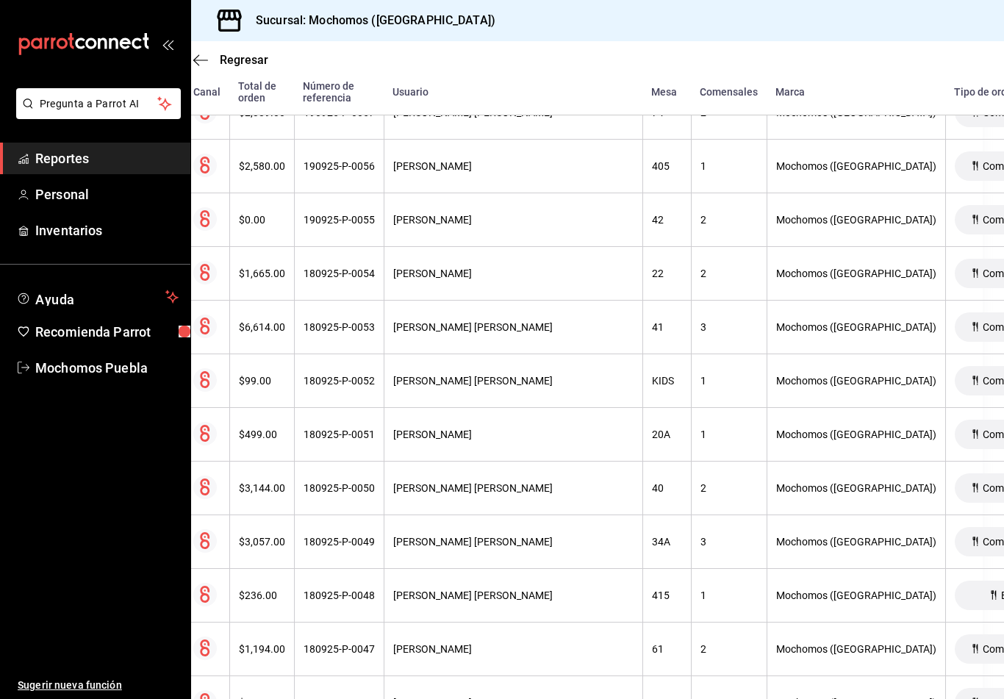
scroll to position [356, 21]
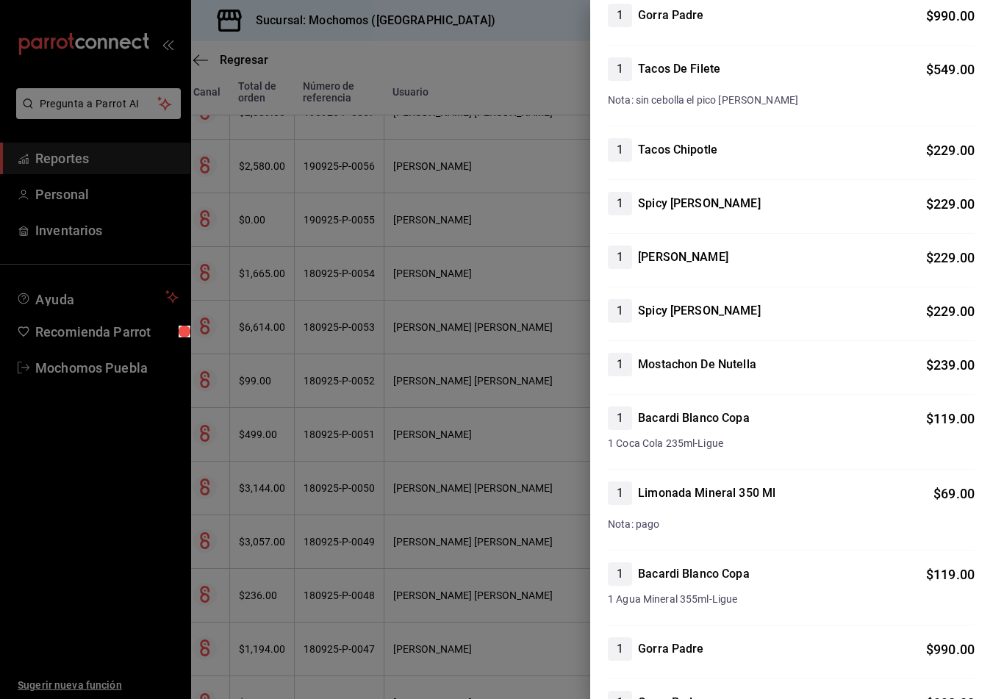
scroll to position [360, 0]
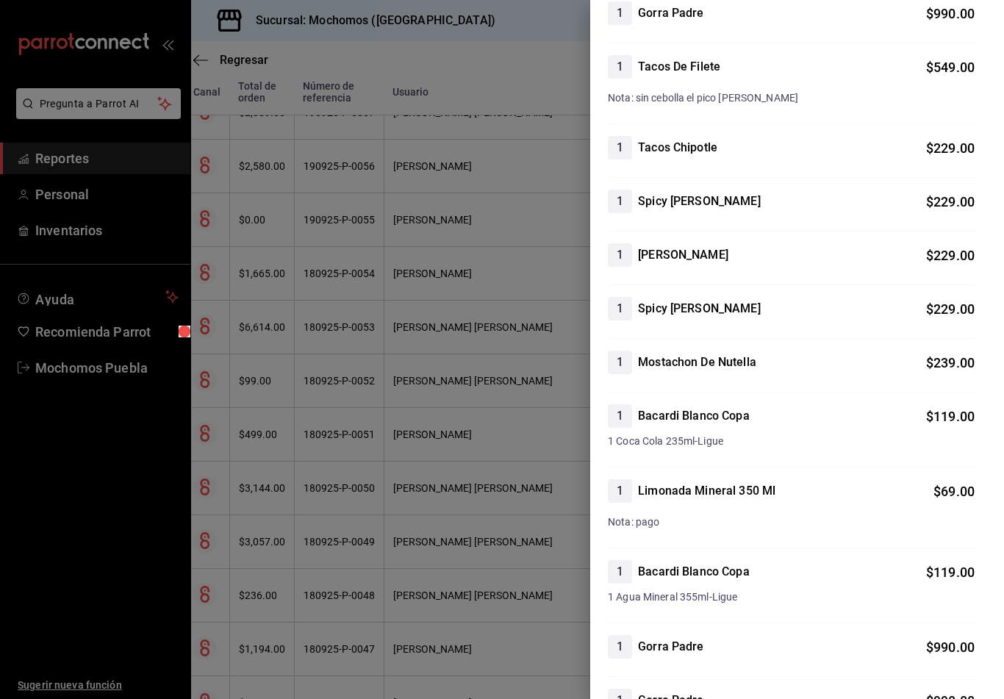
click at [68, 529] on div at bounding box center [502, 349] width 1004 height 699
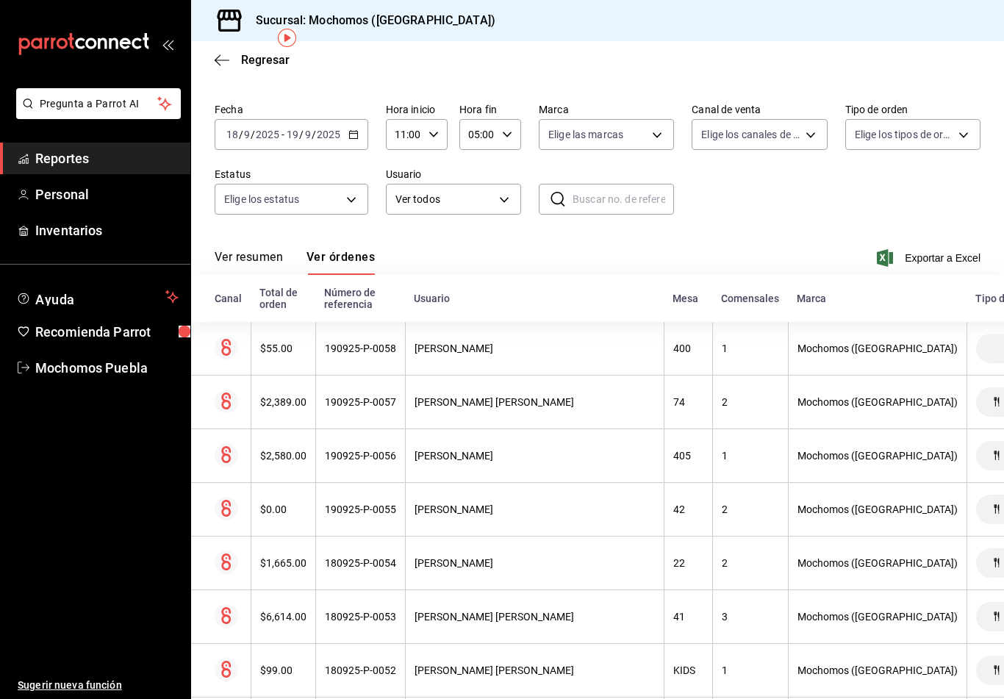
scroll to position [38, 0]
click at [236, 129] on input "18" at bounding box center [232, 135] width 13 height 12
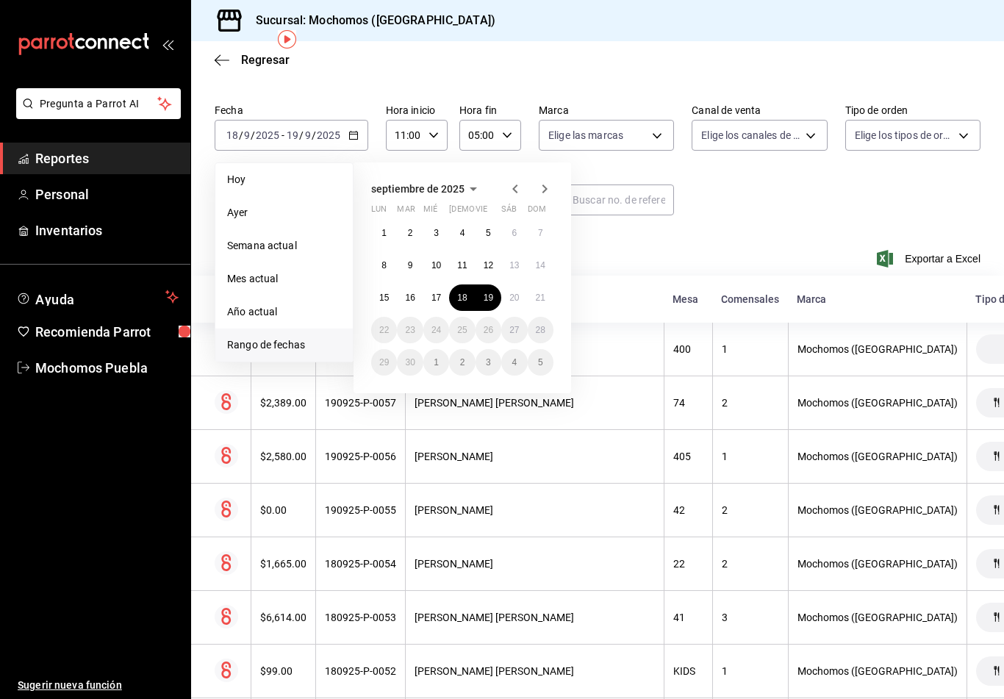
click at [489, 293] on abbr "19" at bounding box center [489, 298] width 10 height 10
click at [488, 293] on abbr "19" at bounding box center [489, 298] width 10 height 10
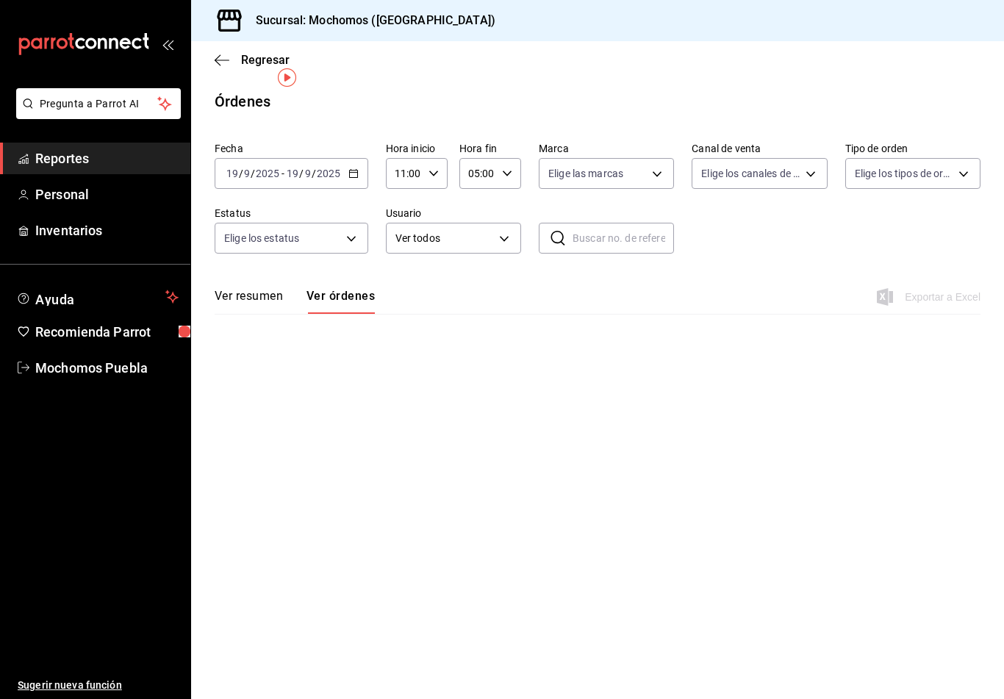
click at [261, 168] on input "2025" at bounding box center [267, 174] width 25 height 12
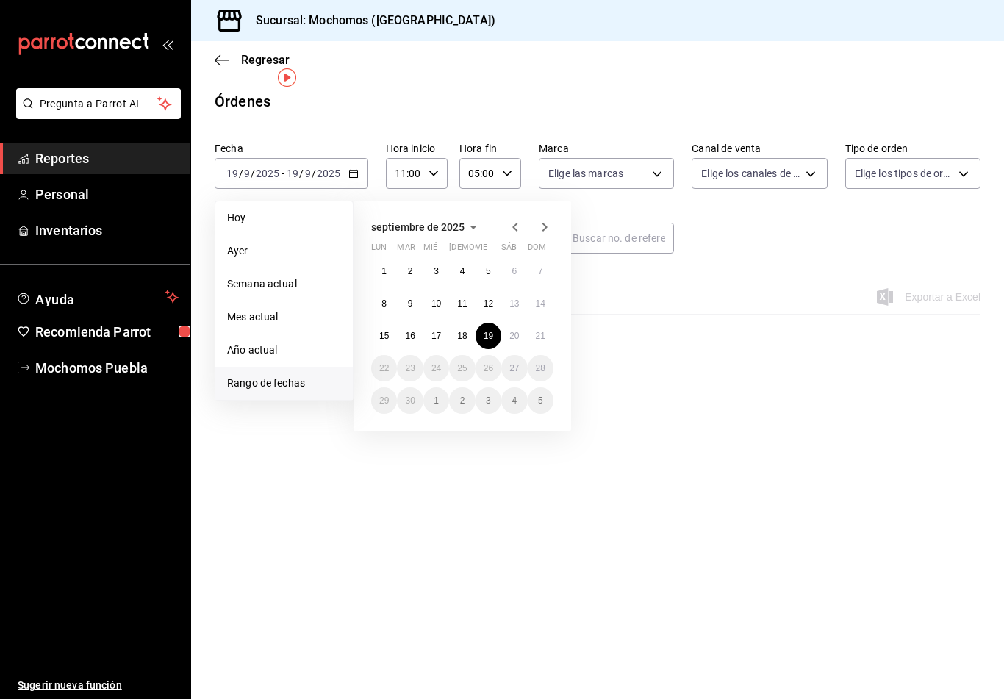
click at [516, 331] on abbr "20" at bounding box center [514, 336] width 10 height 10
click at [549, 323] on button "21" at bounding box center [541, 336] width 26 height 26
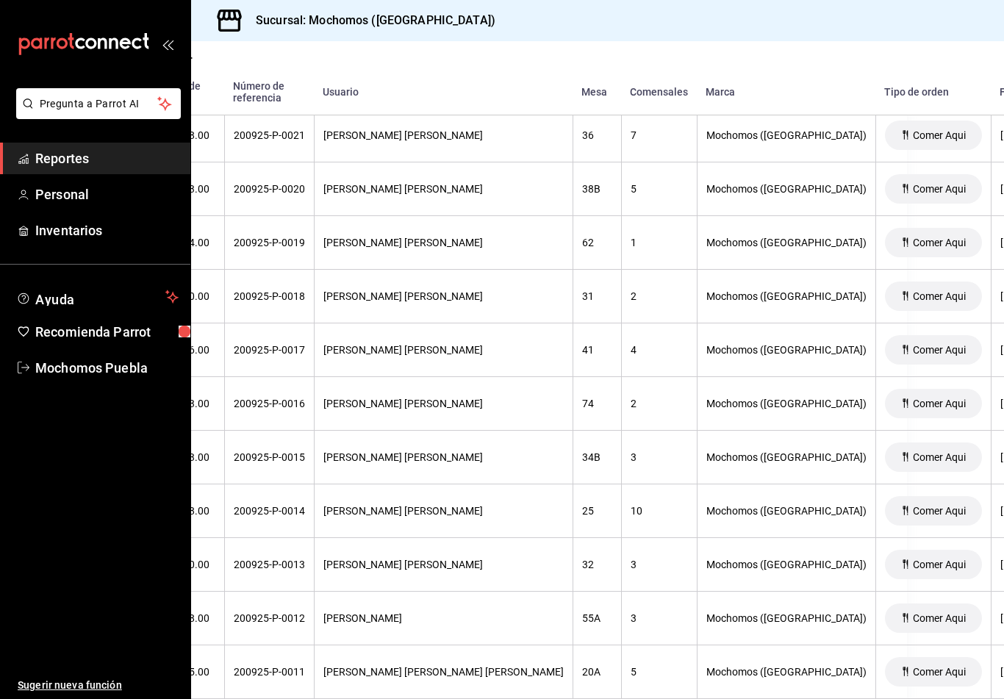
scroll to position [5114, 100]
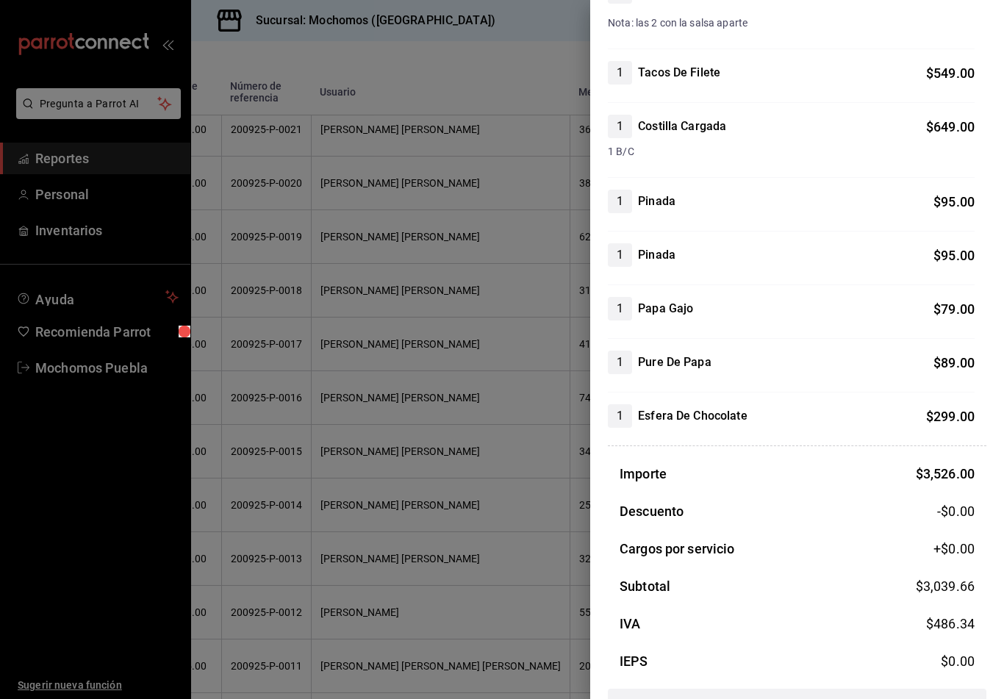
scroll to position [486, 0]
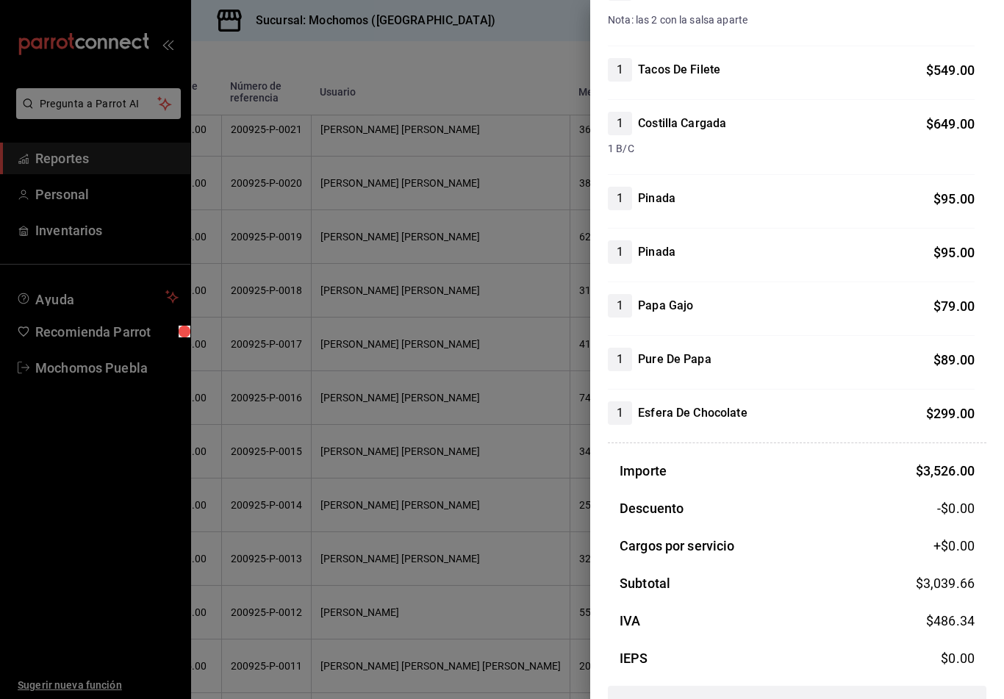
click at [36, 549] on div at bounding box center [502, 349] width 1004 height 699
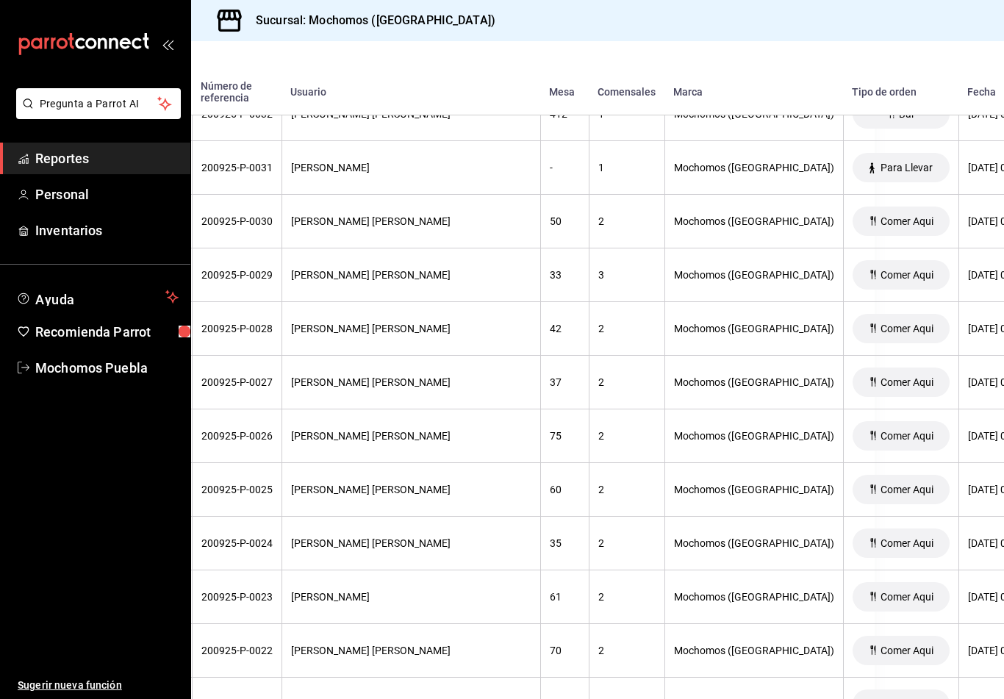
scroll to position [4538, 129]
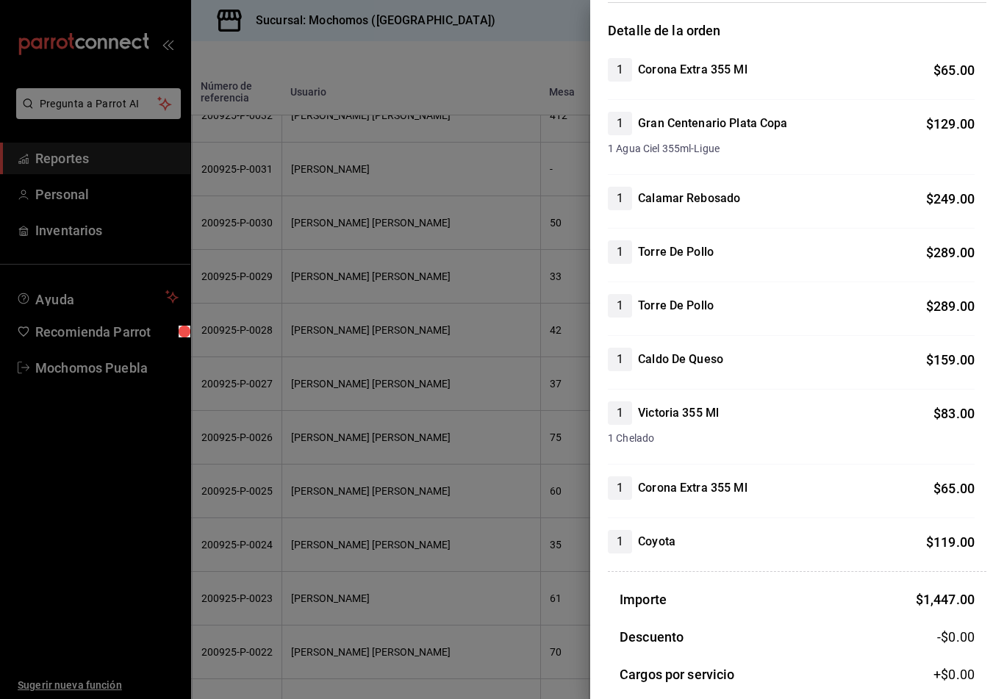
scroll to position [137, 0]
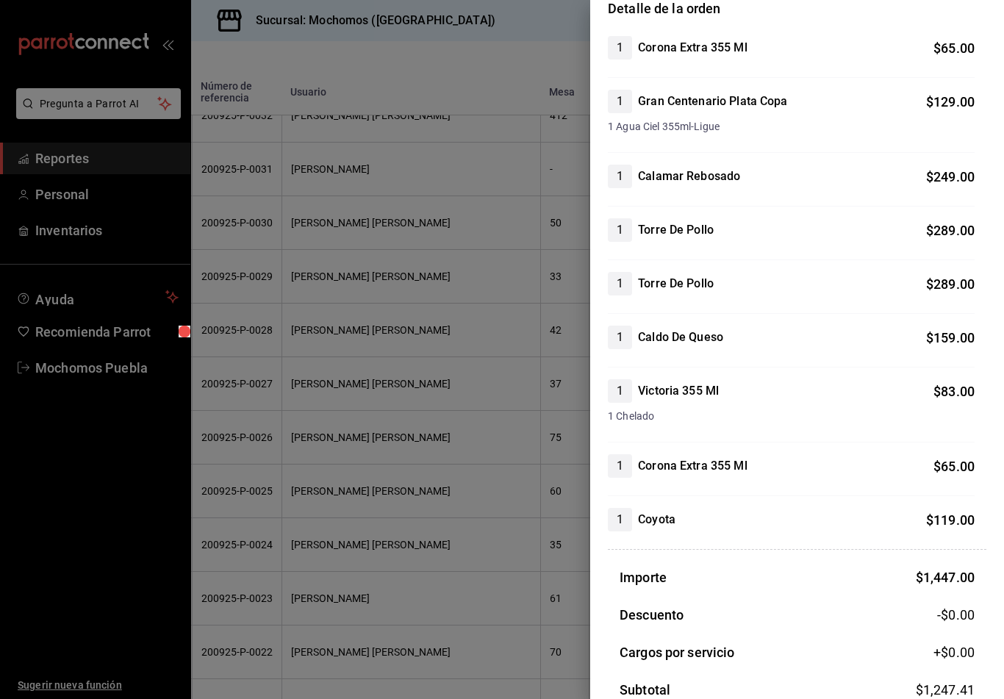
click at [82, 554] on div at bounding box center [502, 349] width 1004 height 699
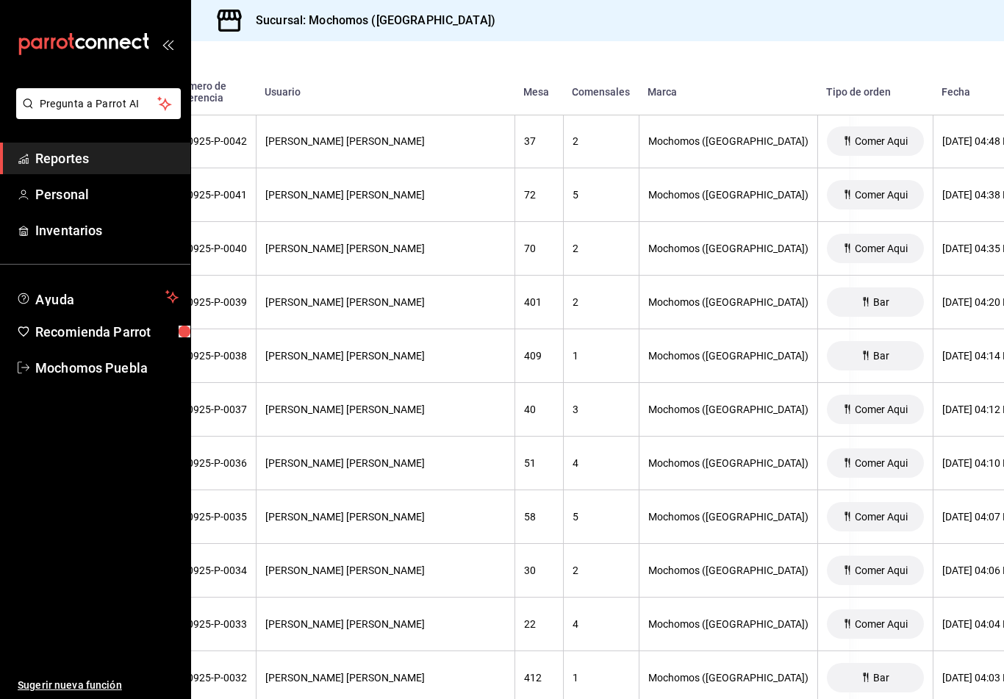
scroll to position [3972, 155]
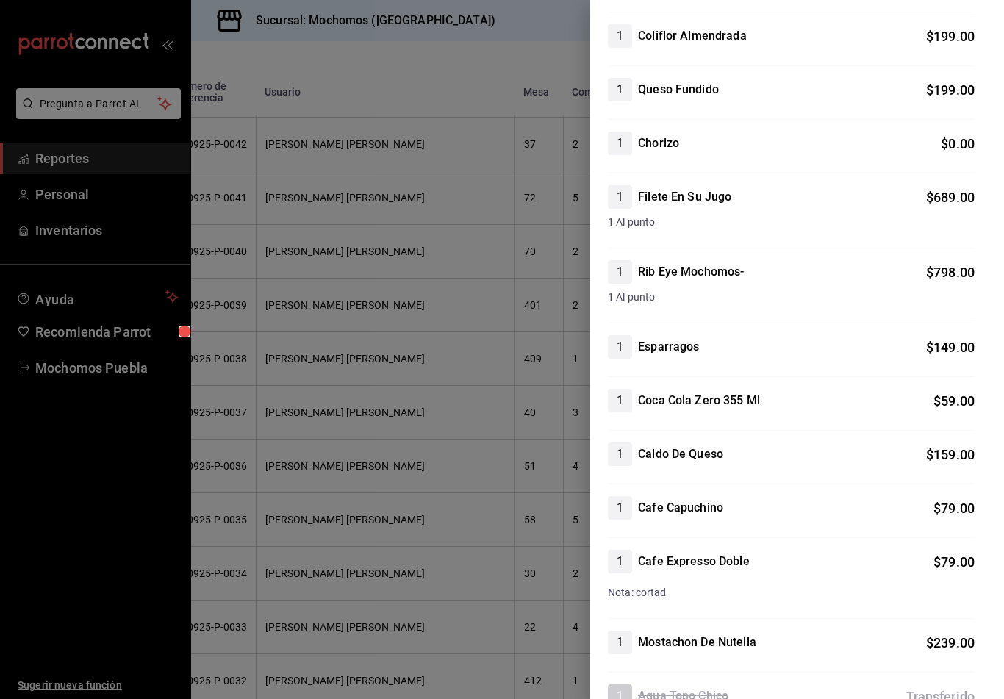
scroll to position [342, 0]
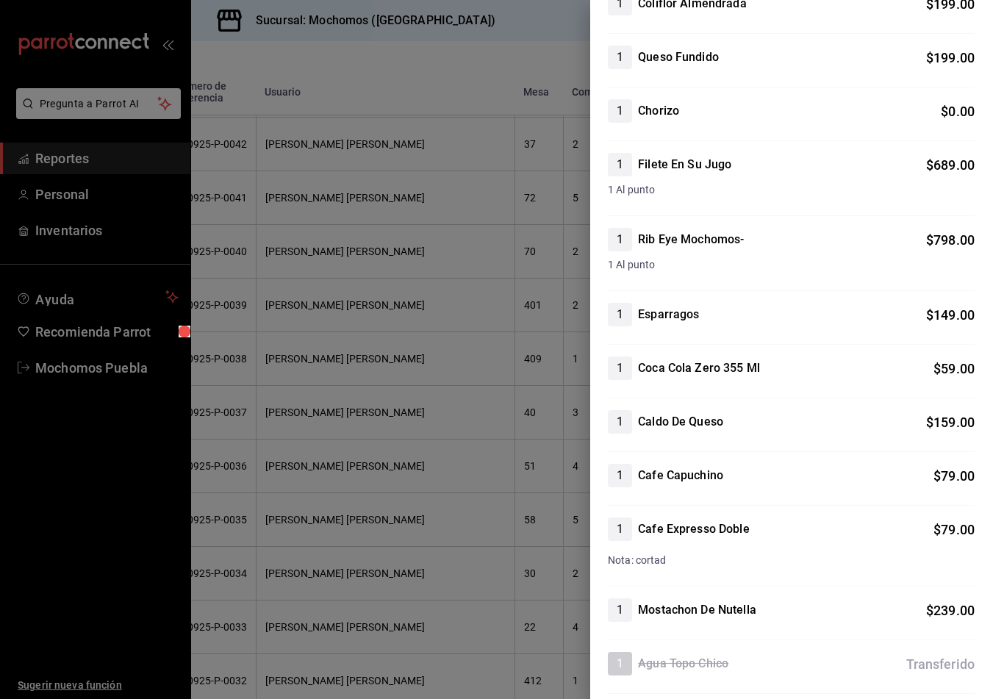
click at [39, 550] on div at bounding box center [502, 349] width 1004 height 699
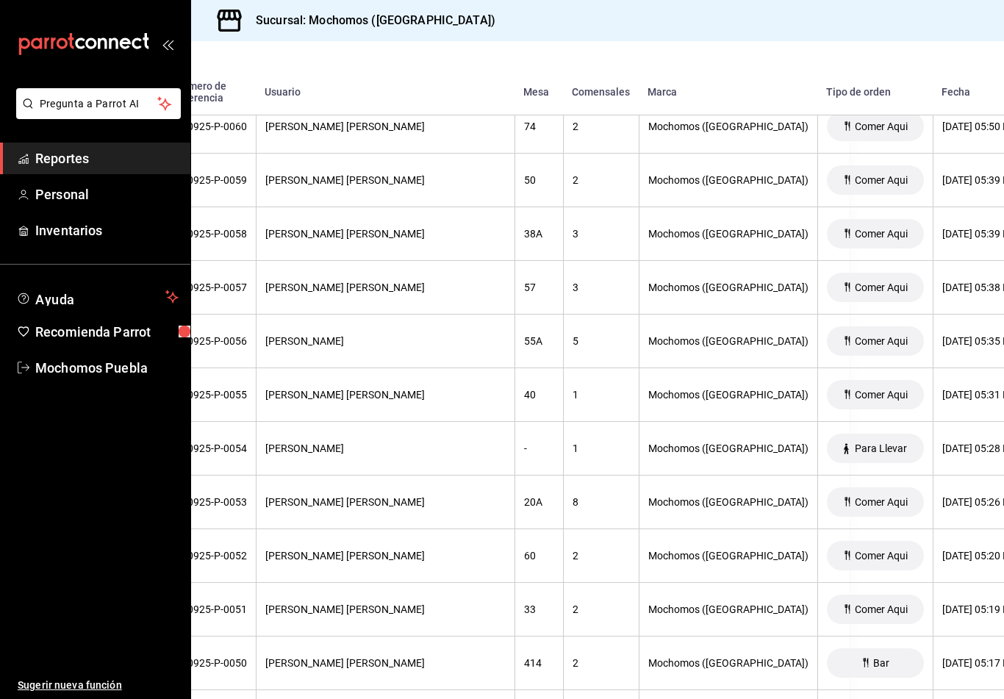
scroll to position [3024, 155]
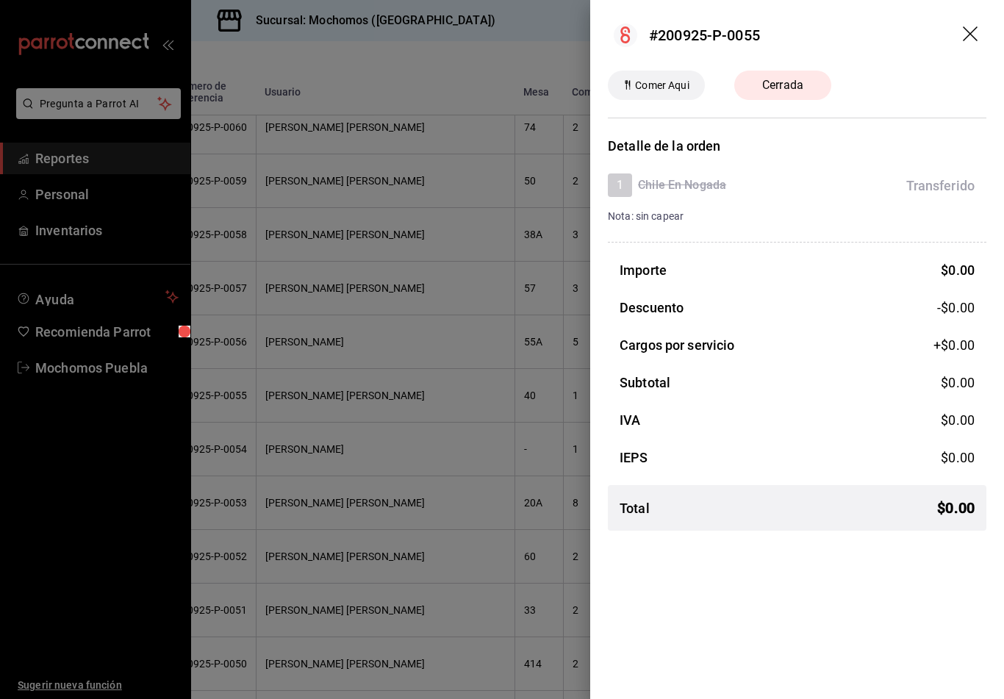
click at [21, 548] on div at bounding box center [502, 349] width 1004 height 699
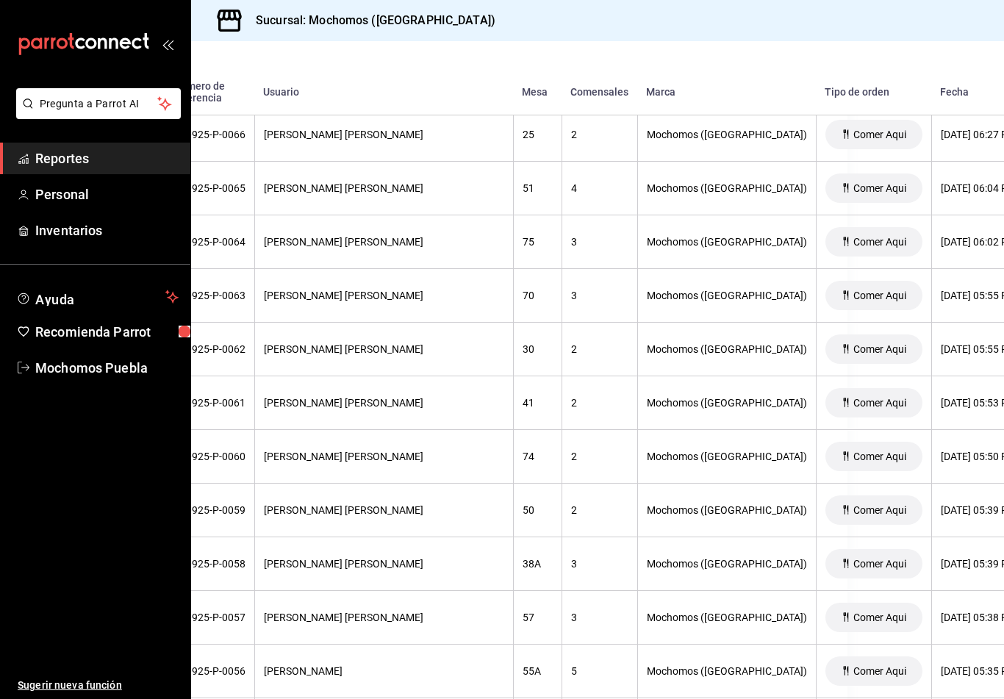
scroll to position [2694, 155]
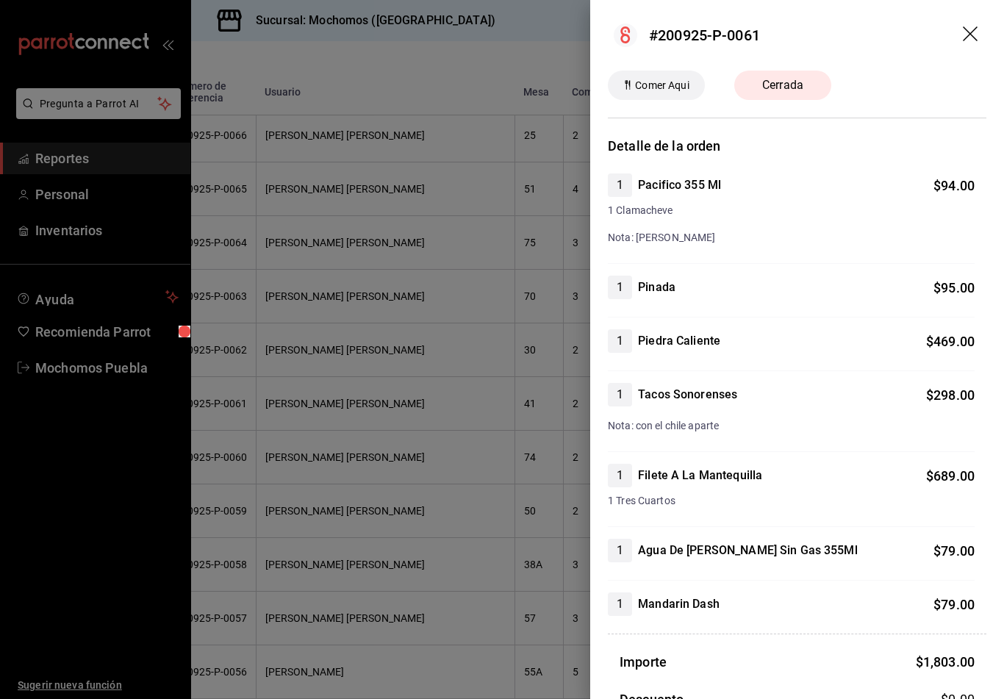
scroll to position [0, 0]
click at [46, 520] on div at bounding box center [502, 349] width 1004 height 699
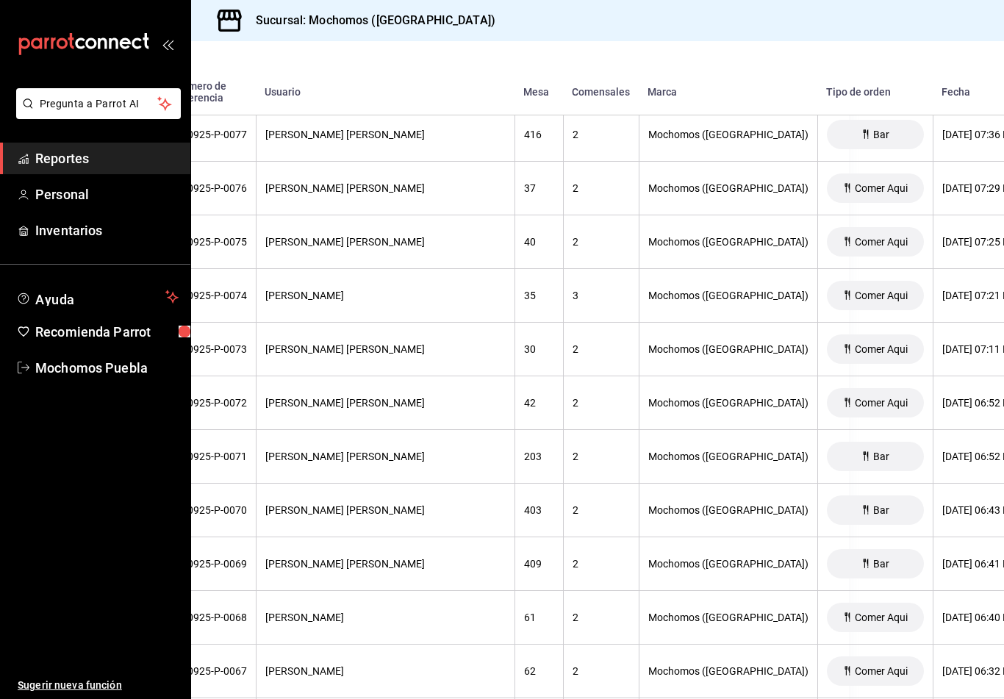
scroll to position [2103, 155]
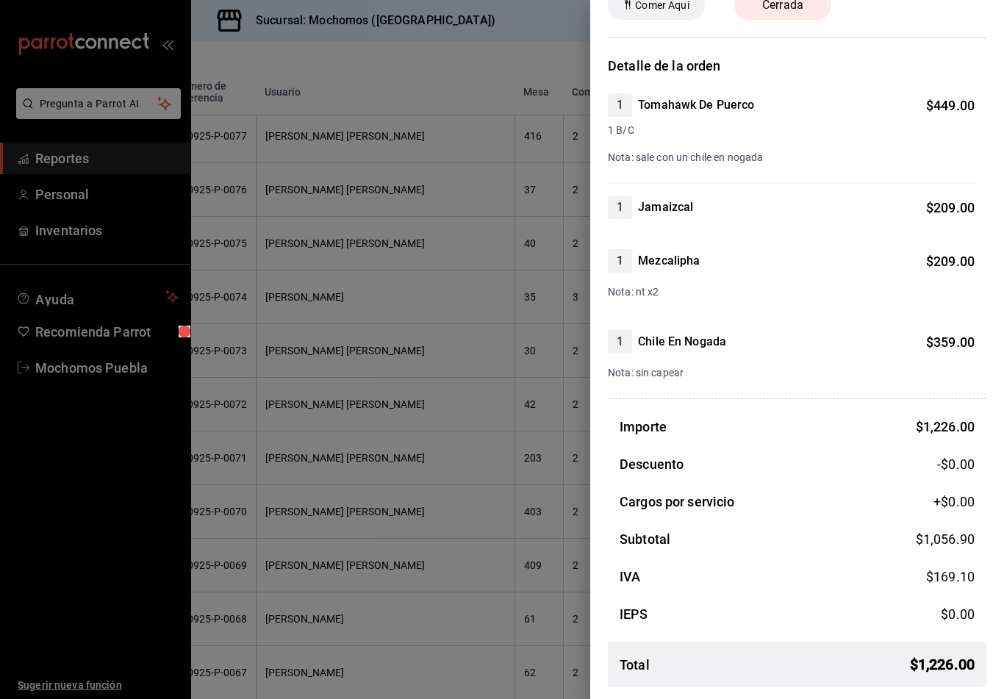
scroll to position [80, 0]
click at [62, 545] on div at bounding box center [502, 349] width 1004 height 699
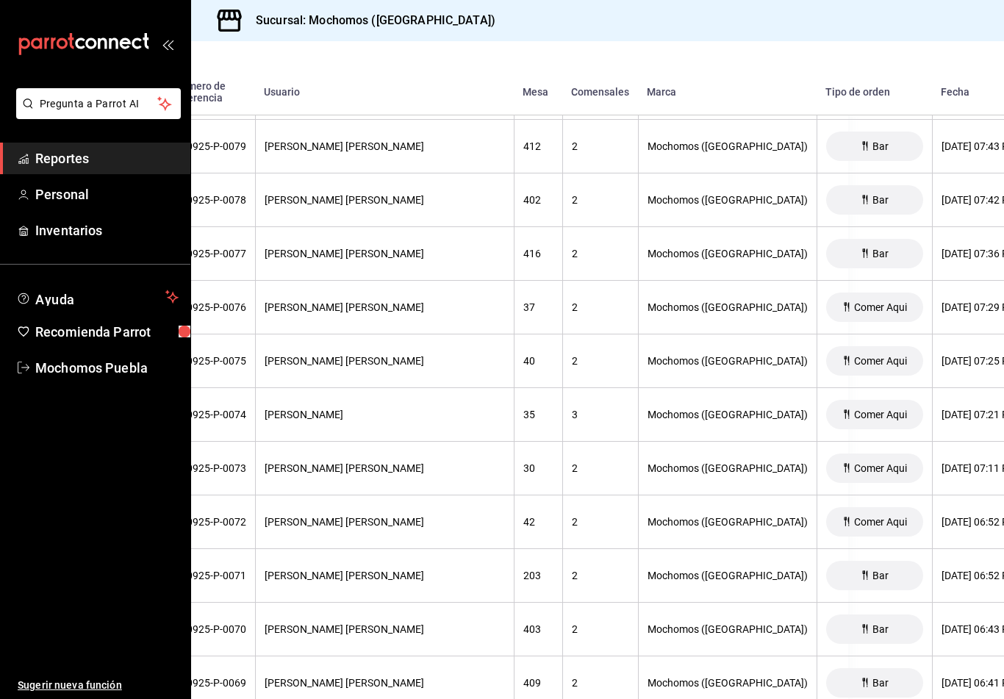
scroll to position [1981, 155]
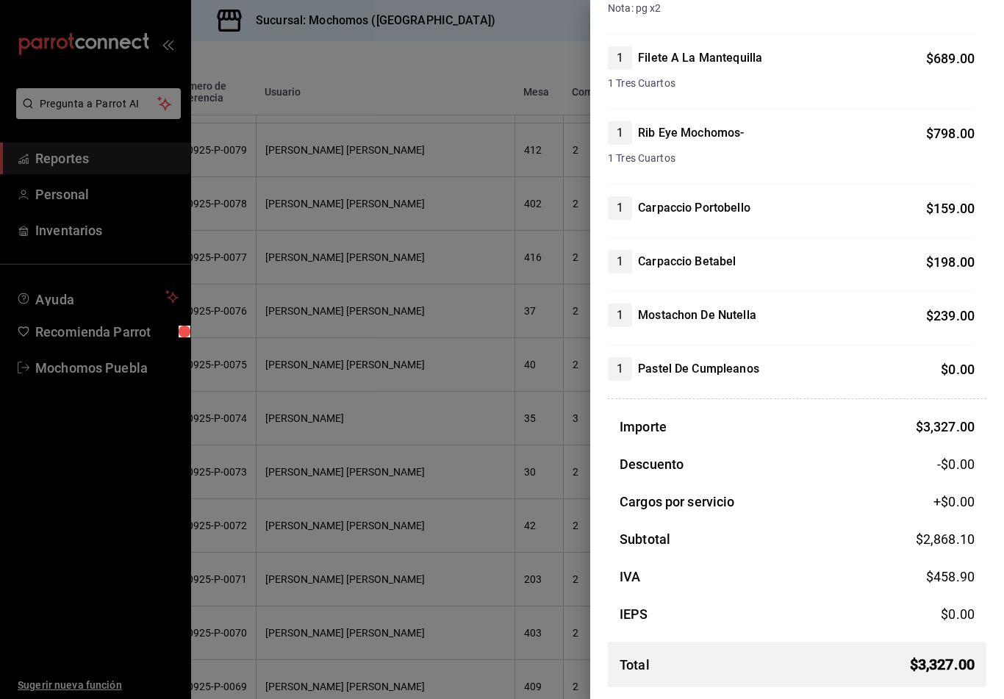
scroll to position [423, 0]
click at [45, 537] on div at bounding box center [502, 349] width 1004 height 699
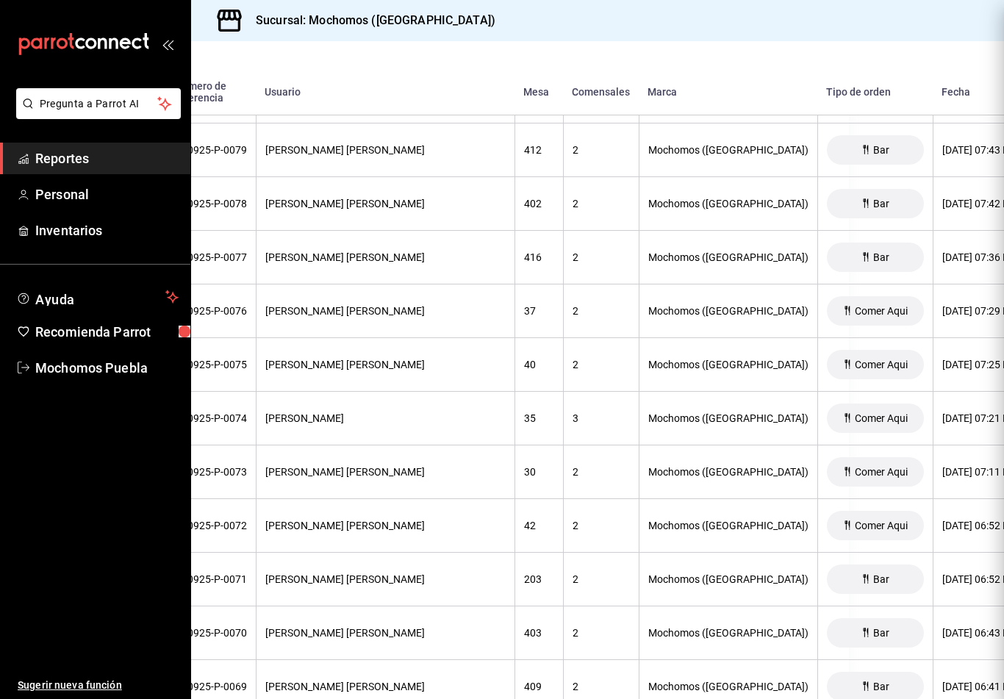
scroll to position [0, 0]
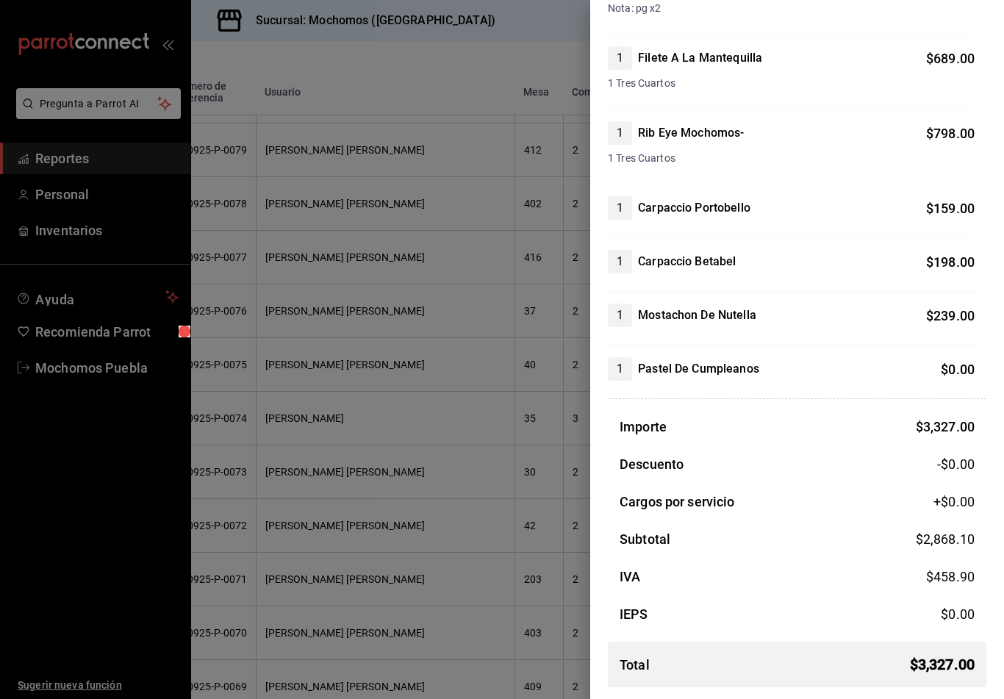
scroll to position [423, 0]
click at [45, 556] on div at bounding box center [502, 349] width 1004 height 699
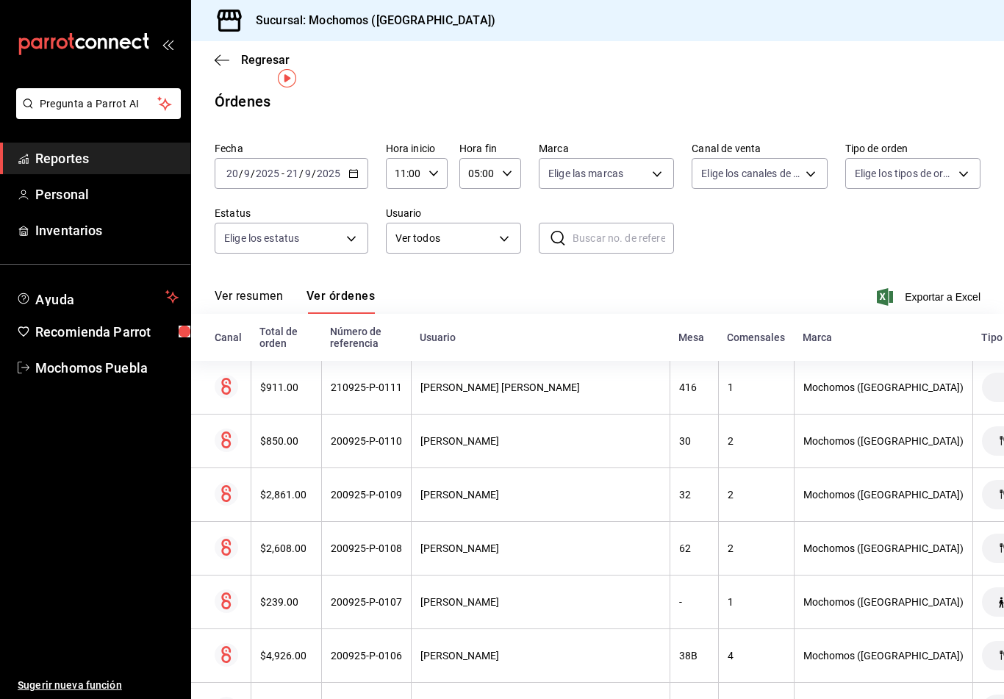
scroll to position [0, 0]
